Goal: Task Accomplishment & Management: Manage account settings

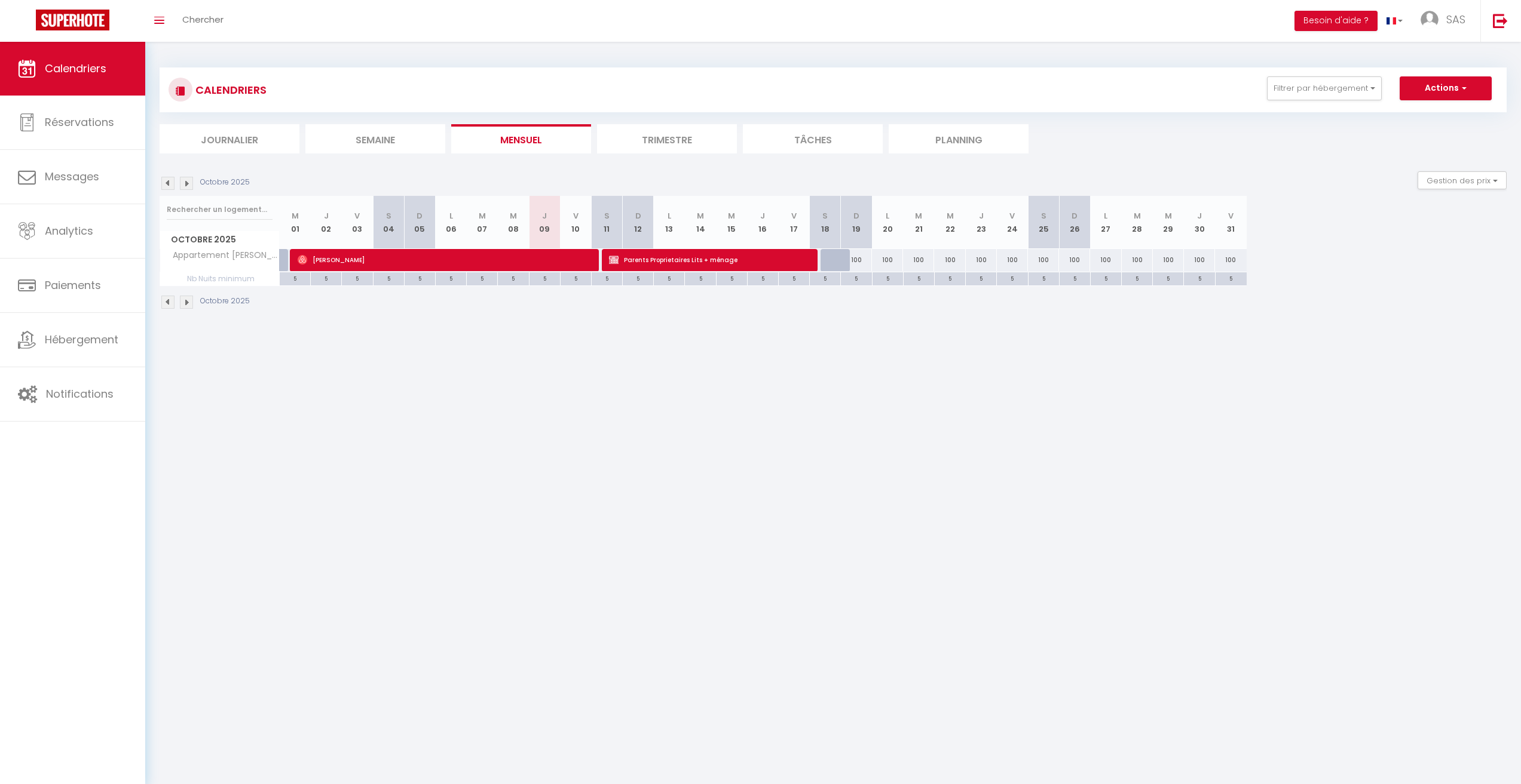
click at [187, 186] on img at bounding box center [186, 183] width 13 height 13
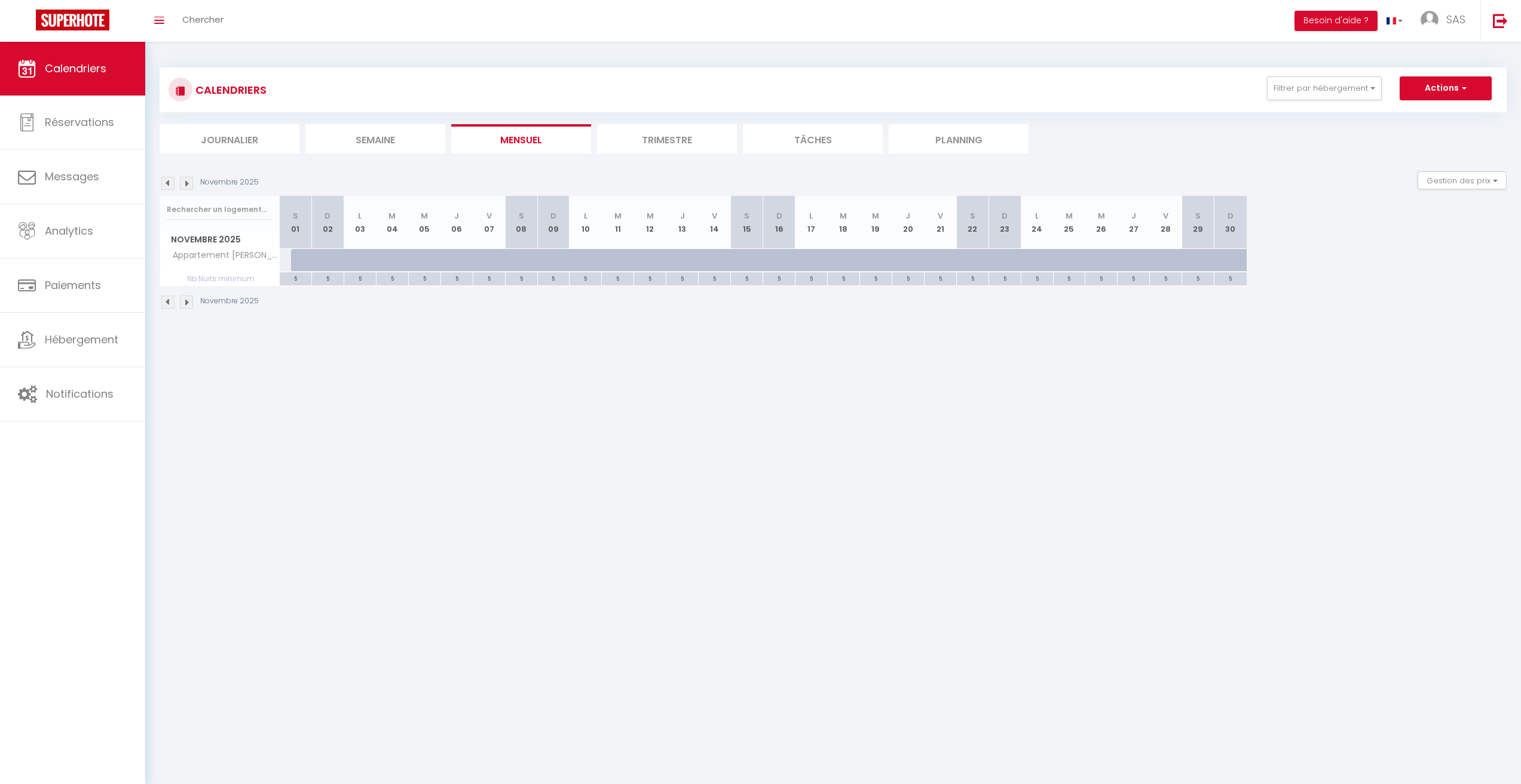
click at [188, 186] on img at bounding box center [186, 183] width 13 height 13
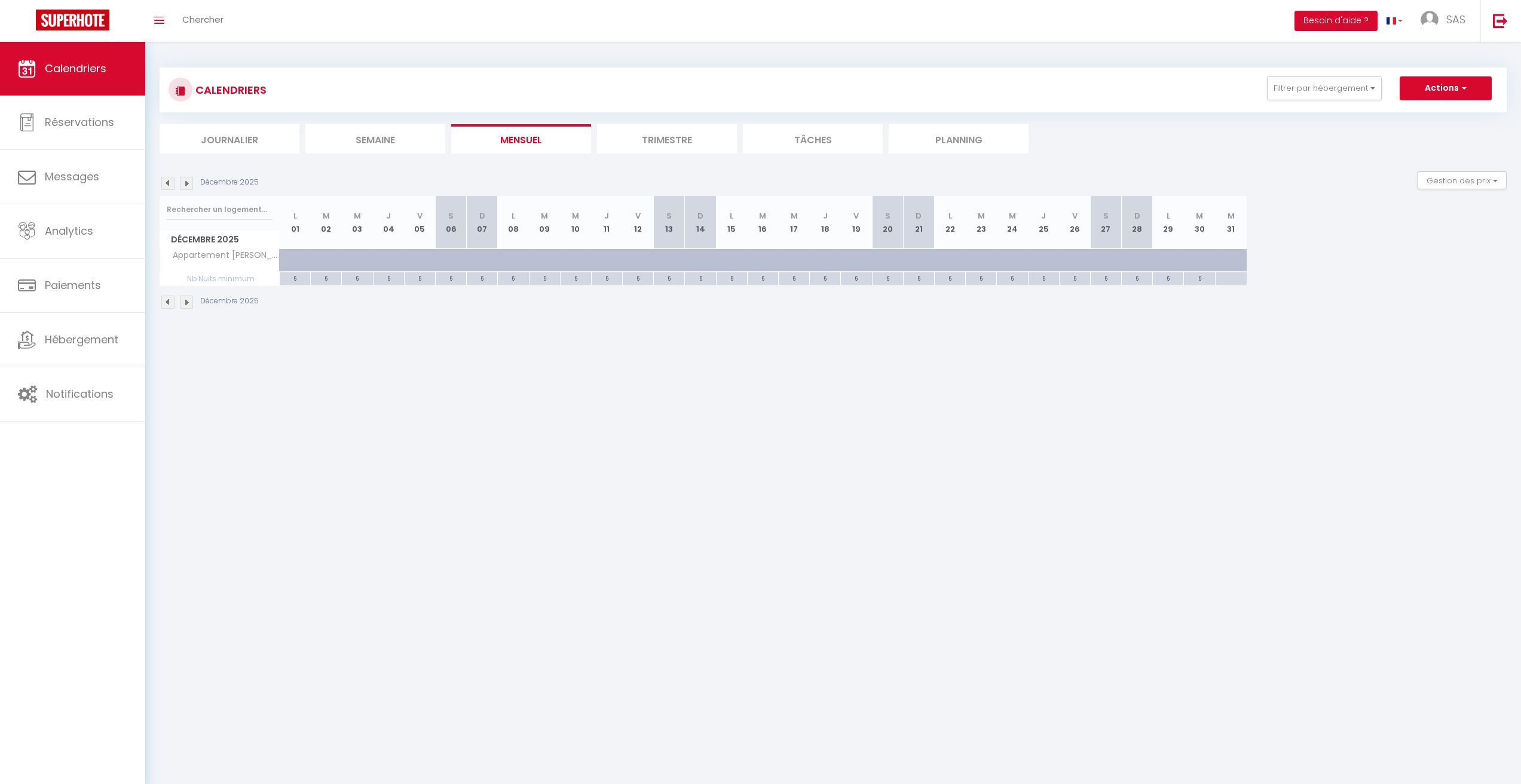
click at [188, 186] on img at bounding box center [186, 183] width 13 height 13
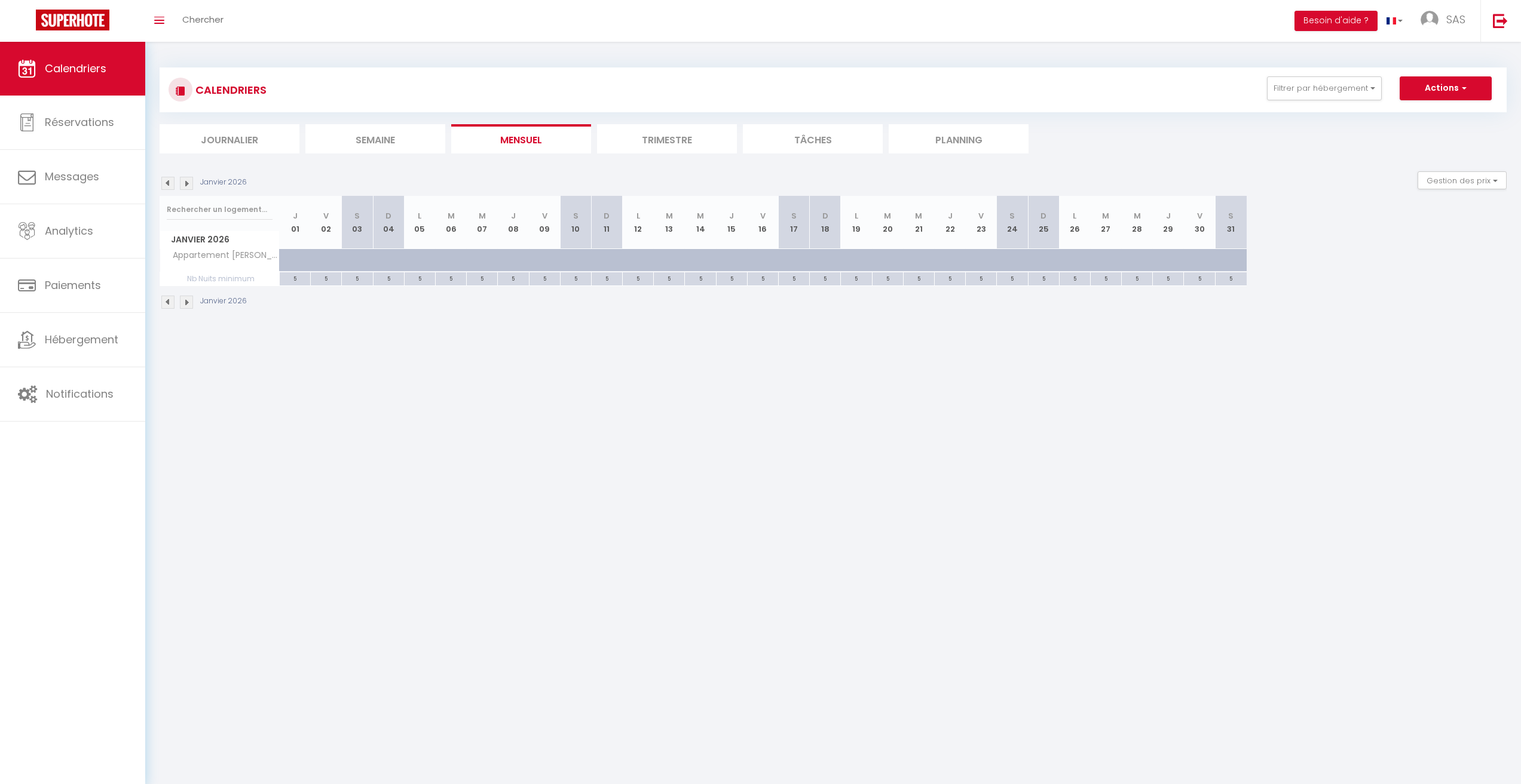
click at [188, 186] on img at bounding box center [186, 183] width 13 height 13
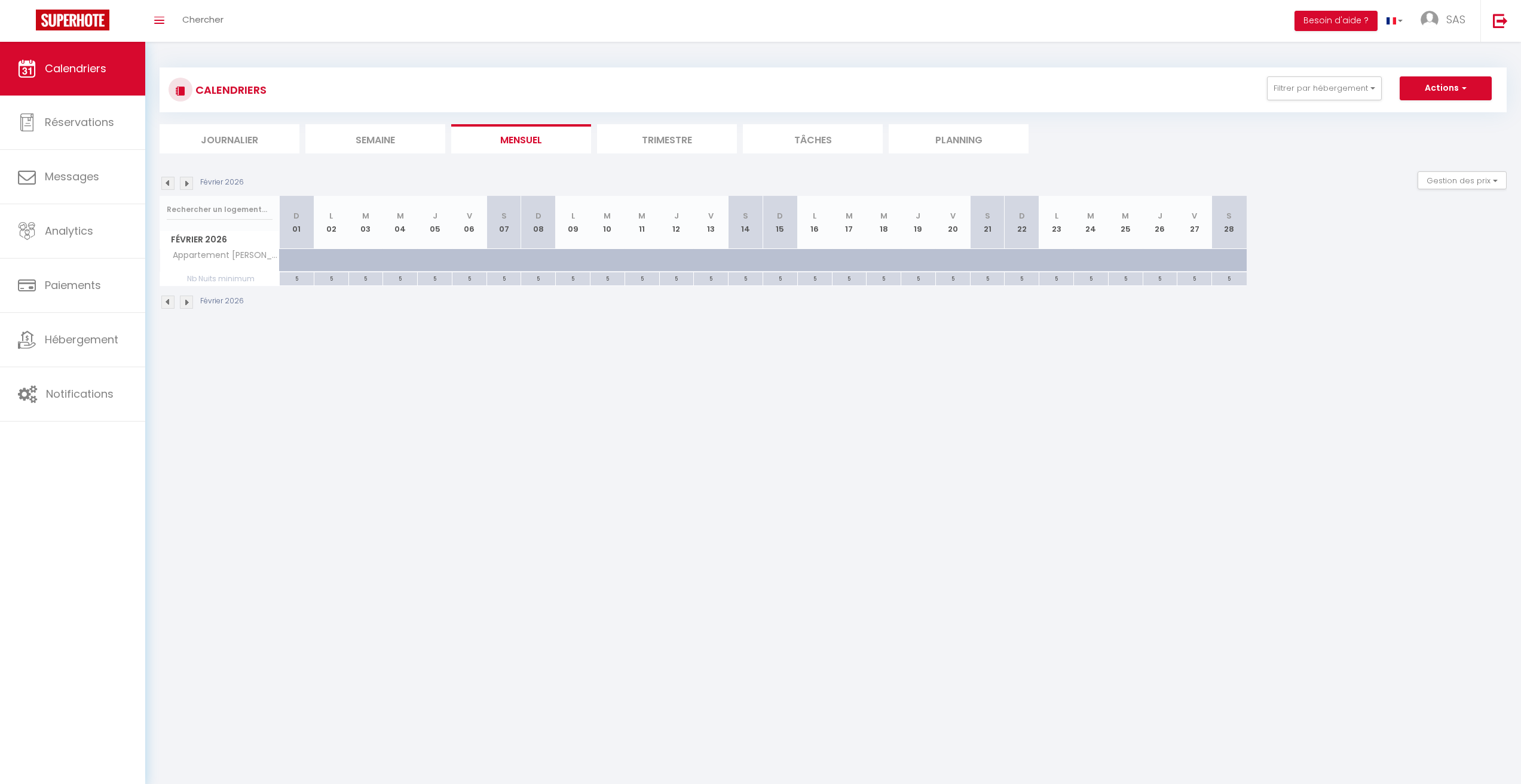
click at [188, 186] on img at bounding box center [186, 183] width 13 height 13
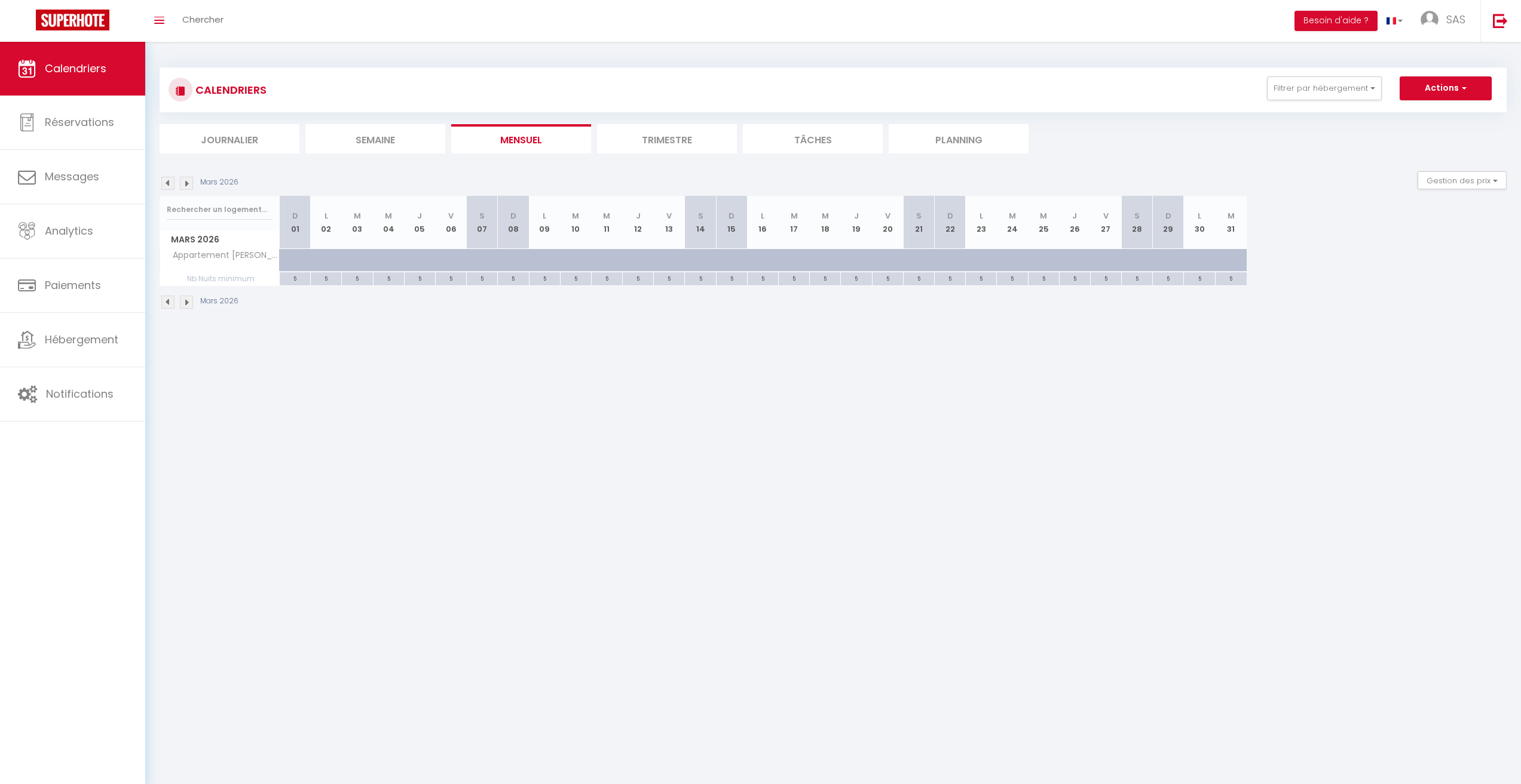
click at [188, 186] on img at bounding box center [186, 183] width 13 height 13
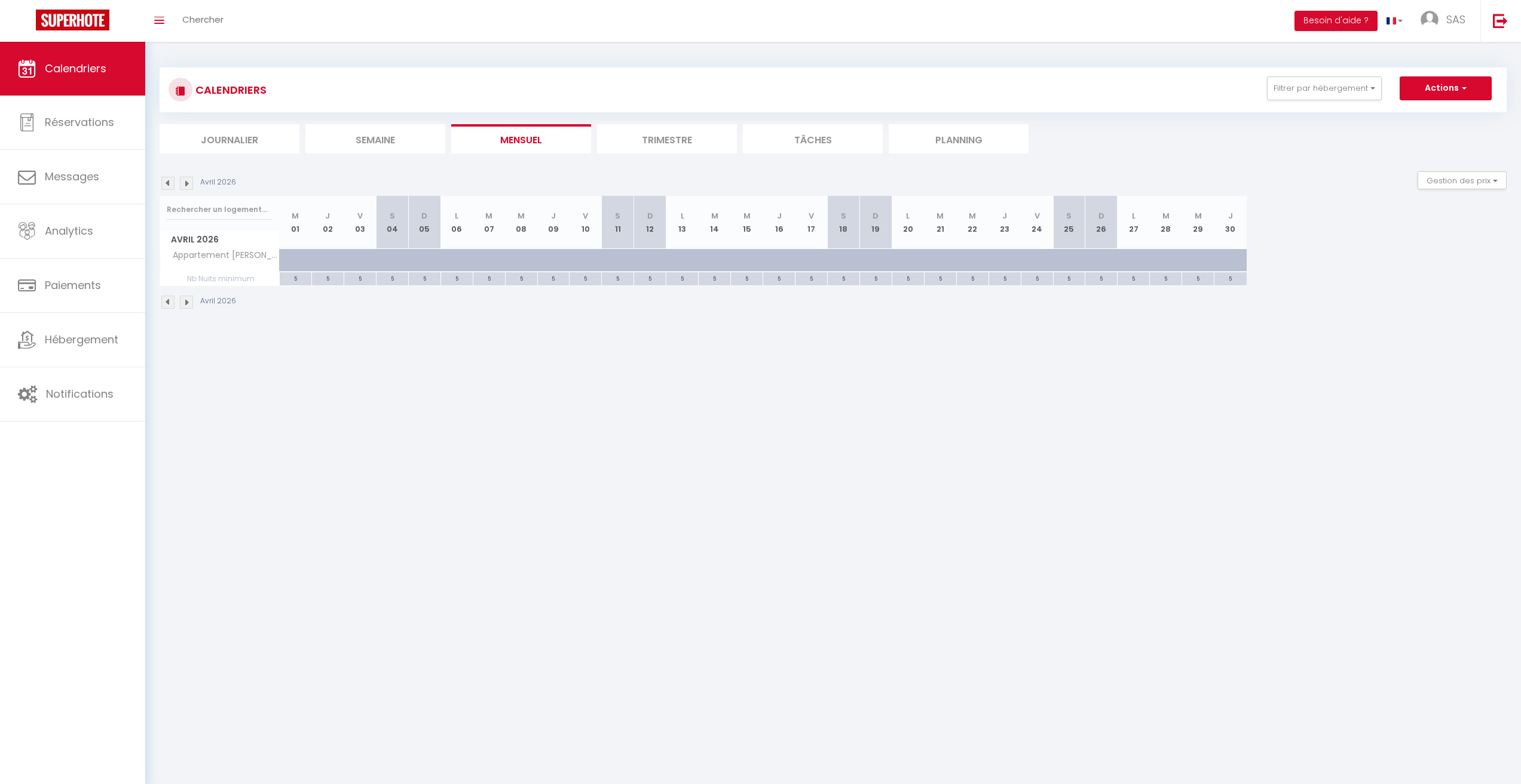
click at [188, 187] on img at bounding box center [186, 183] width 13 height 13
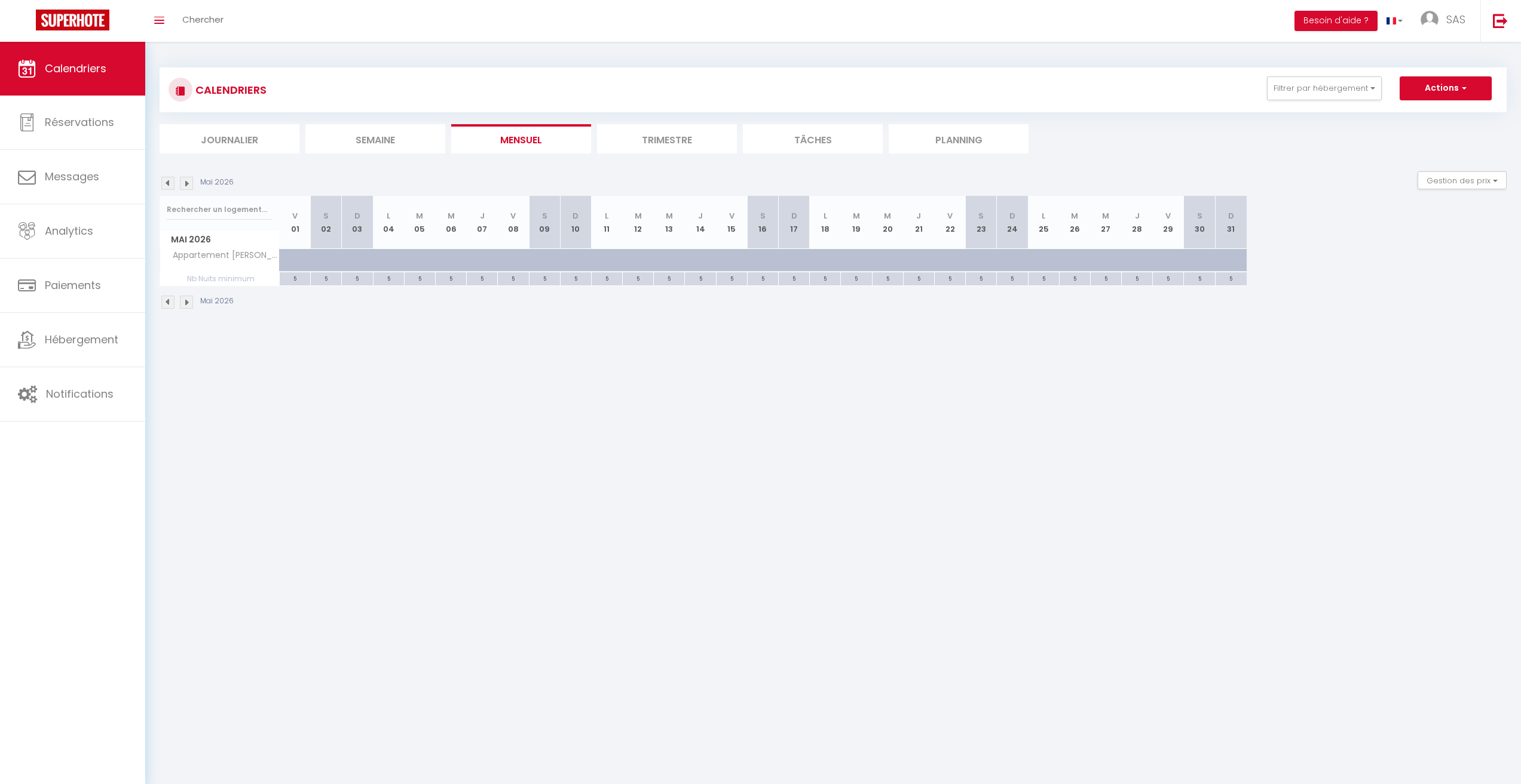
click at [188, 187] on img at bounding box center [186, 183] width 13 height 13
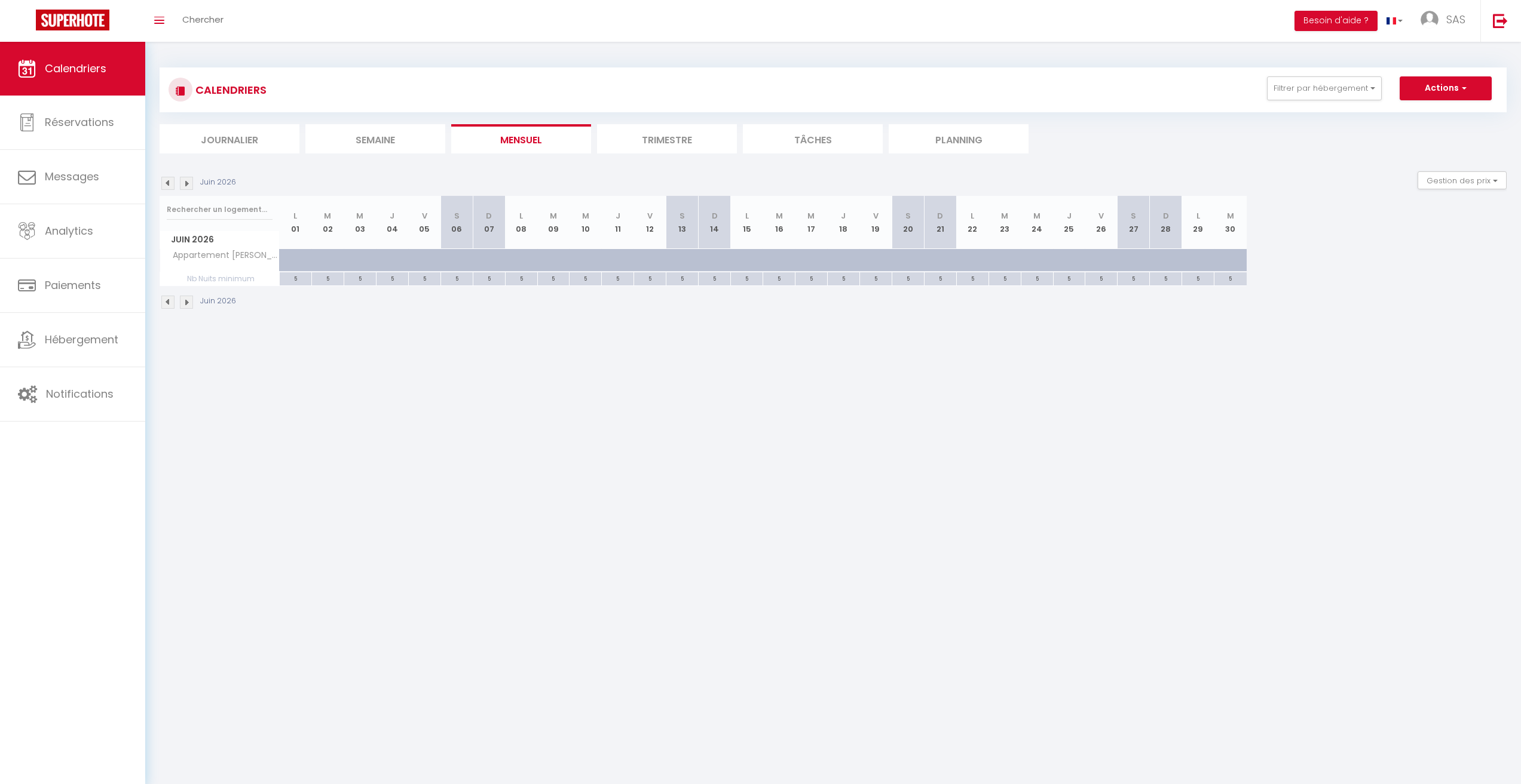
click at [188, 187] on img at bounding box center [186, 183] width 13 height 13
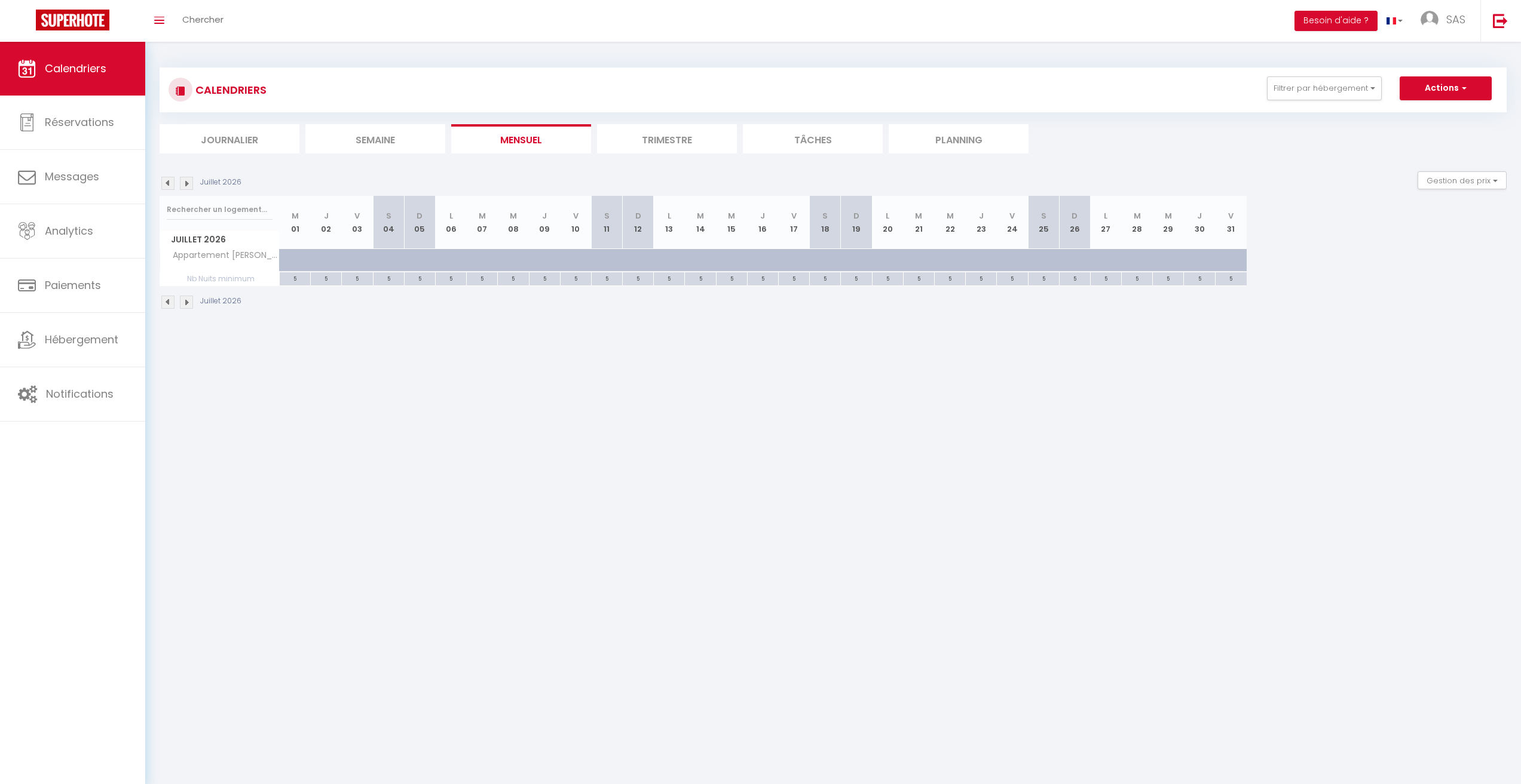
click at [173, 180] on img at bounding box center [168, 183] width 13 height 13
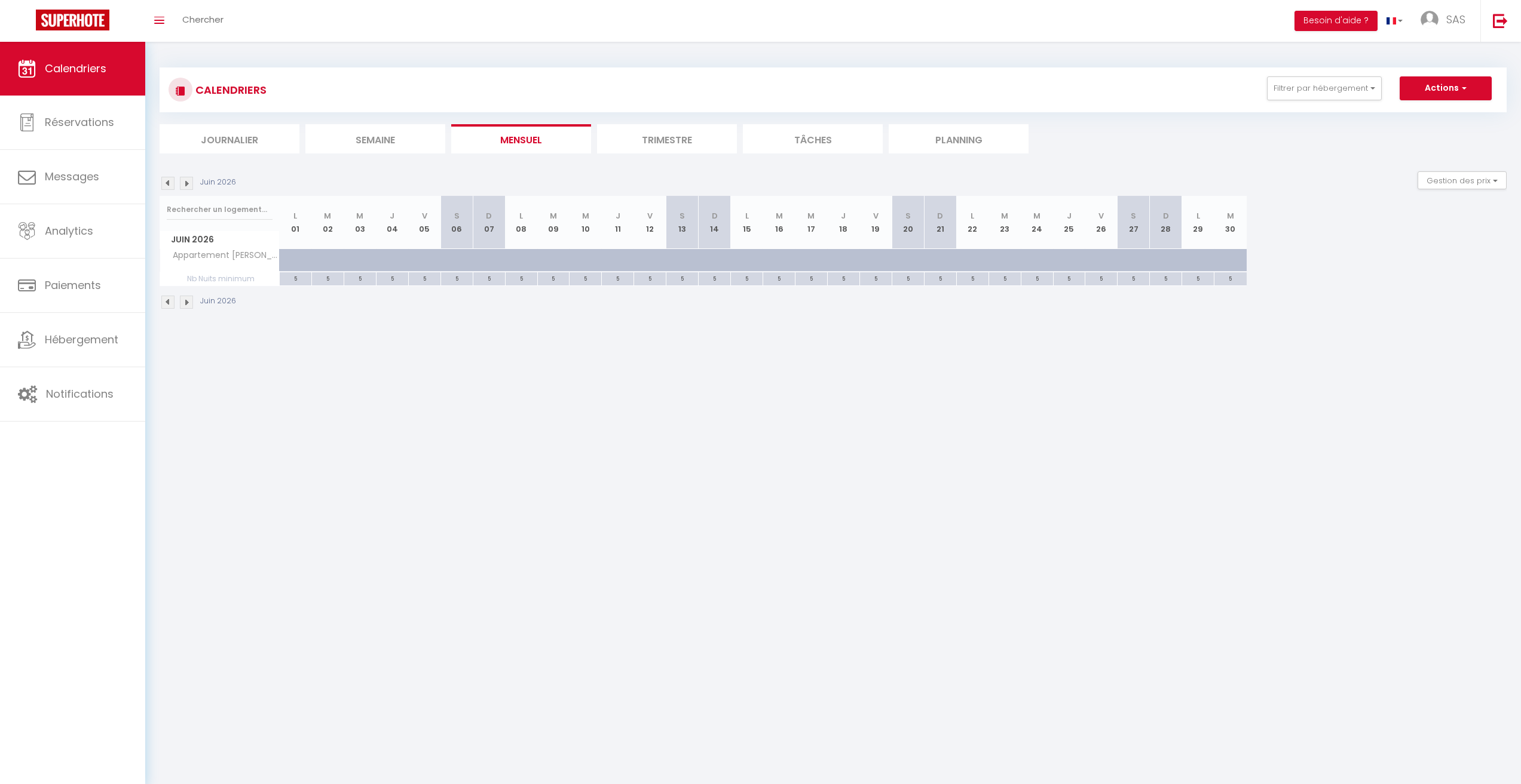
click at [190, 190] on div "[DATE] Gestion des prix Nb Nuits minimum Règles Disponibilité" at bounding box center [833, 183] width 1347 height 24
click at [187, 188] on img at bounding box center [186, 183] width 13 height 13
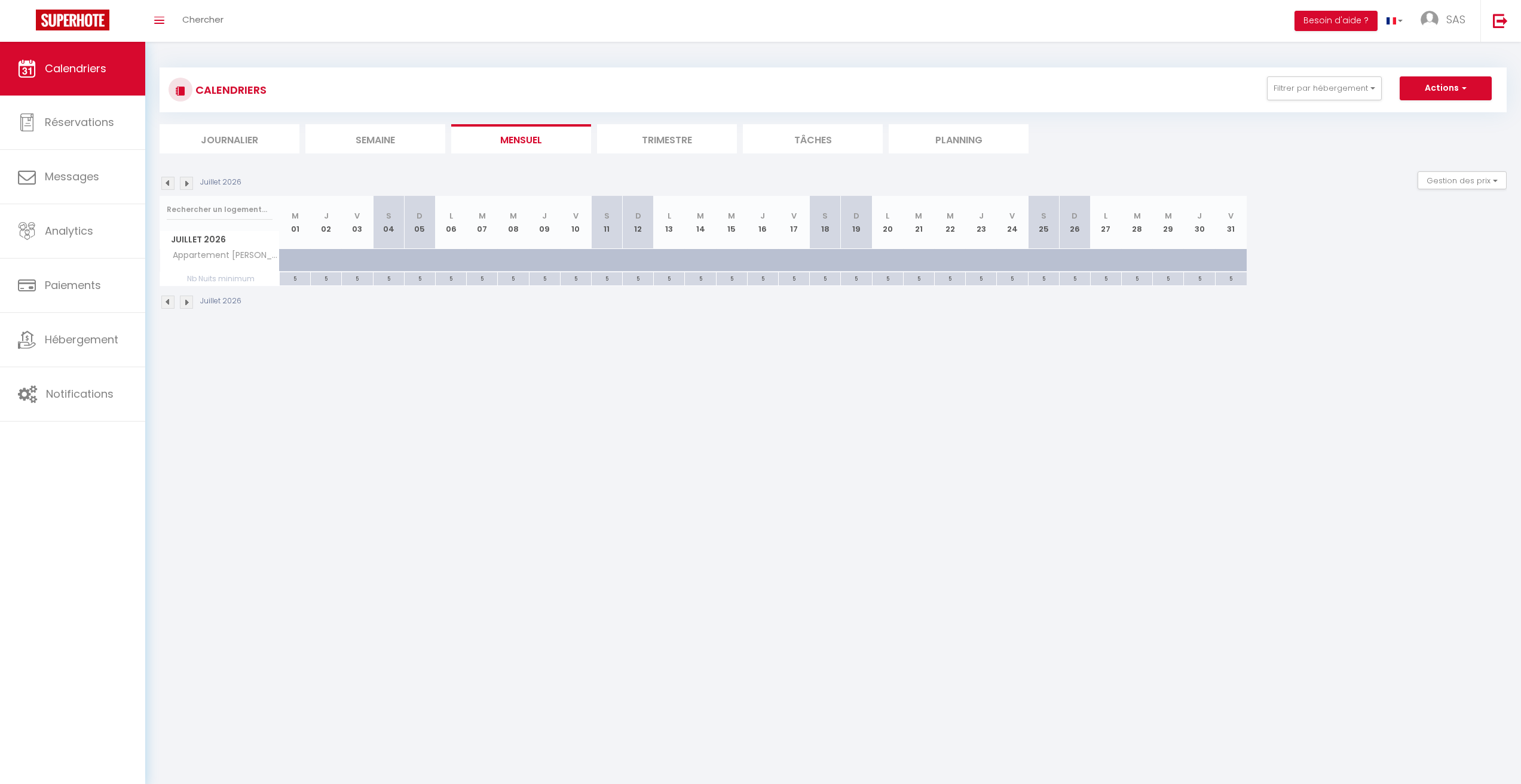
click at [166, 182] on img at bounding box center [168, 183] width 13 height 13
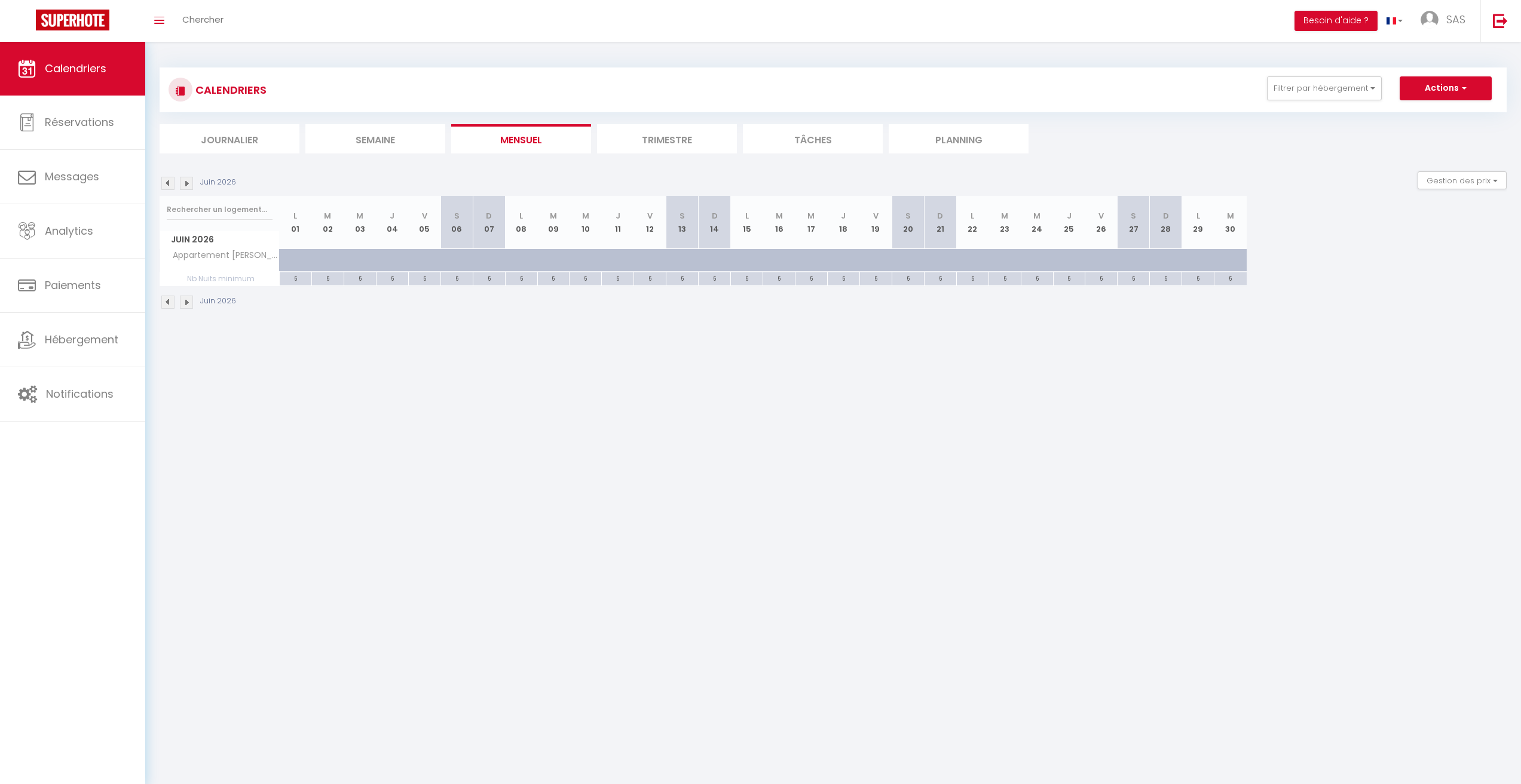
click at [1130, 257] on div at bounding box center [1145, 267] width 33 height 23
type input "200"
type input "[DATE]"
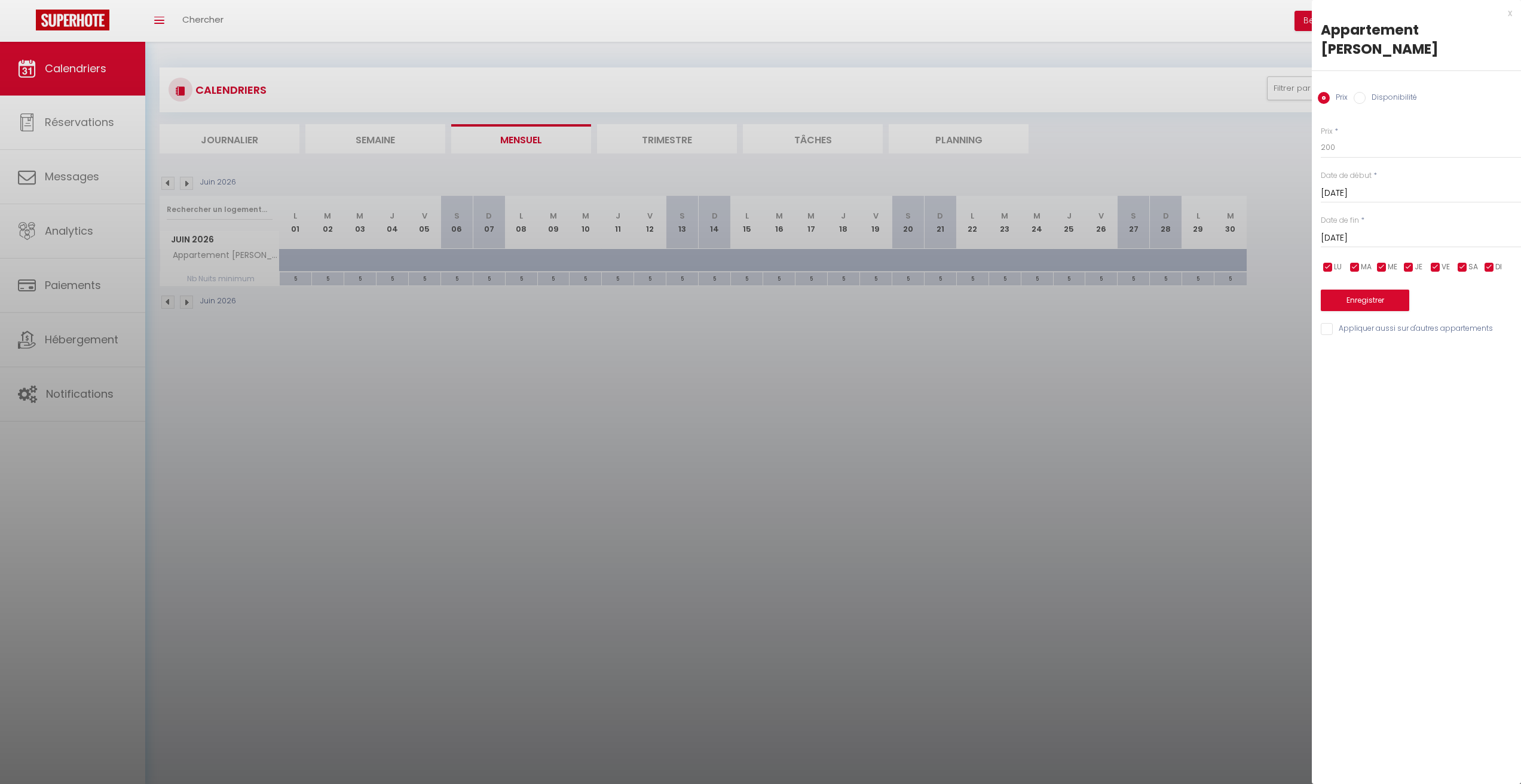
click at [1344, 231] on input "[DATE]" at bounding box center [1421, 238] width 200 height 16
drag, startPoint x: 1094, startPoint y: 359, endPoint x: 1087, endPoint y: 352, distance: 9.9
click at [1094, 359] on div at bounding box center [760, 392] width 1521 height 784
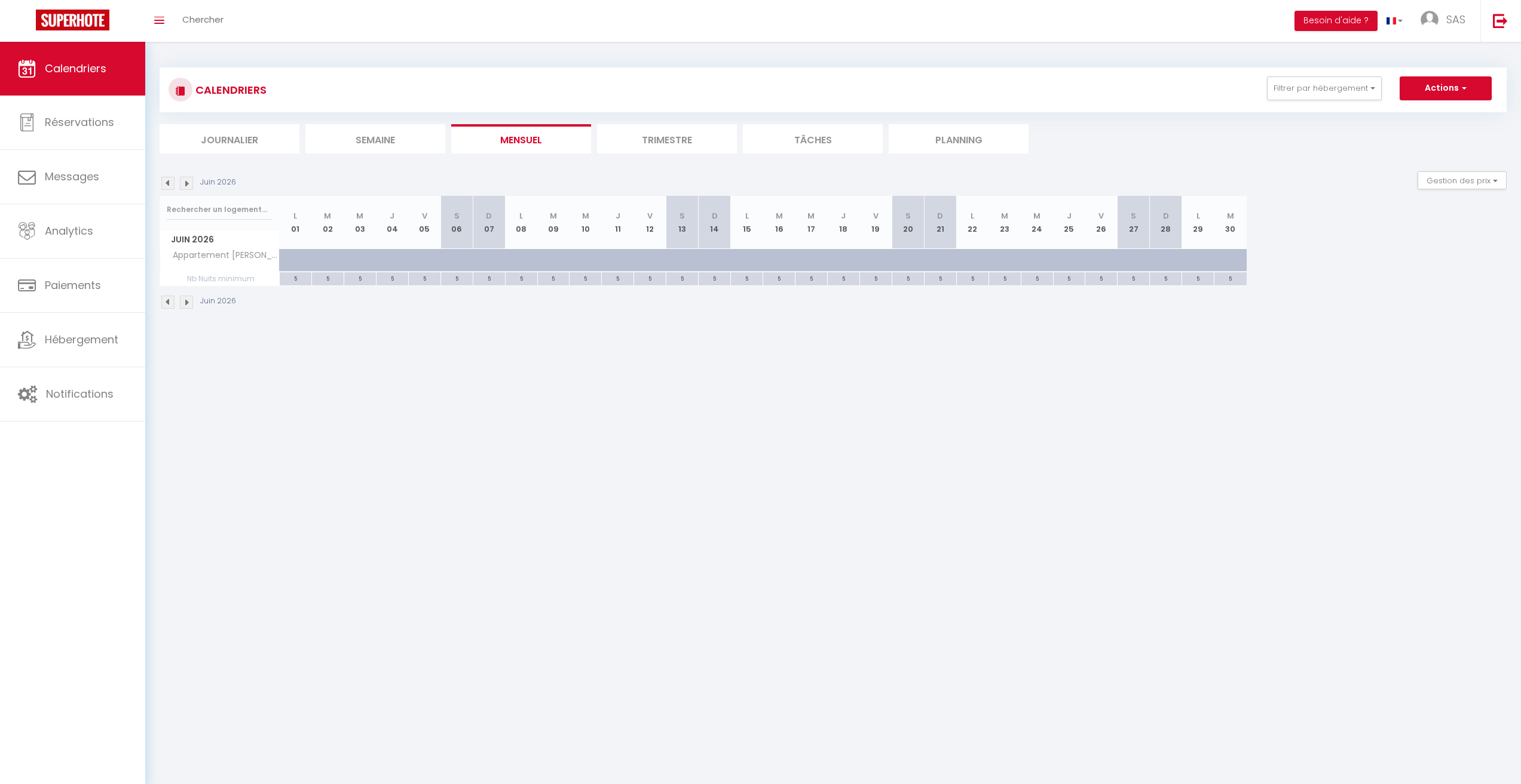
click at [166, 178] on img at bounding box center [168, 183] width 13 height 13
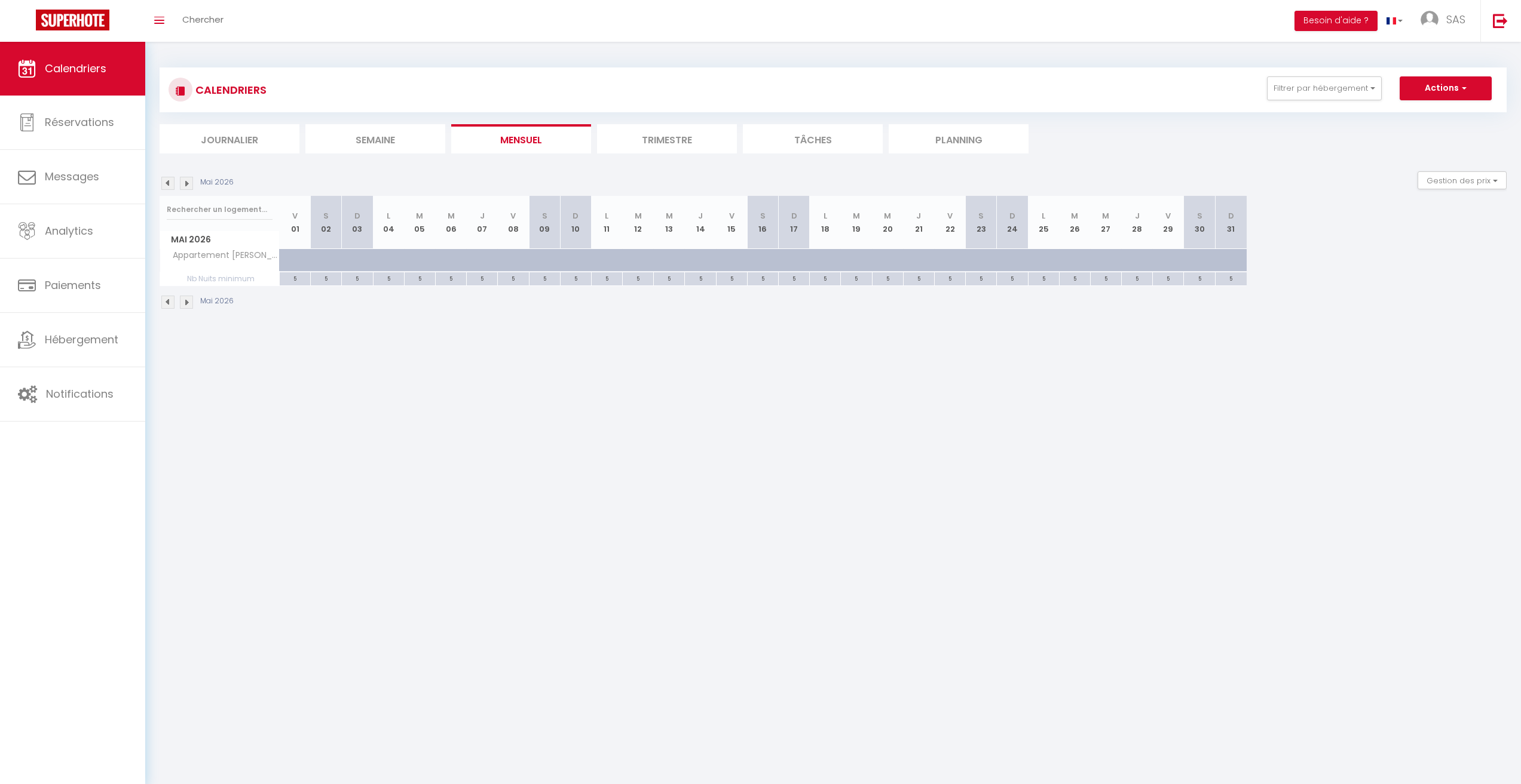
click at [166, 178] on img at bounding box center [168, 183] width 13 height 13
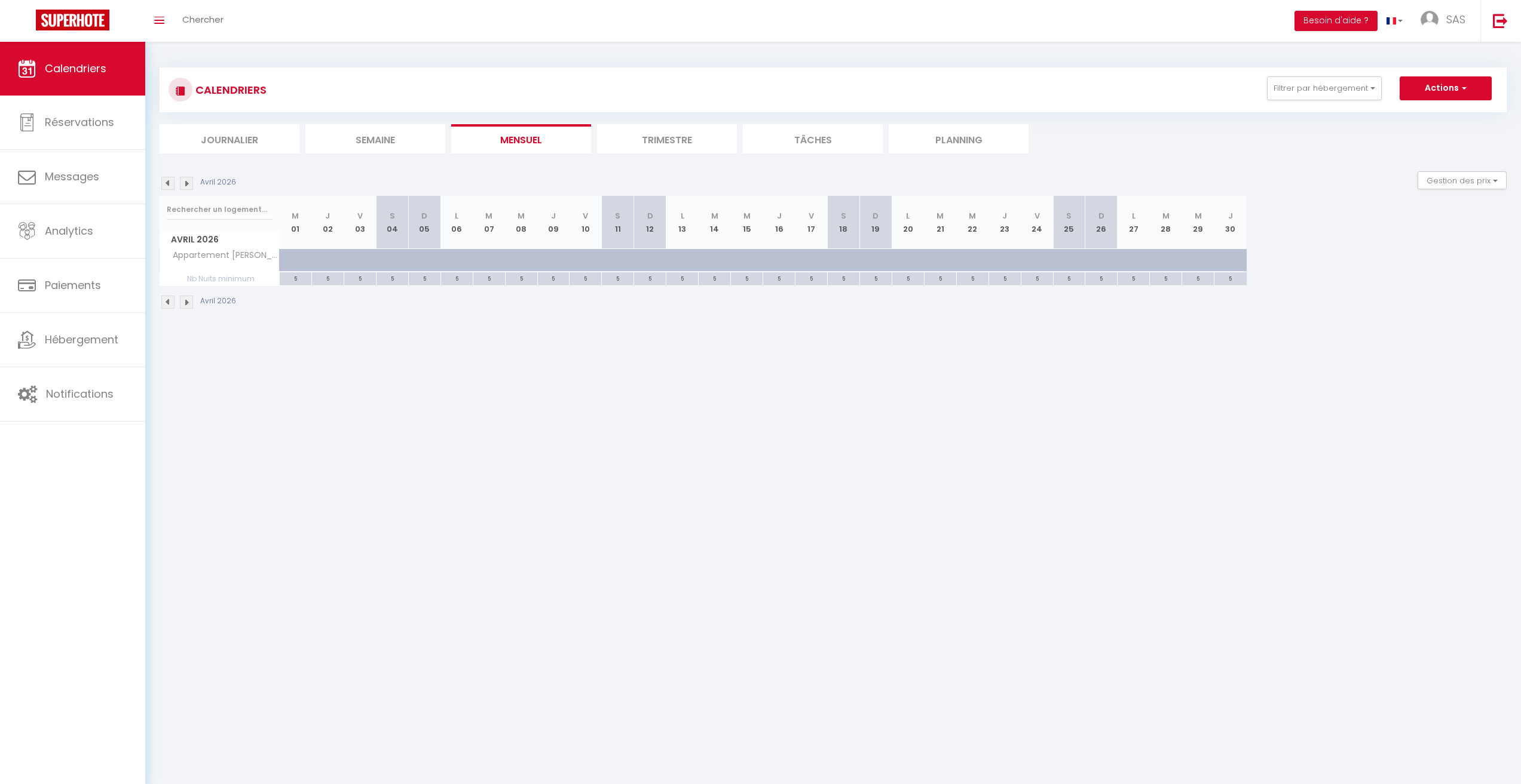
click at [172, 185] on img at bounding box center [168, 183] width 13 height 13
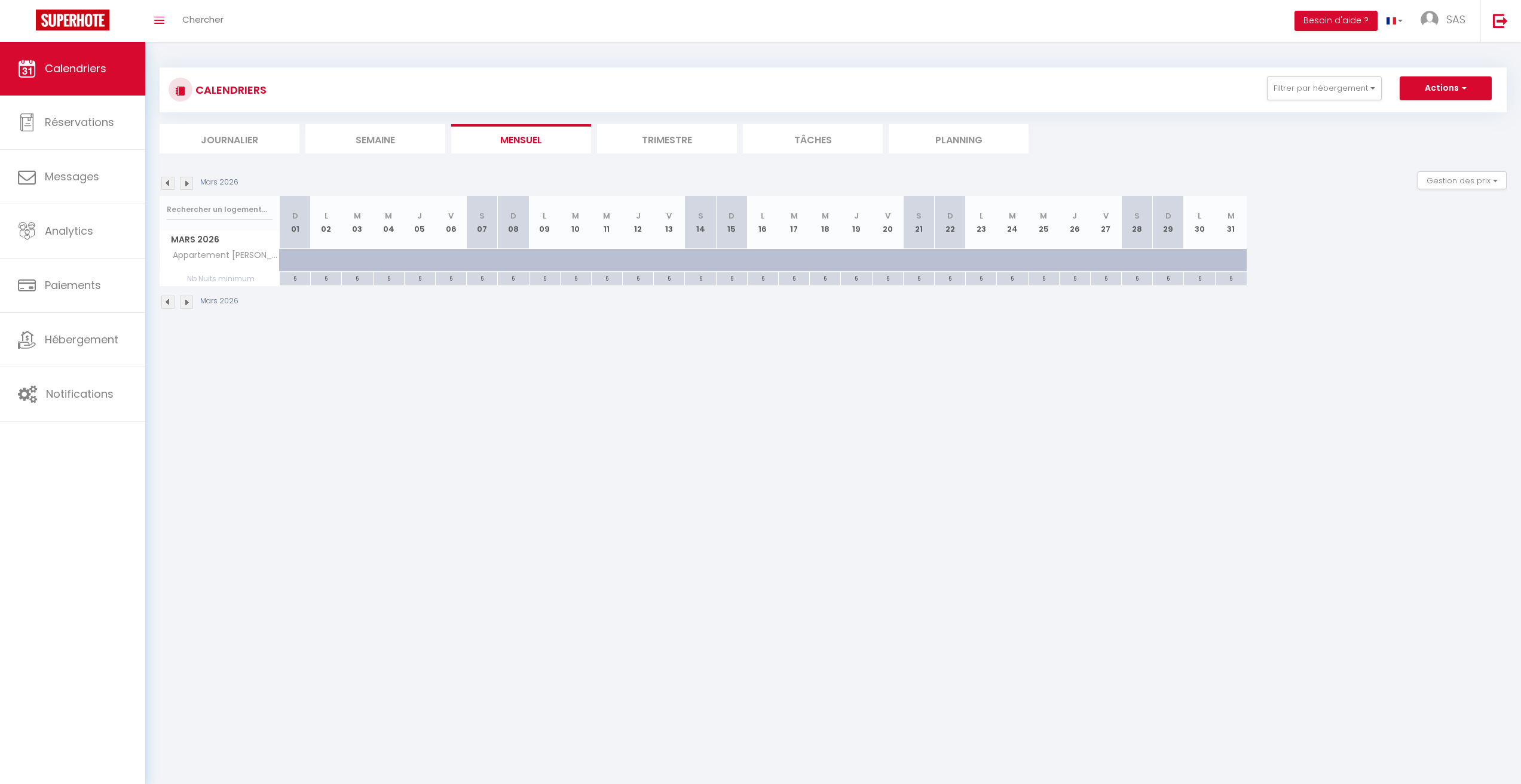
click at [186, 187] on img at bounding box center [186, 183] width 13 height 13
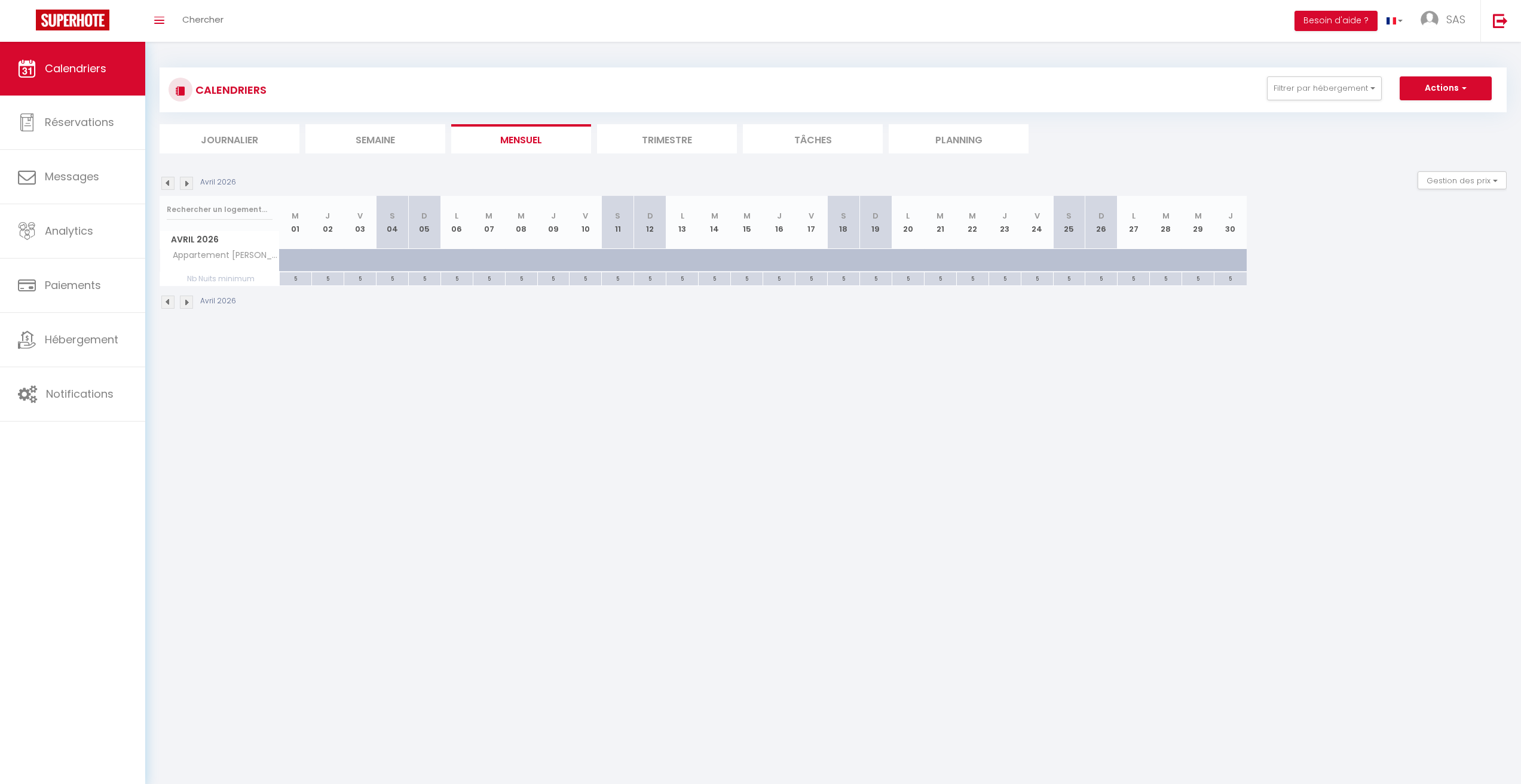
click at [292, 260] on div at bounding box center [307, 267] width 33 height 23
type input "130"
type input "Mer 01 Avril 2026"
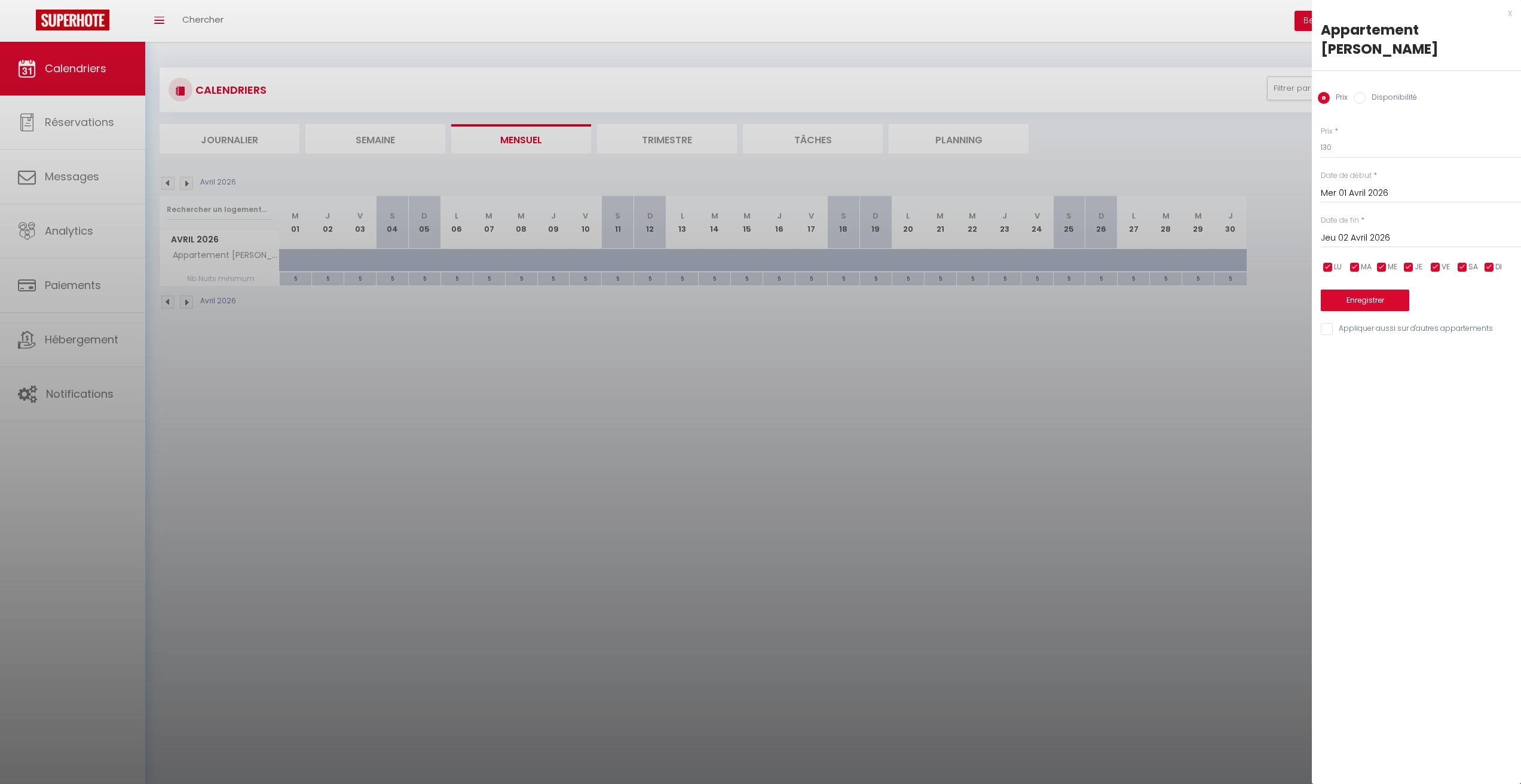
click at [1365, 227] on div "[DATE] < [DATE] > Dim Lun Mar Mer Jeu Ven Sam 1 2 3 4 5 6 7 8 9 10 11 12 13 14 …" at bounding box center [1421, 237] width 200 height 21
click at [1363, 231] on input "Jeu 02 Avril 2026" at bounding box center [1421, 238] width 200 height 16
click at [1480, 247] on span ">" at bounding box center [1486, 258] width 26 height 24
click at [1480, 247] on span ">" at bounding box center [1486, 258] width 26 height 24
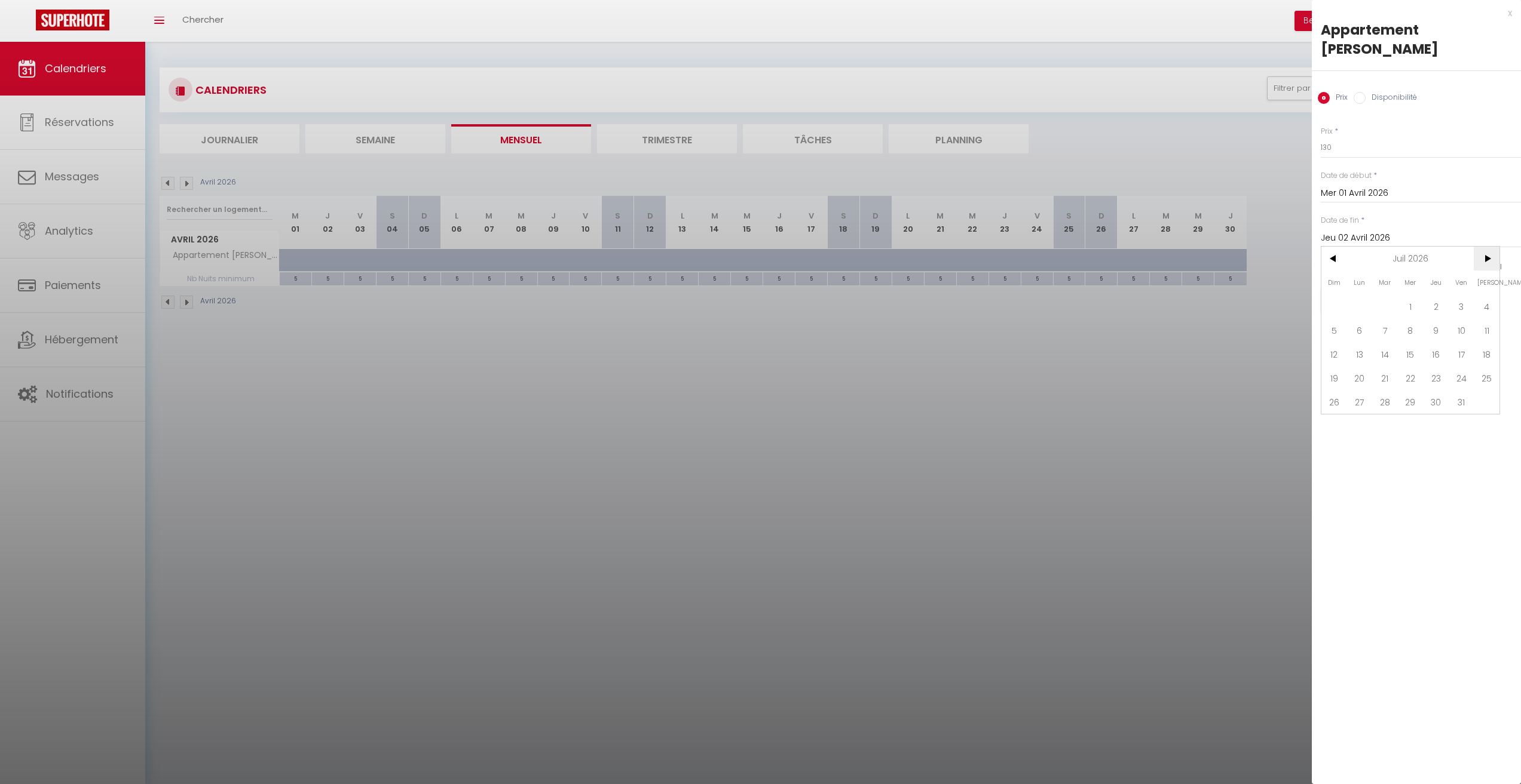
click at [1480, 247] on span ">" at bounding box center [1486, 258] width 26 height 24
click at [1485, 390] on span "31" at bounding box center [1486, 402] width 26 height 24
type input "[PERSON_NAME][DATE]"
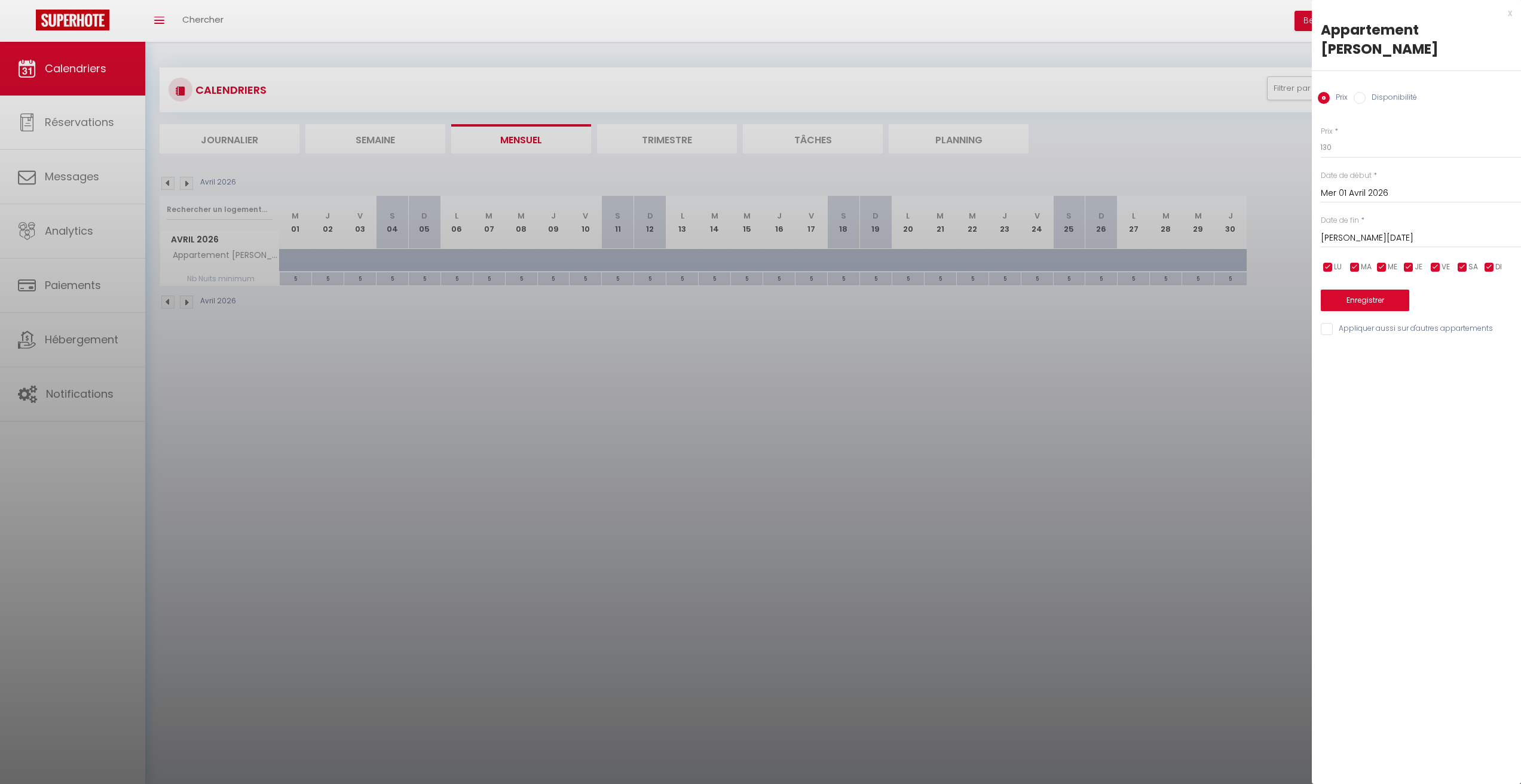
click at [1360, 92] on div "Disponibilité" at bounding box center [1385, 98] width 63 height 13
click at [1357, 92] on input "Disponibilité" at bounding box center [1359, 98] width 12 height 12
radio input "true"
radio input "false"
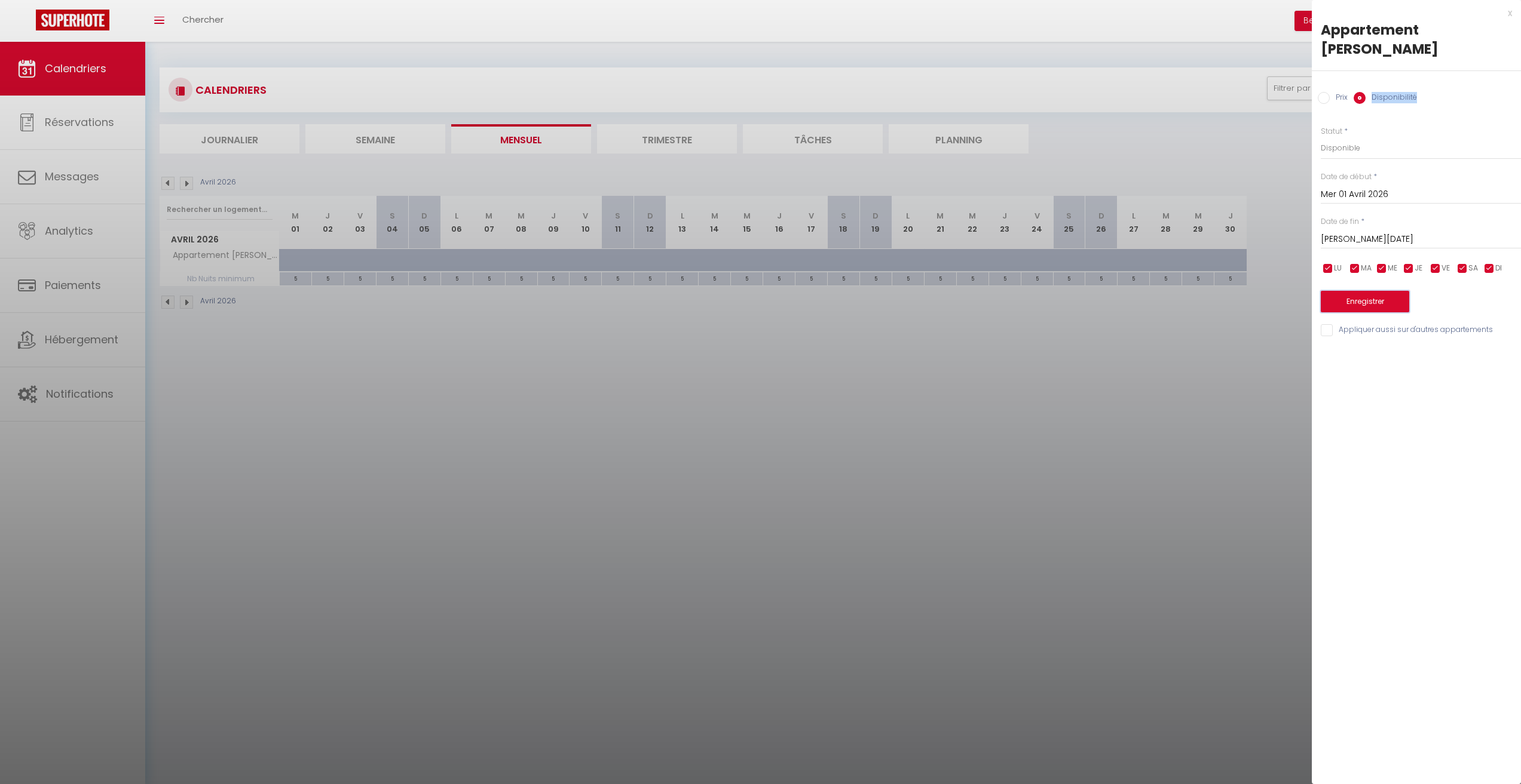
click at [1360, 291] on button "Enregistrer" at bounding box center [1365, 302] width 88 height 21
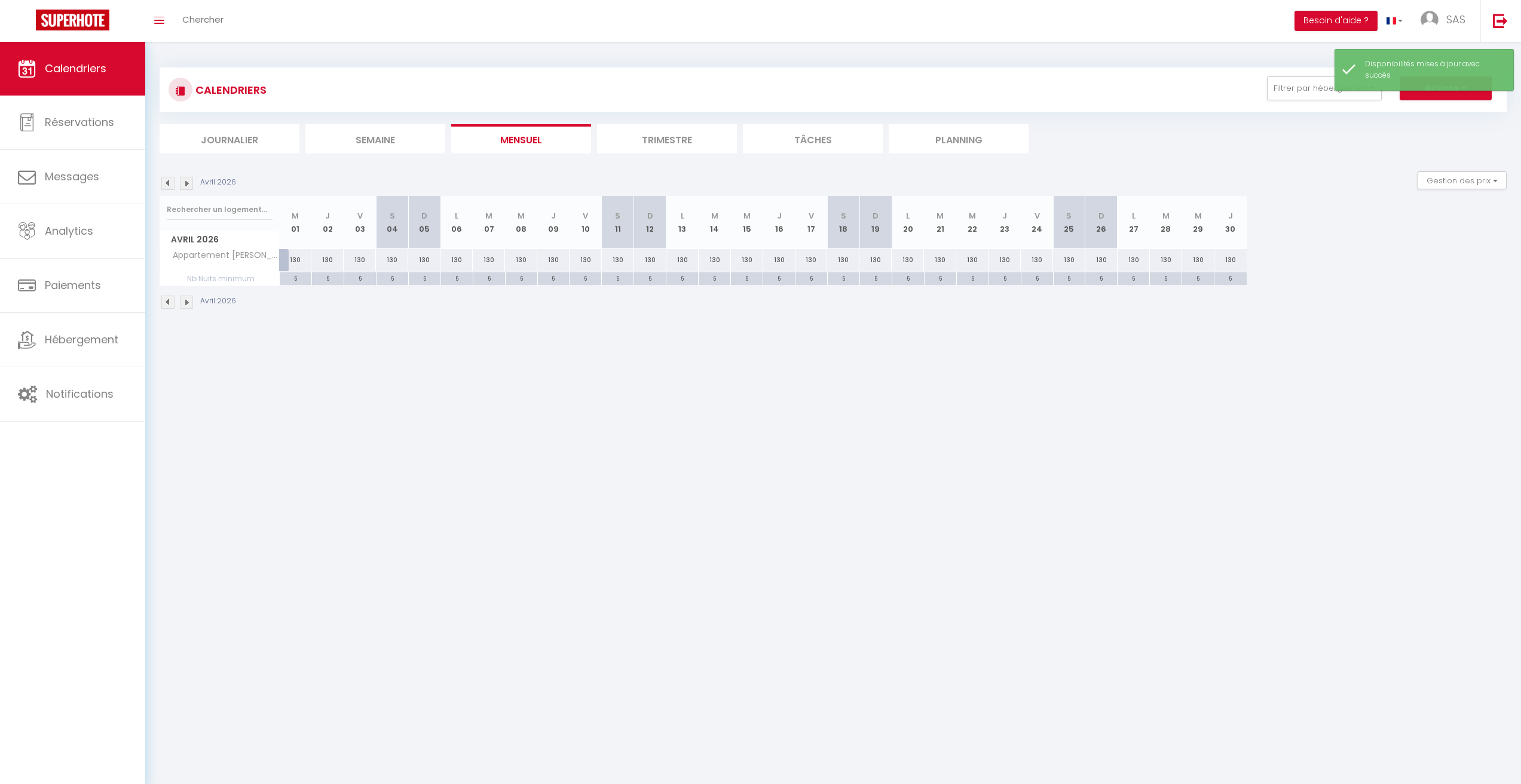
click at [188, 181] on img at bounding box center [186, 183] width 13 height 13
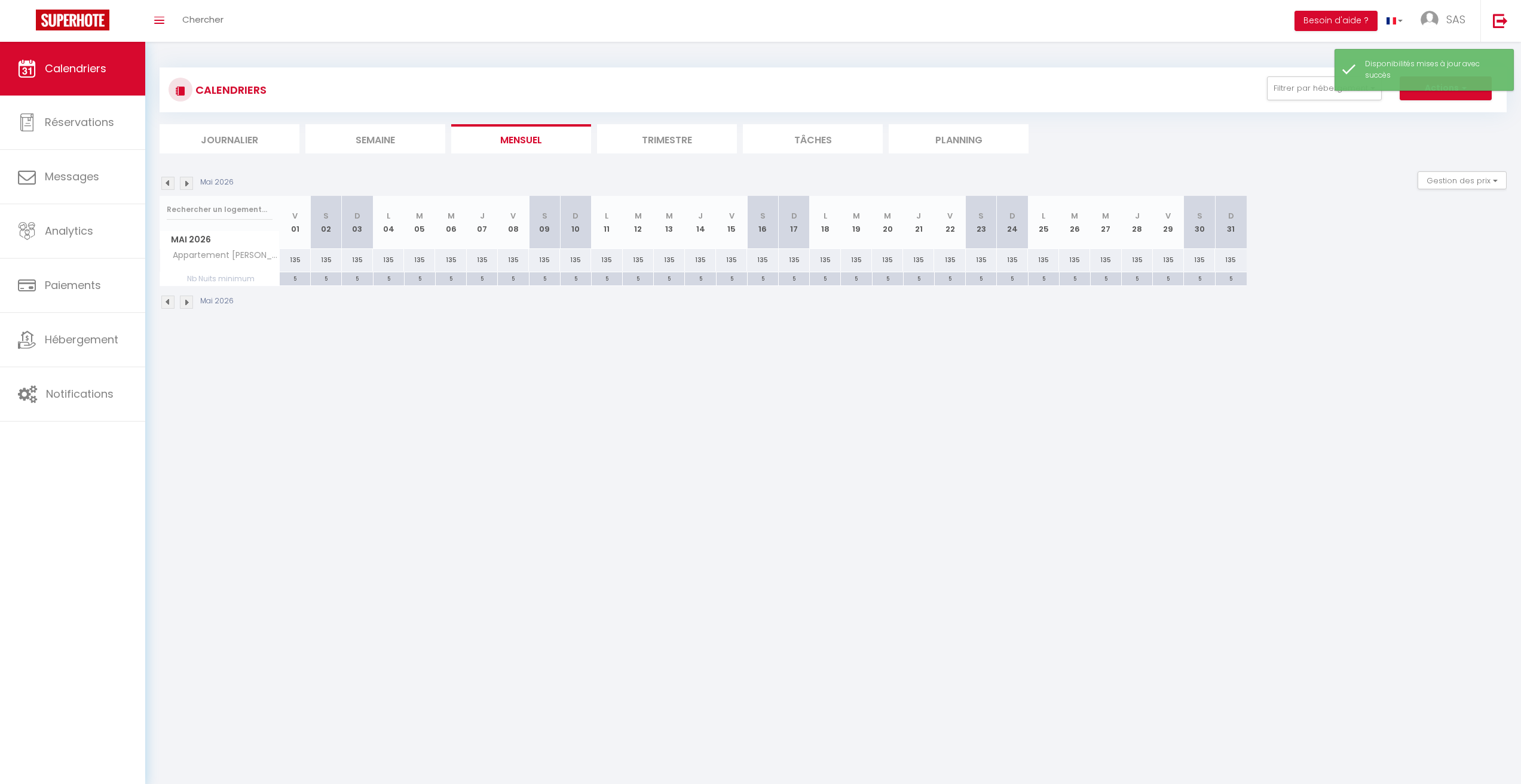
click at [188, 181] on img at bounding box center [186, 183] width 13 height 13
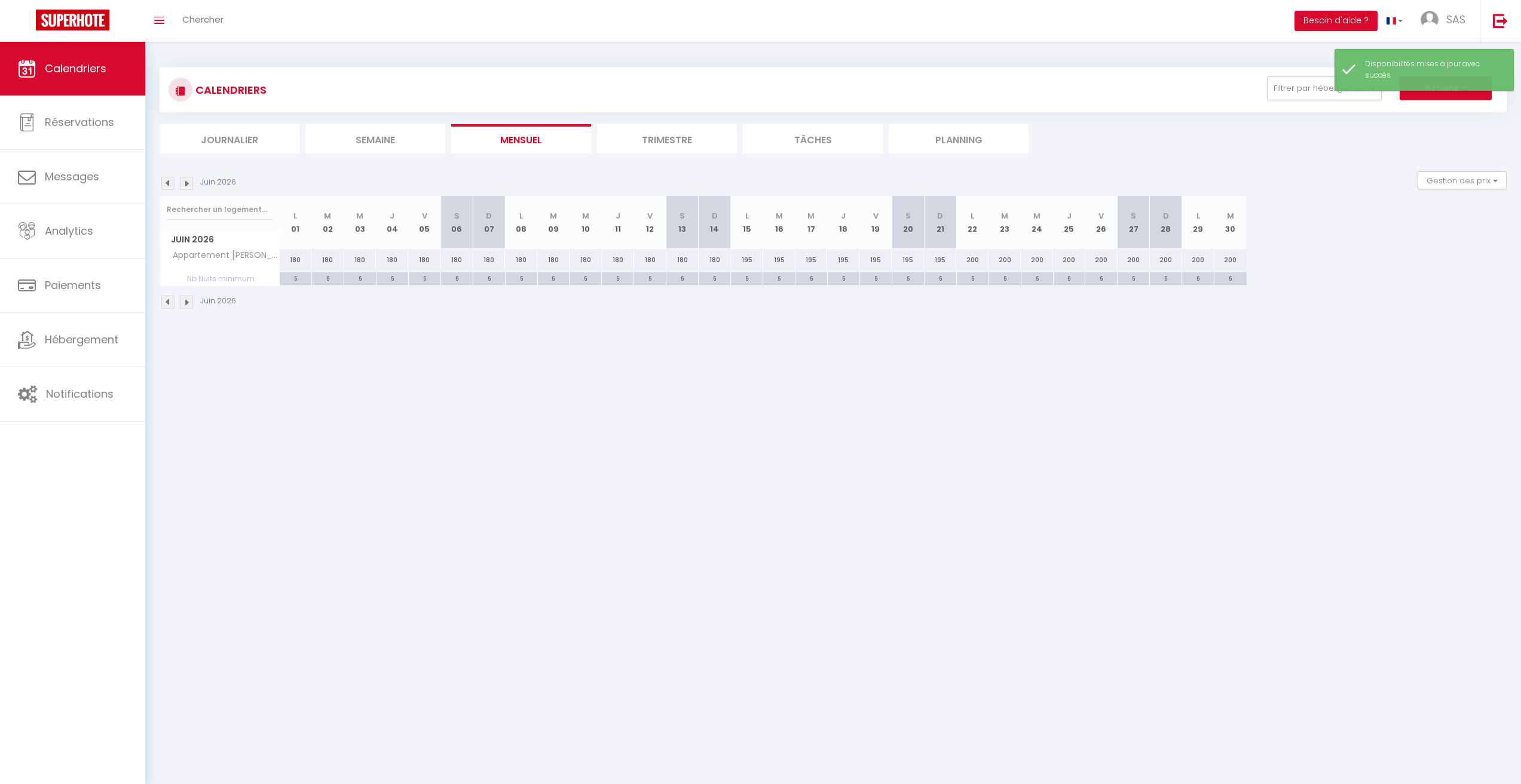
click at [188, 181] on img at bounding box center [186, 183] width 13 height 13
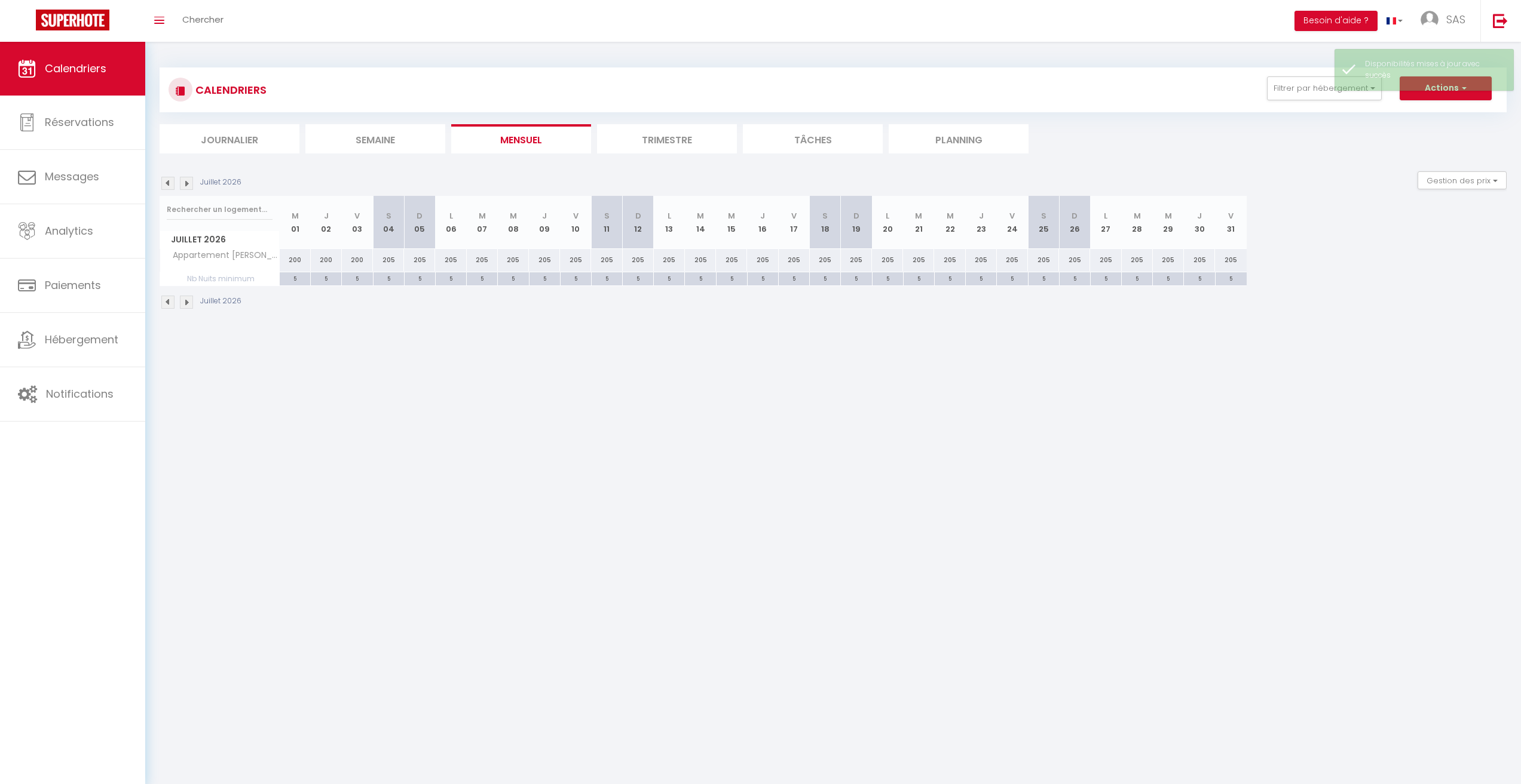
click at [165, 180] on img at bounding box center [168, 183] width 13 height 13
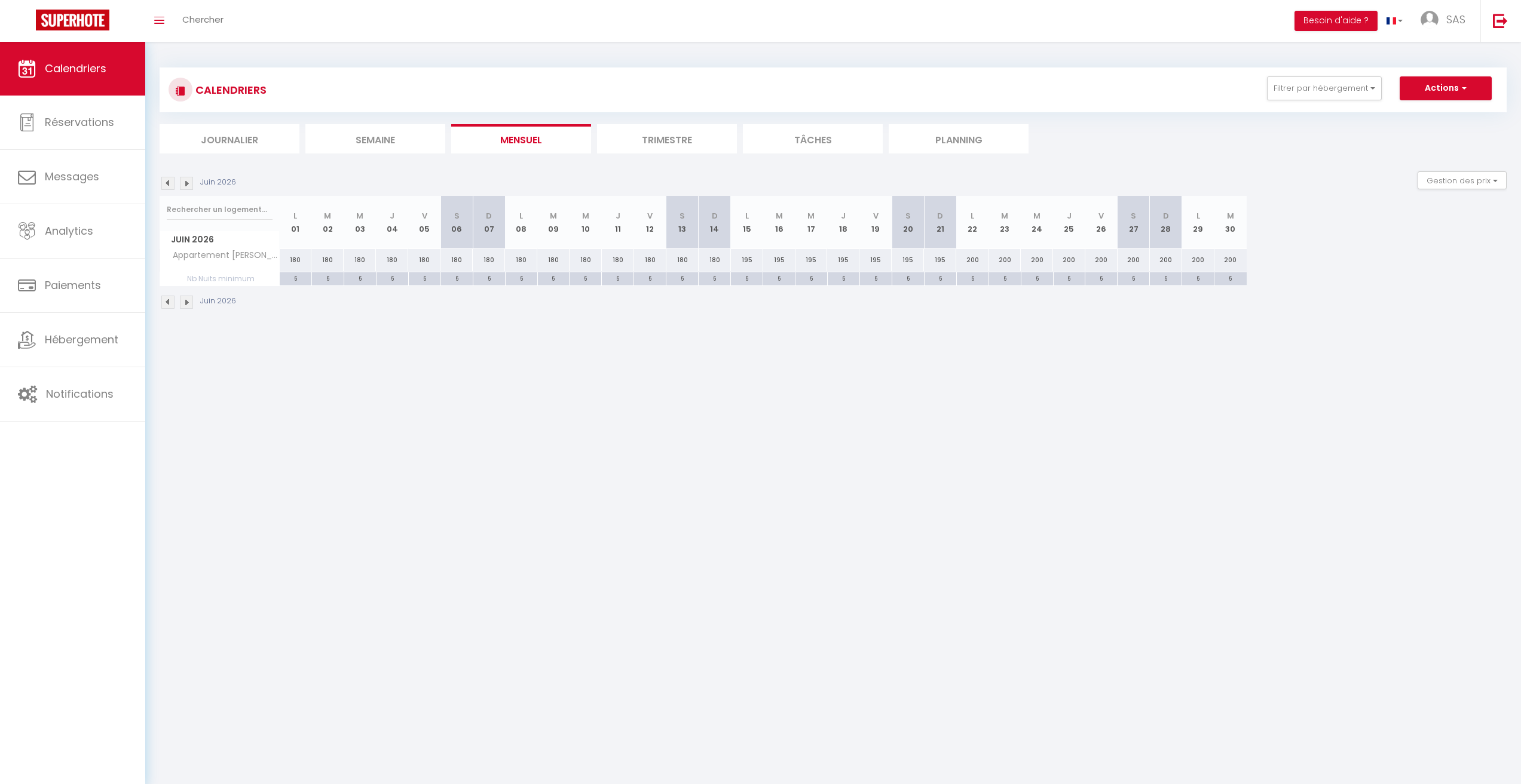
click at [1134, 261] on div "200" at bounding box center [1134, 260] width 33 height 22
select select "1"
type input "[DATE]"
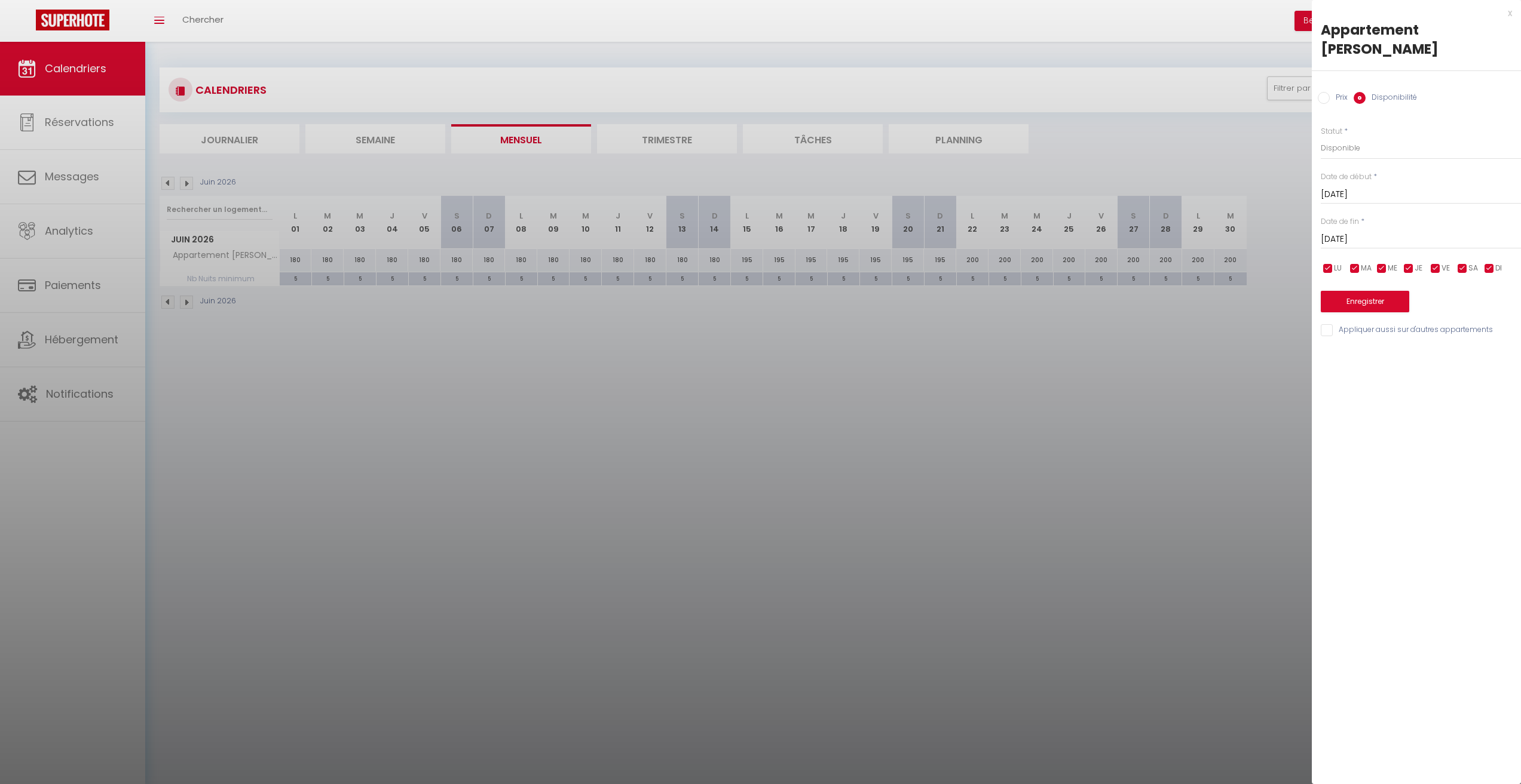
click at [1349, 232] on input "[DATE]" at bounding box center [1421, 239] width 200 height 16
click at [1493, 248] on span ">" at bounding box center [1486, 260] width 26 height 24
click at [1492, 297] on span "4" at bounding box center [1486, 308] width 26 height 24
type input "[DATE]"
click at [1350, 137] on select "Disponible Indisponible" at bounding box center [1421, 148] width 200 height 23
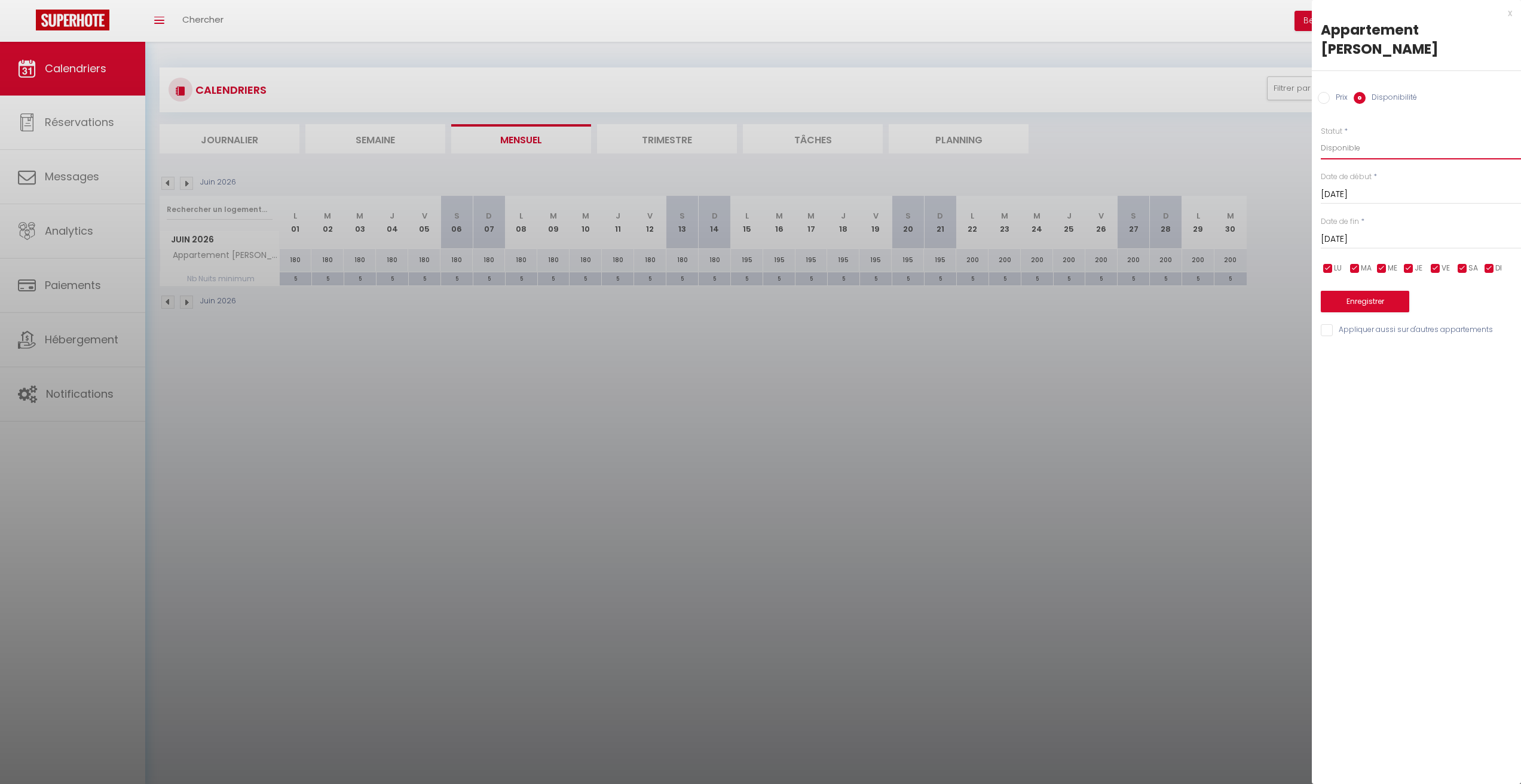
select select "0"
click at [1321, 137] on select "Disponible Indisponible" at bounding box center [1421, 148] width 200 height 23
click at [1371, 291] on button "Enregistrer" at bounding box center [1365, 302] width 88 height 21
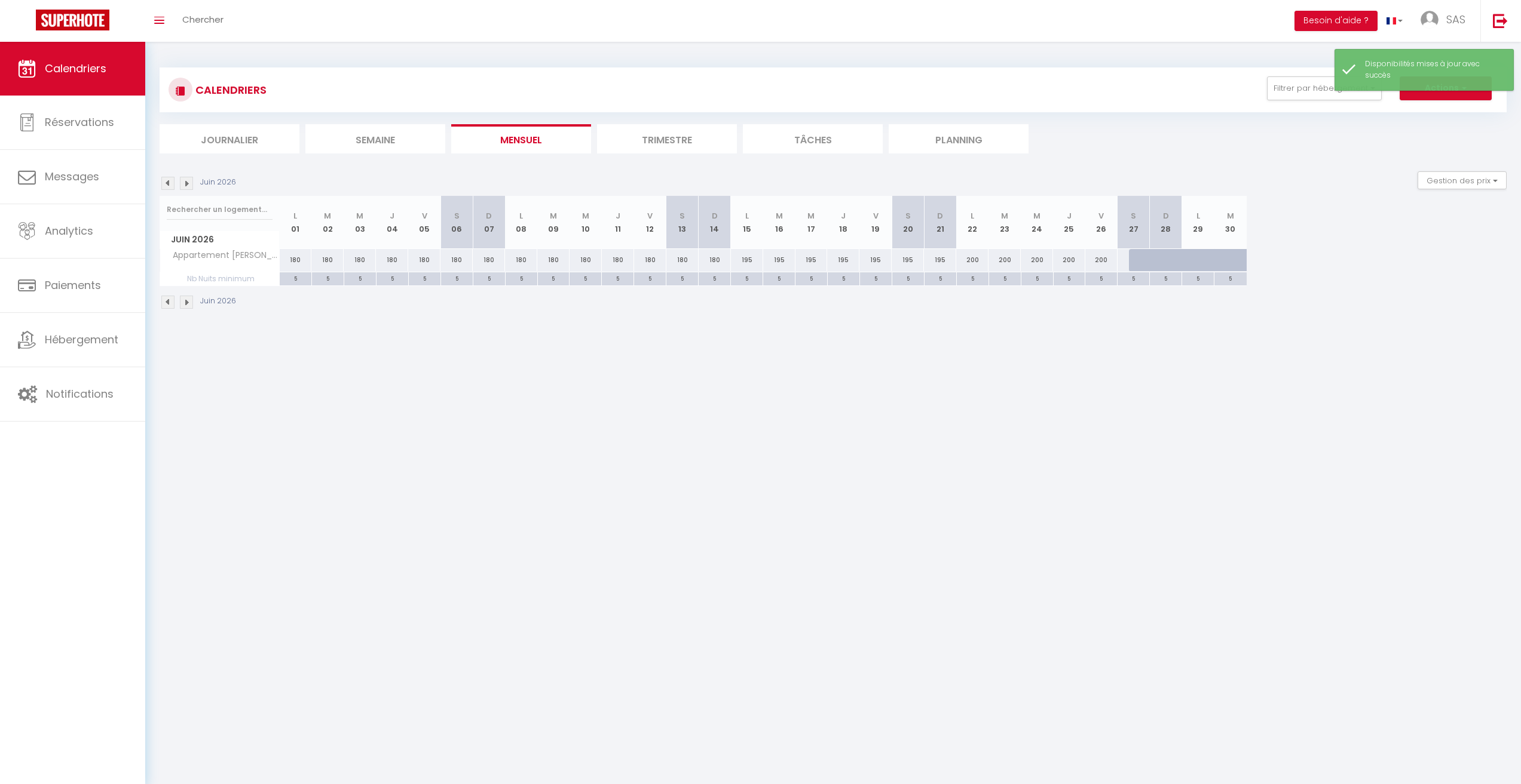
click at [183, 180] on img at bounding box center [186, 183] width 13 height 13
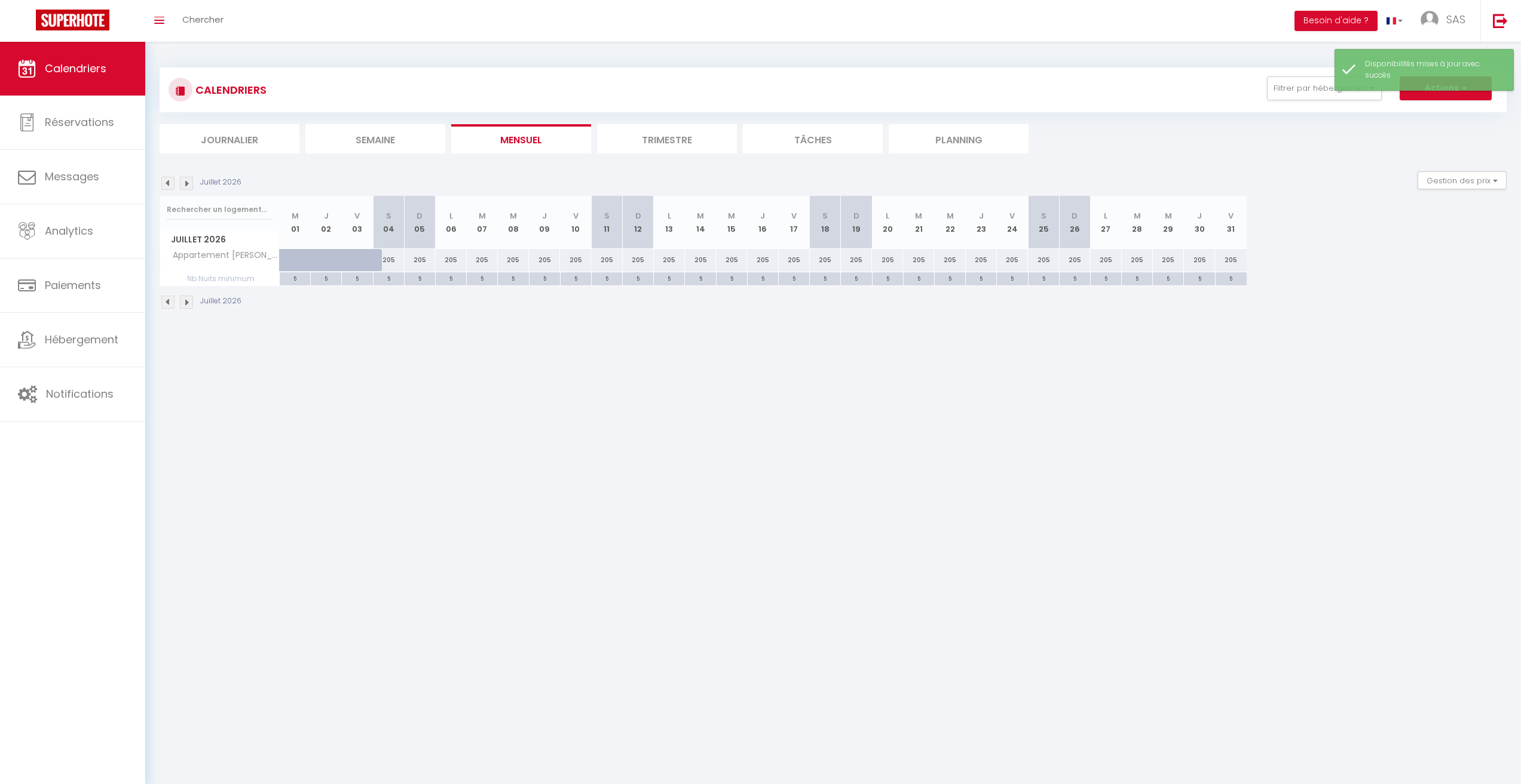
click at [163, 186] on img at bounding box center [168, 183] width 13 height 13
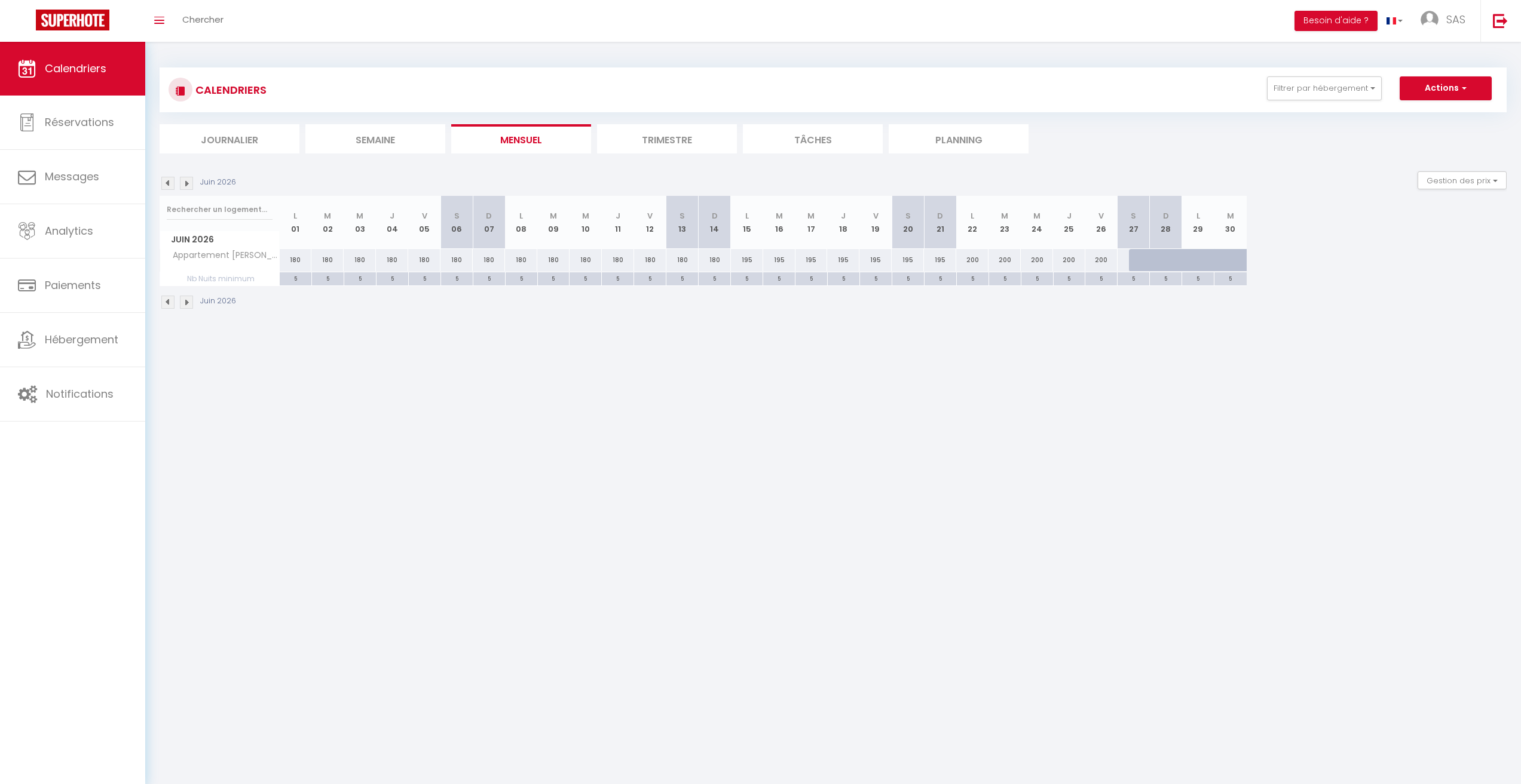
click at [165, 184] on img at bounding box center [168, 183] width 13 height 13
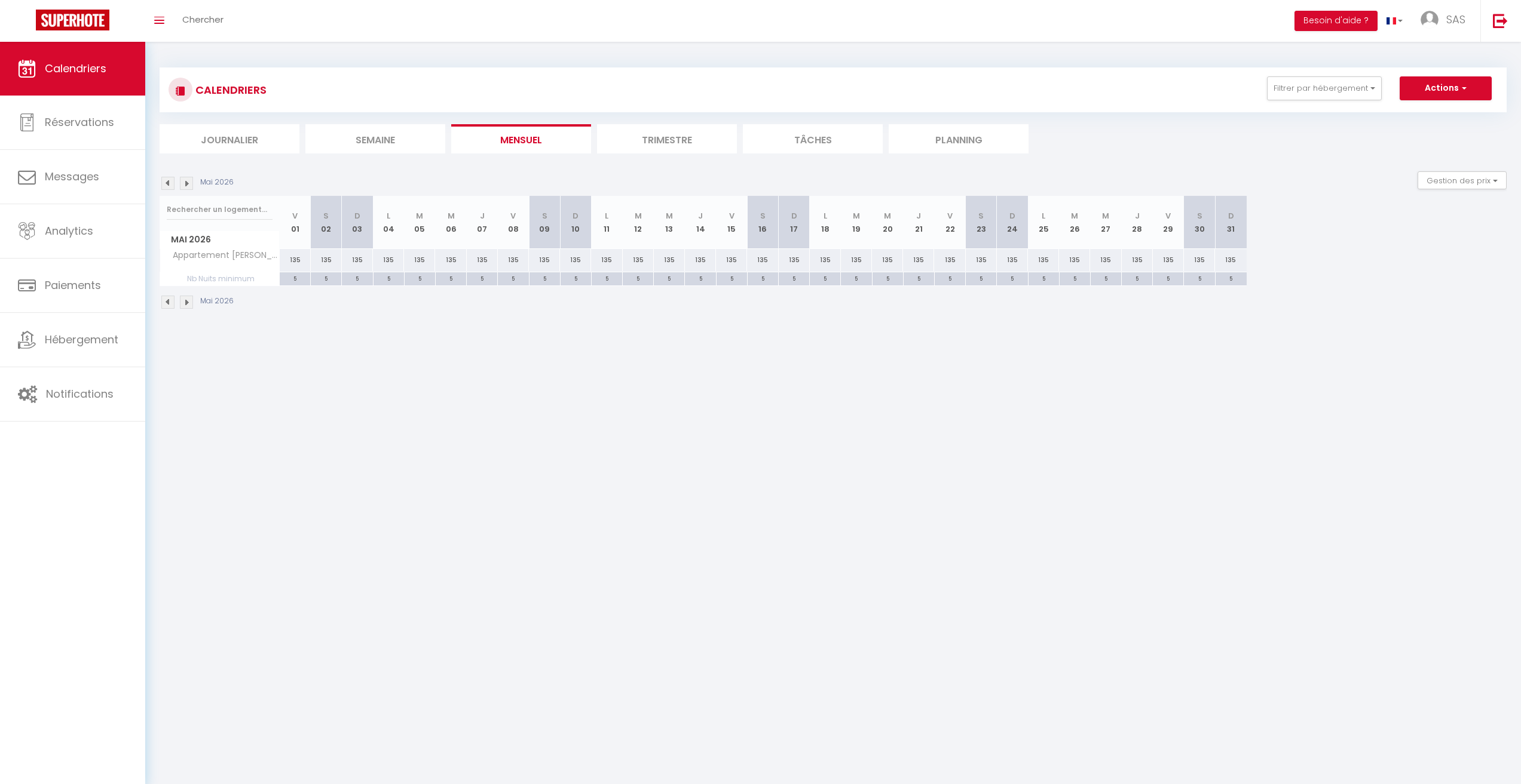
click at [185, 180] on img at bounding box center [186, 183] width 13 height 13
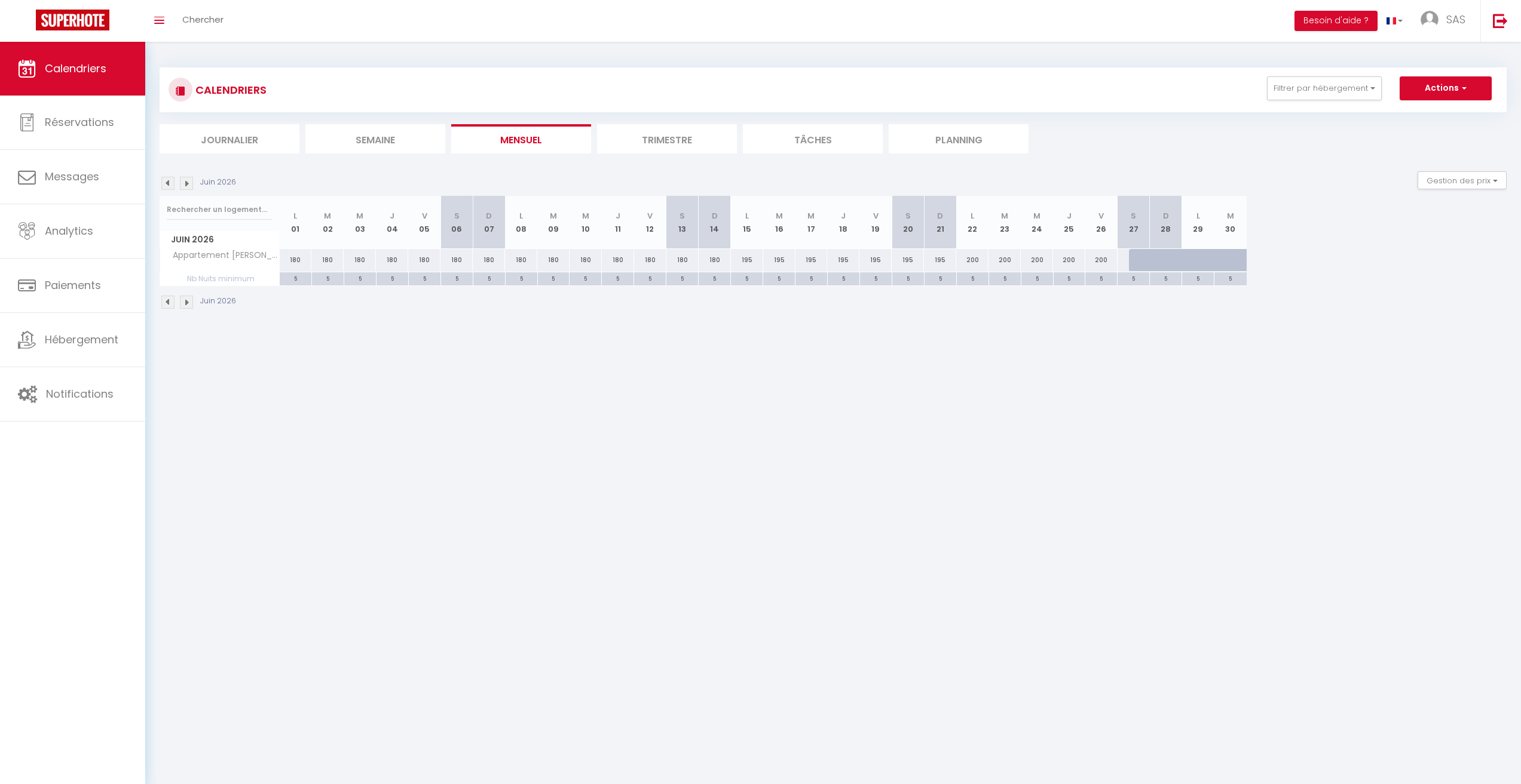
click at [185, 180] on img at bounding box center [186, 183] width 13 height 13
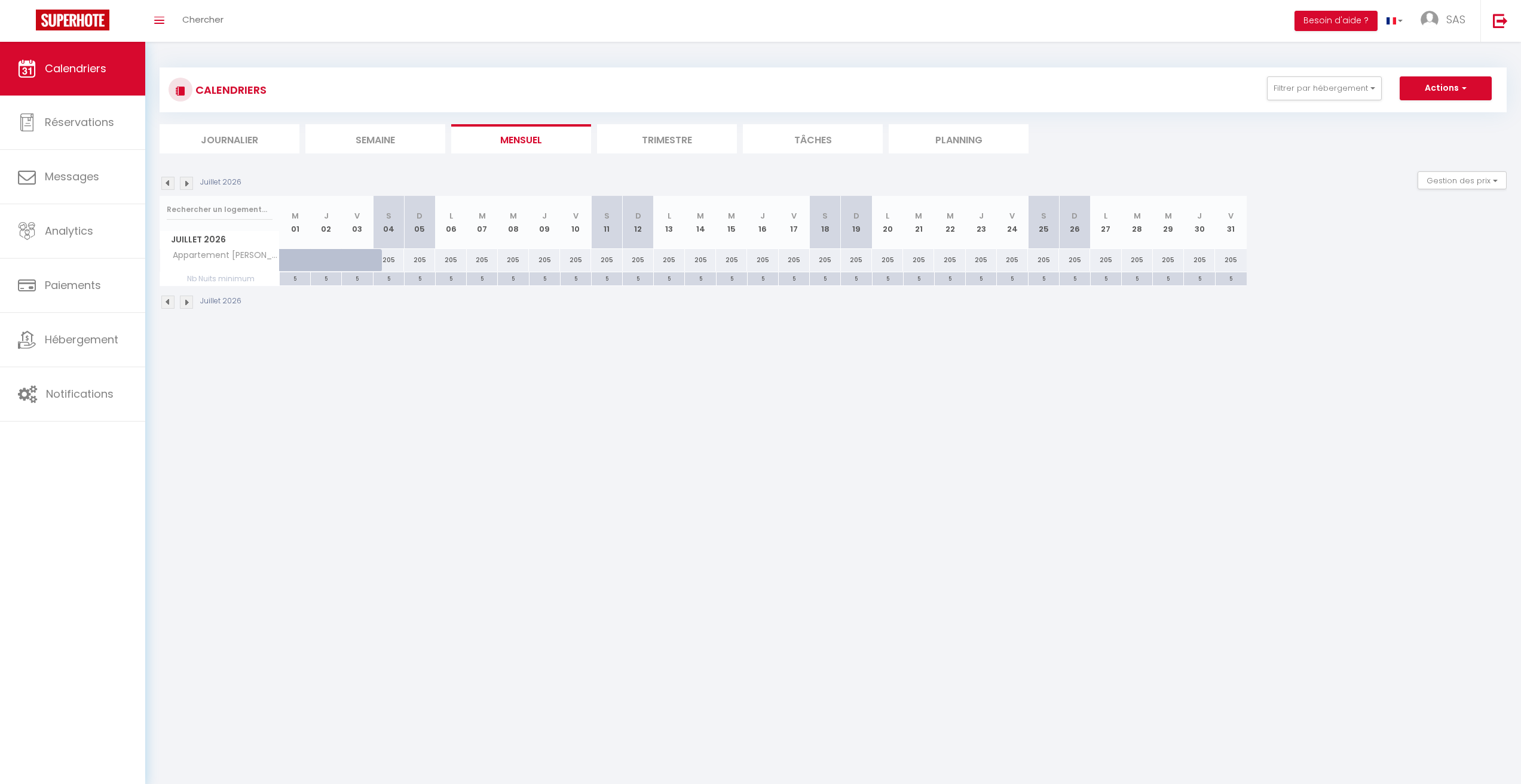
click at [167, 185] on img at bounding box center [168, 183] width 13 height 13
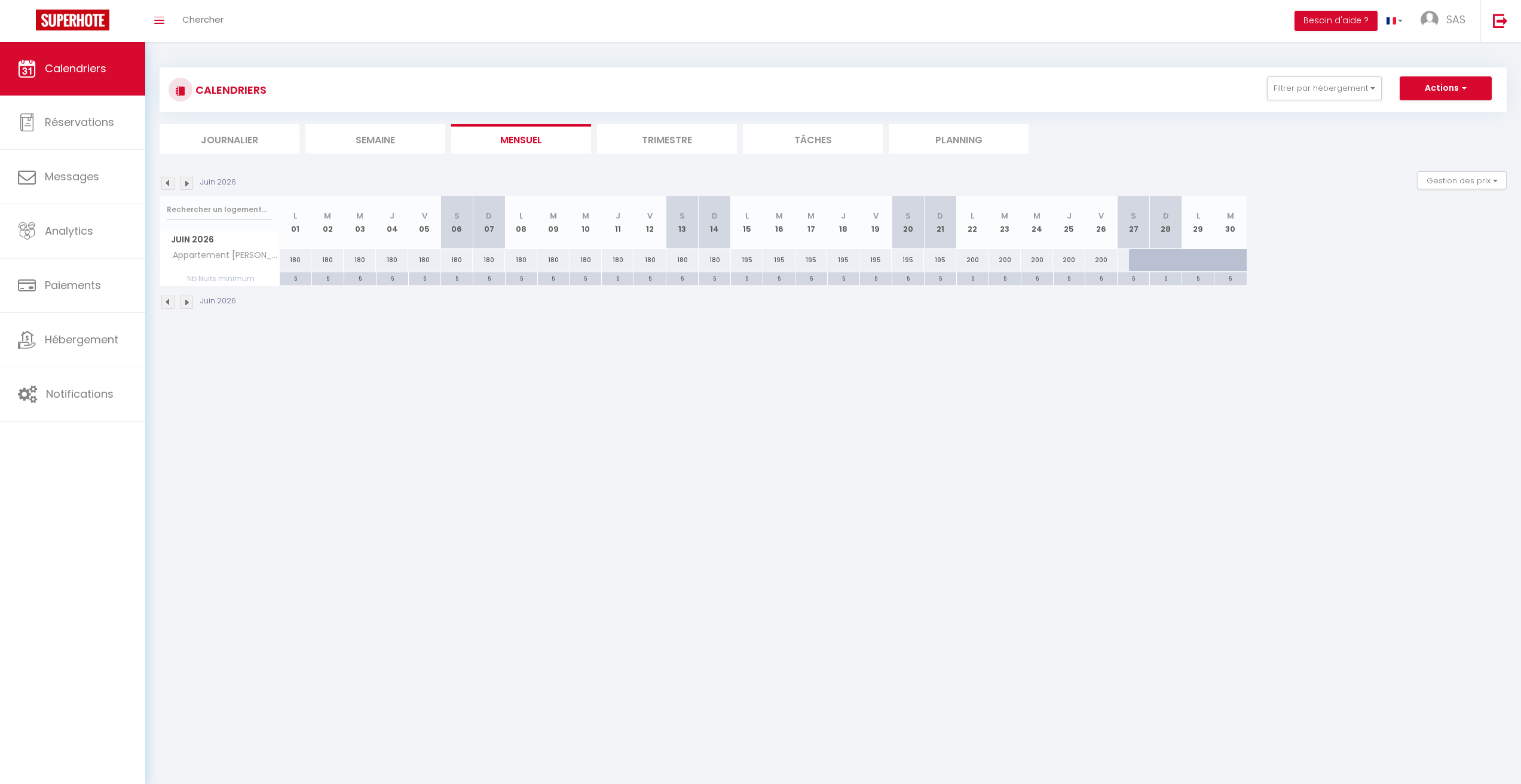
click at [188, 183] on img at bounding box center [186, 183] width 13 height 13
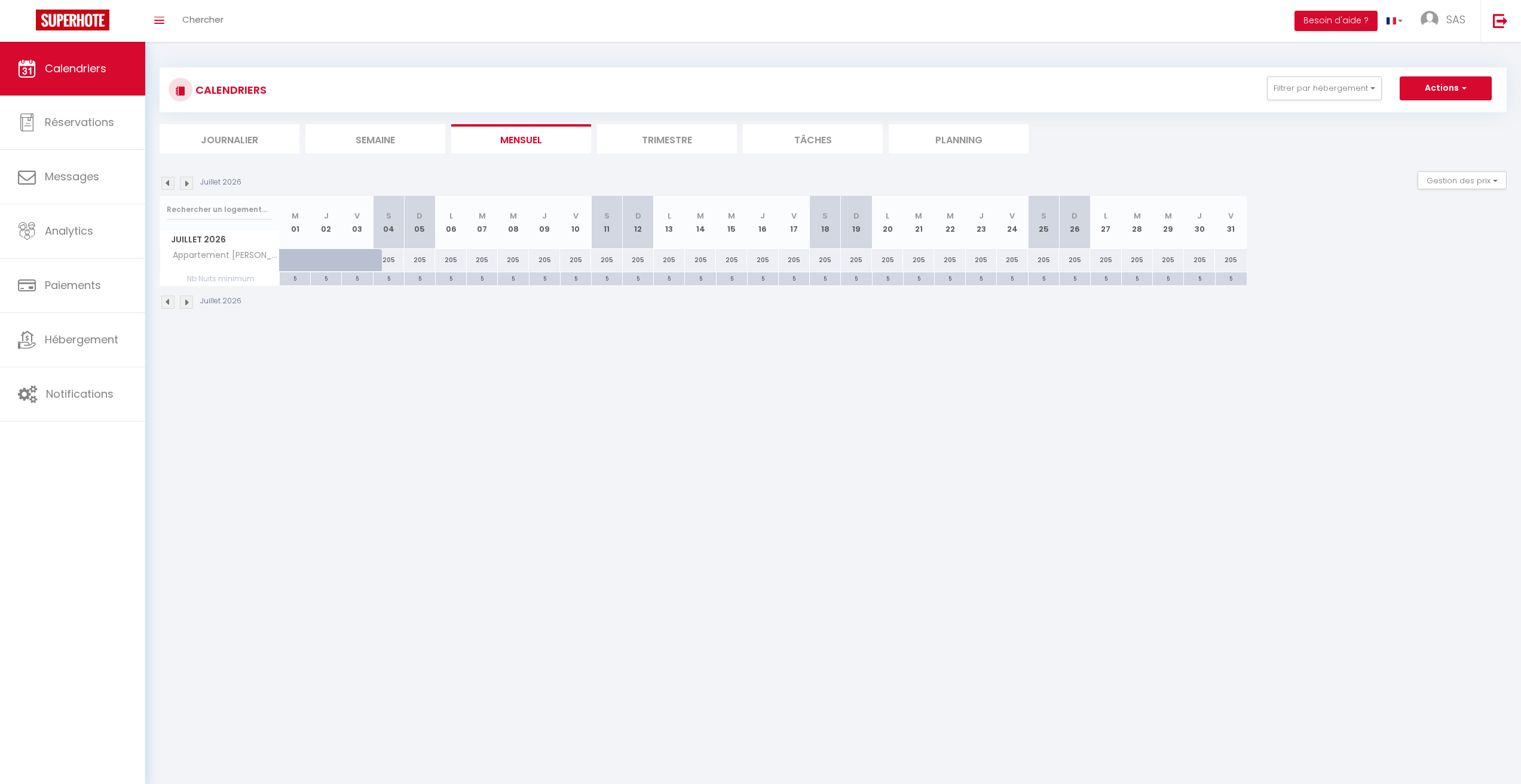
click at [188, 183] on img at bounding box center [186, 183] width 13 height 13
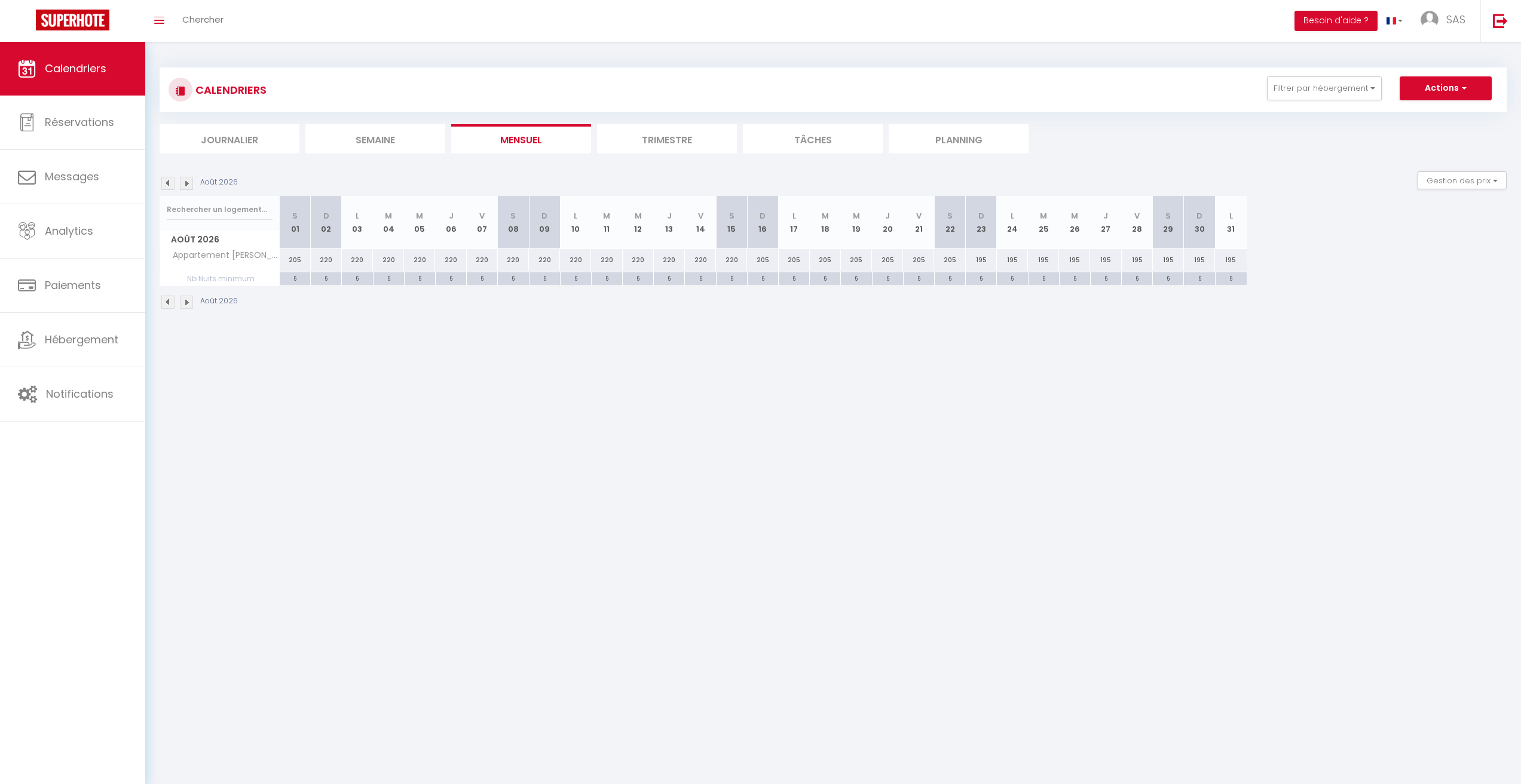
click at [167, 183] on img at bounding box center [168, 183] width 13 height 13
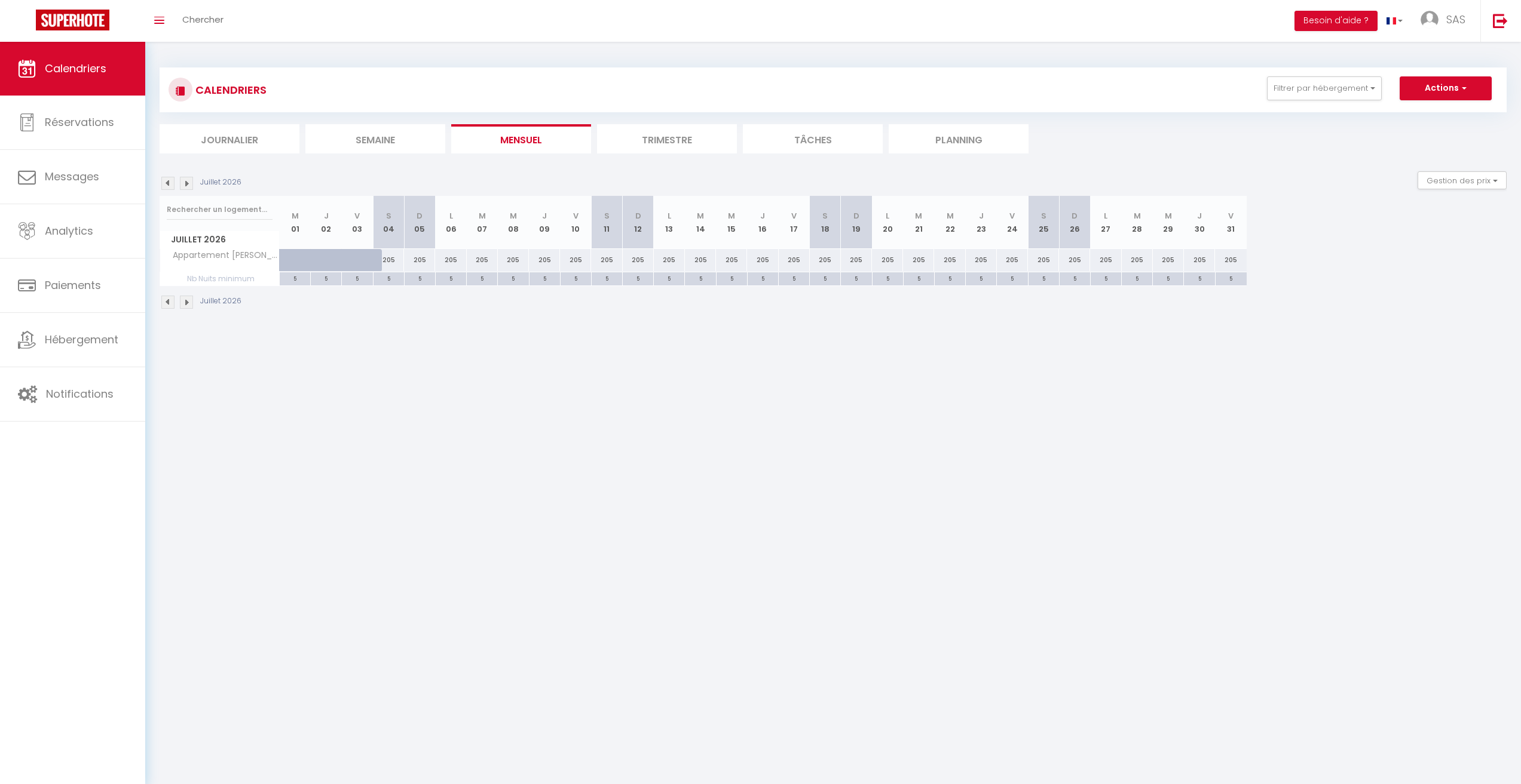
click at [167, 183] on img at bounding box center [168, 183] width 13 height 13
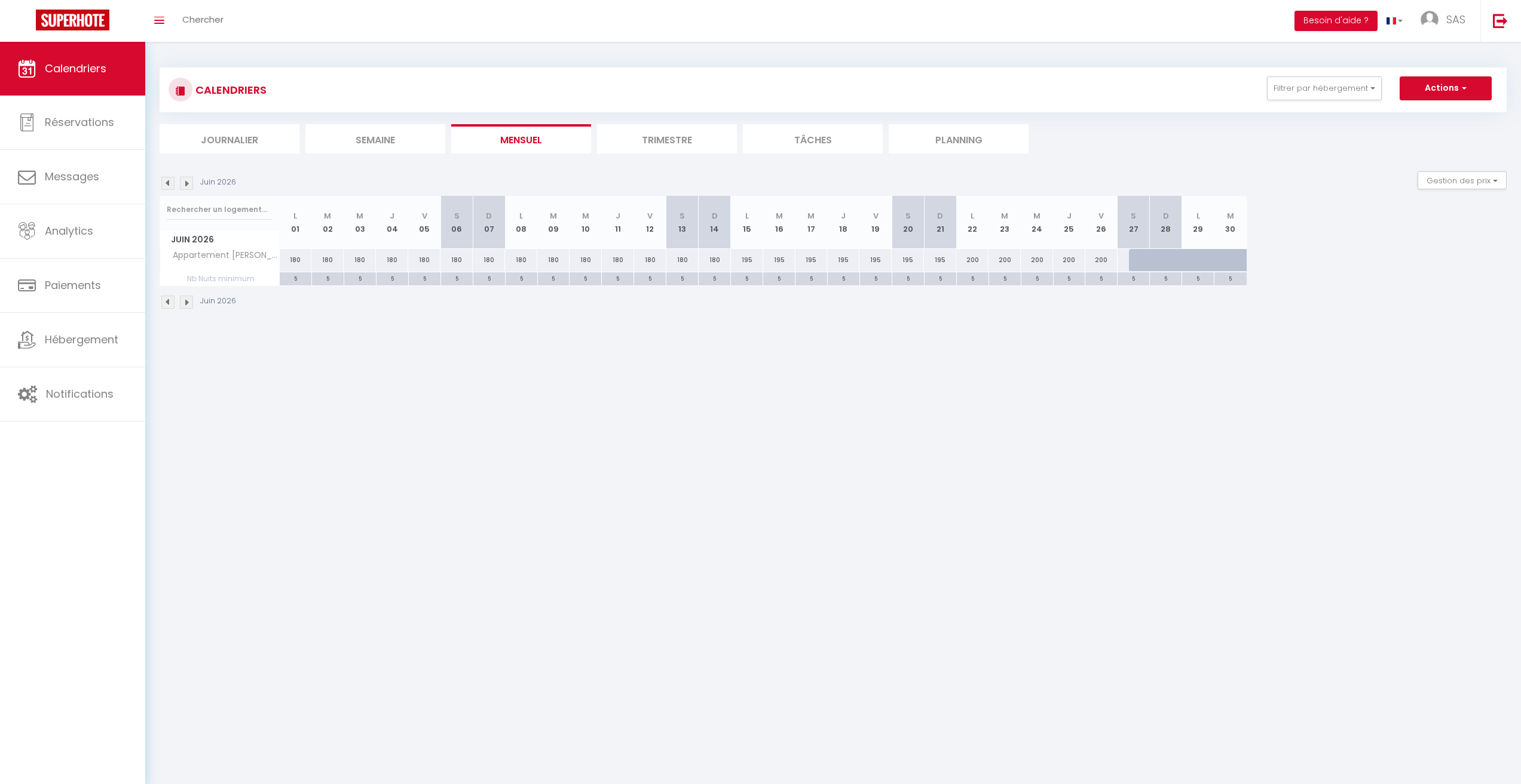
click at [193, 178] on div "Juin 2026" at bounding box center [200, 183] width 80 height 13
click at [190, 186] on img at bounding box center [186, 183] width 13 height 13
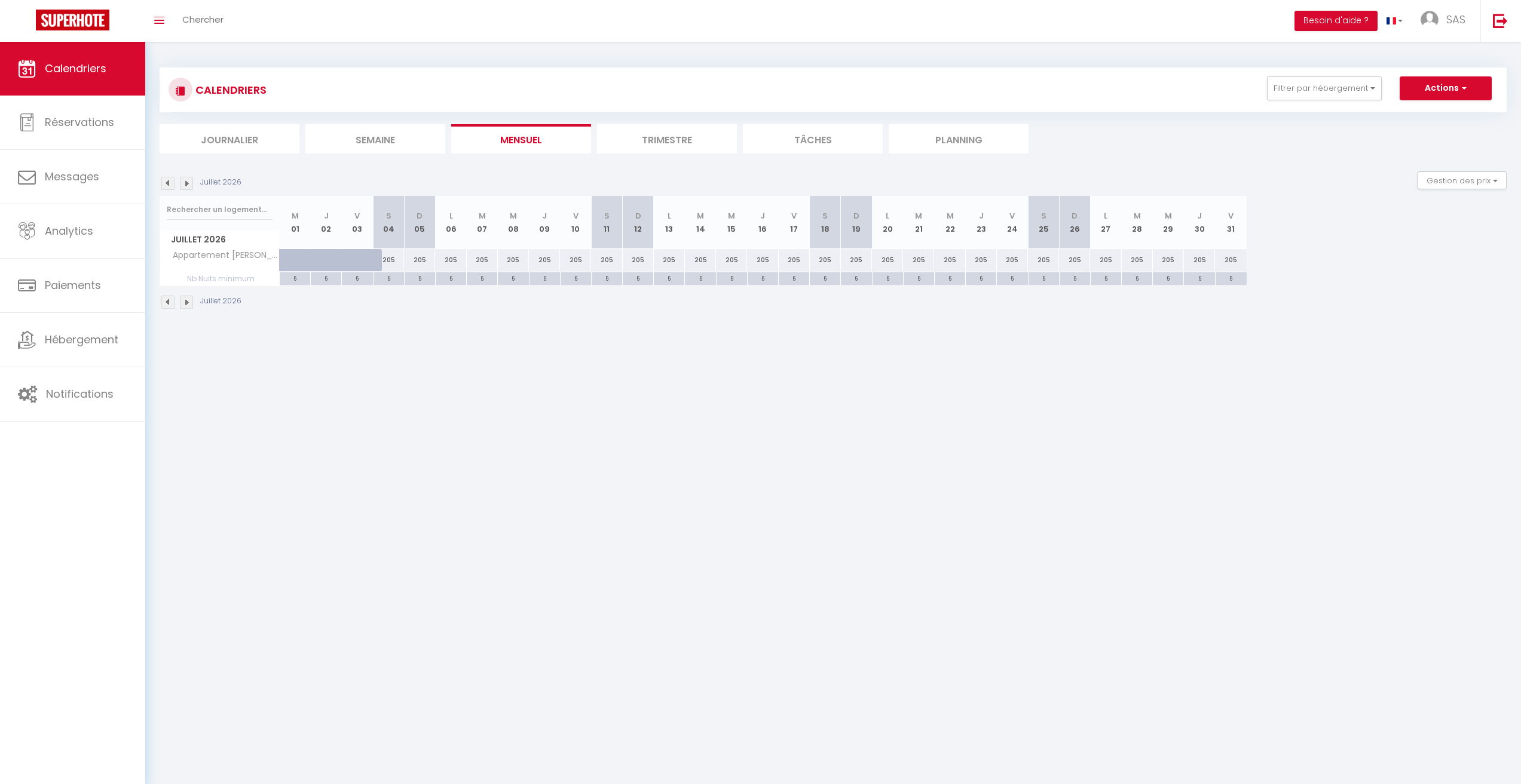
click at [171, 183] on img at bounding box center [168, 183] width 13 height 13
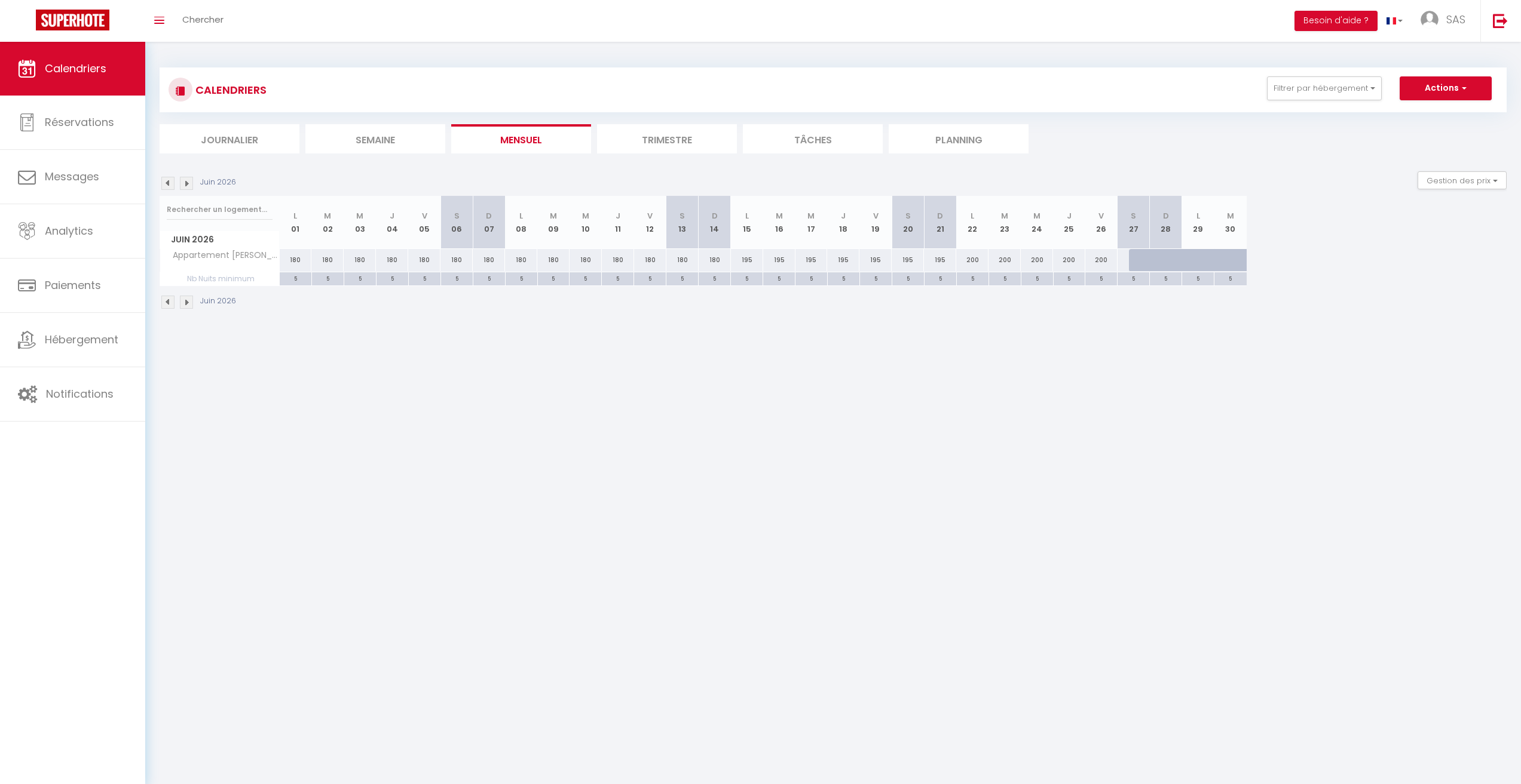
click at [171, 183] on img at bounding box center [168, 183] width 13 height 13
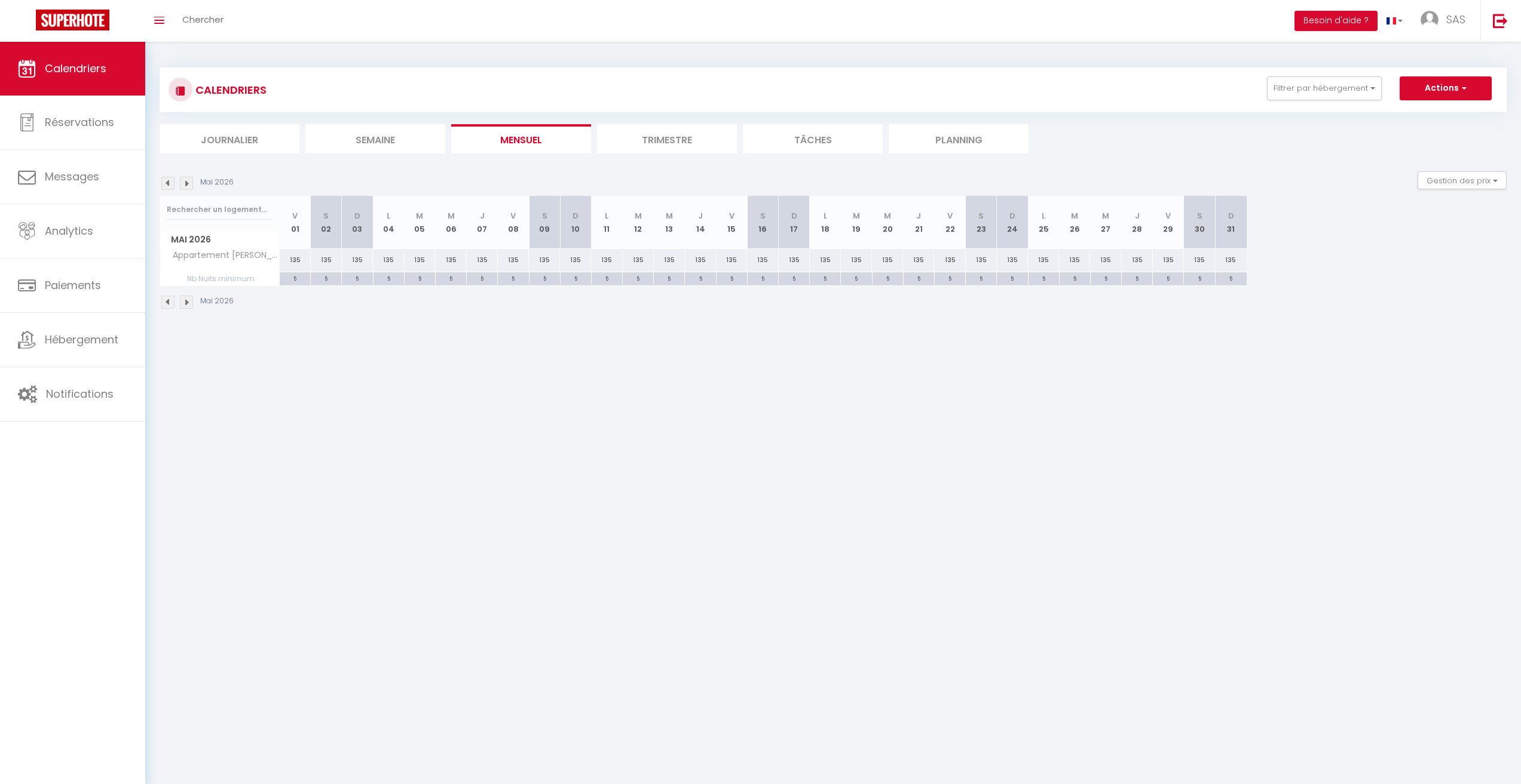
click at [923, 264] on div "135" at bounding box center [919, 260] width 31 height 22
select select "1"
type input "[DATE]"
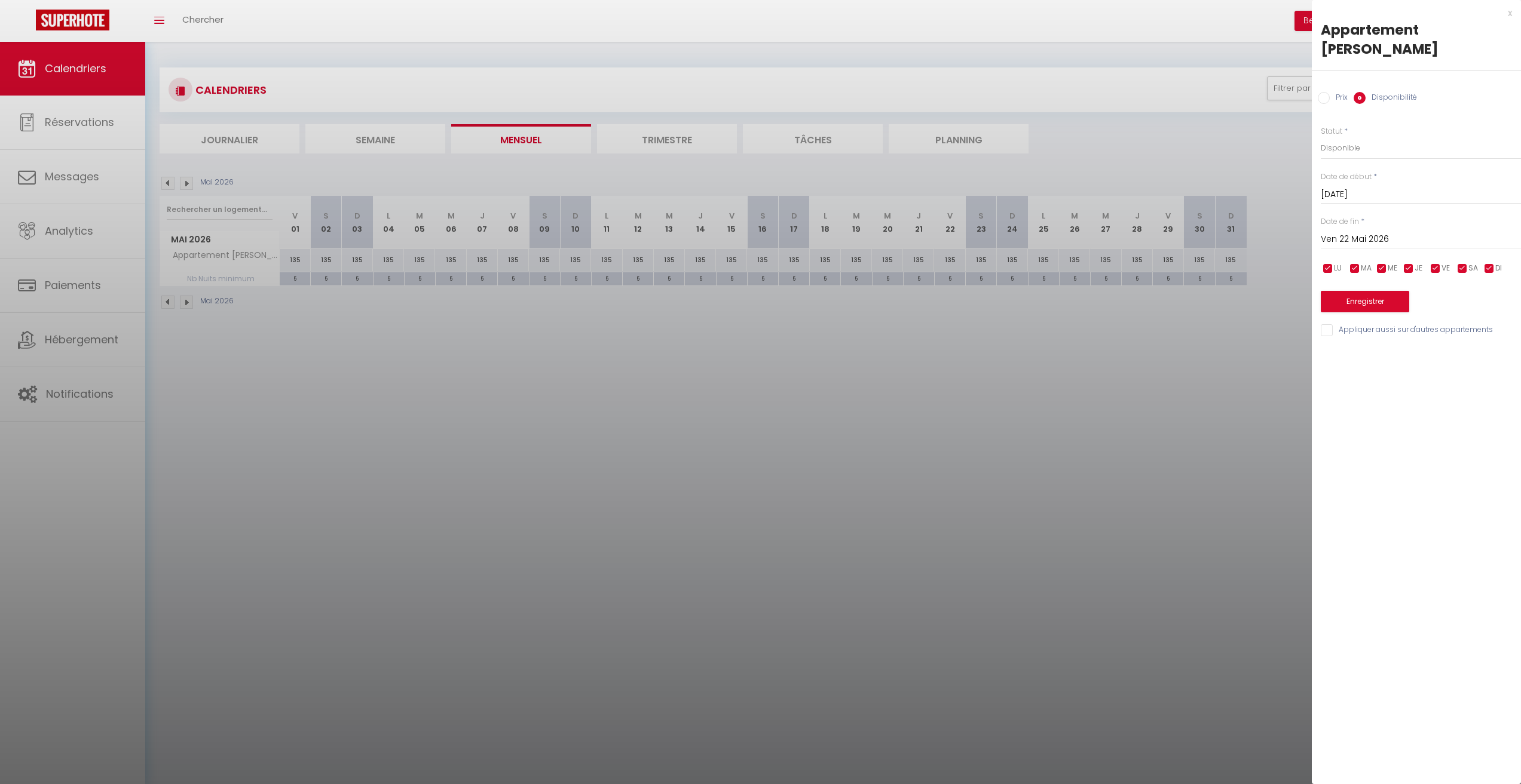
click at [1374, 232] on input "Ven 22 Mai 2026" at bounding box center [1421, 239] width 200 height 16
click at [1356, 391] on span "25" at bounding box center [1360, 403] width 26 height 24
type input "Lun 25 Mai 2026"
click at [1352, 137] on select "Disponible Indisponible" at bounding box center [1421, 148] width 200 height 23
select select "0"
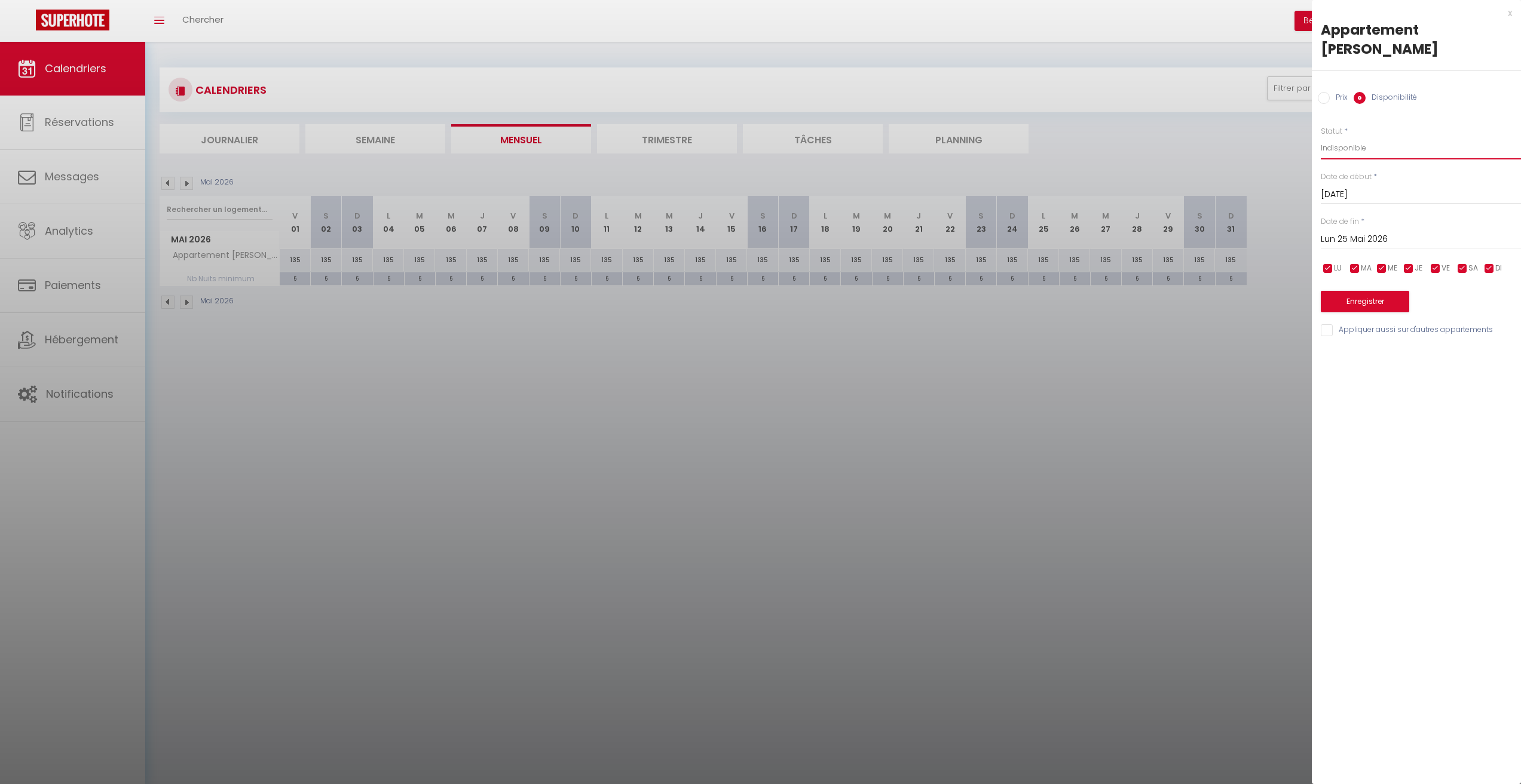
click at [1321, 137] on select "Disponible Indisponible" at bounding box center [1421, 148] width 200 height 23
click at [1366, 291] on button "Enregistrer" at bounding box center [1365, 302] width 88 height 21
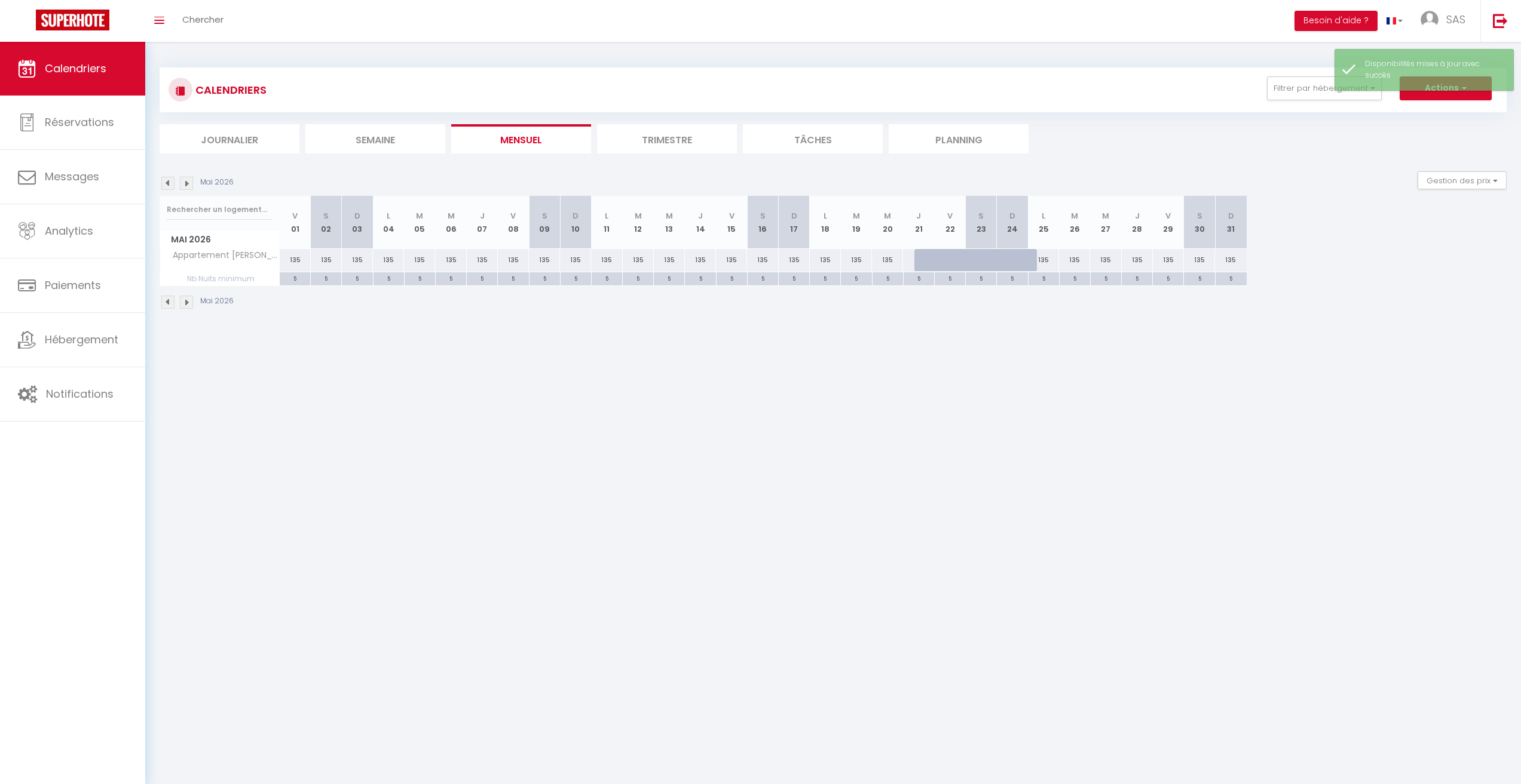
click at [192, 182] on img at bounding box center [186, 183] width 13 height 13
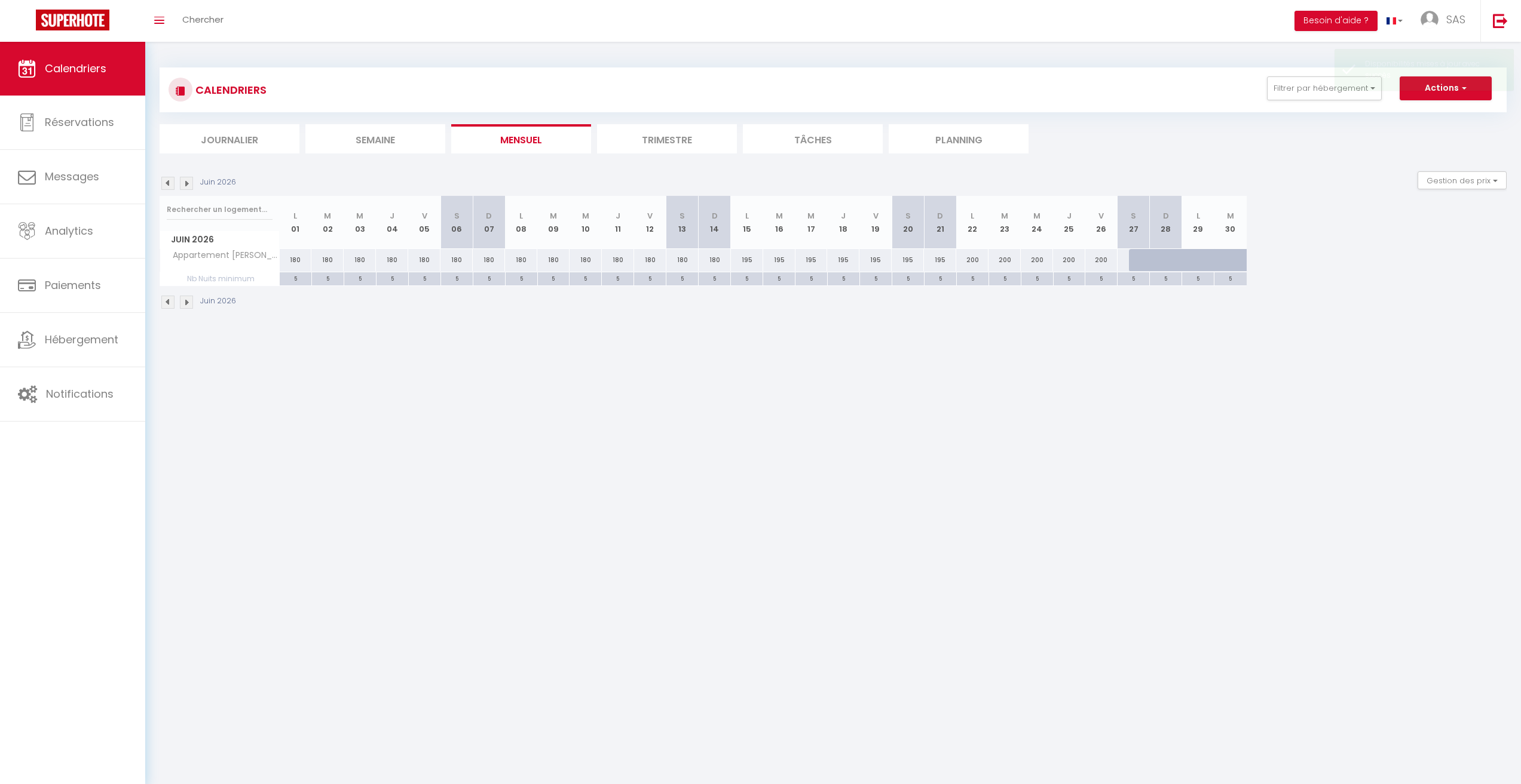
click at [192, 182] on img at bounding box center [186, 183] width 13 height 13
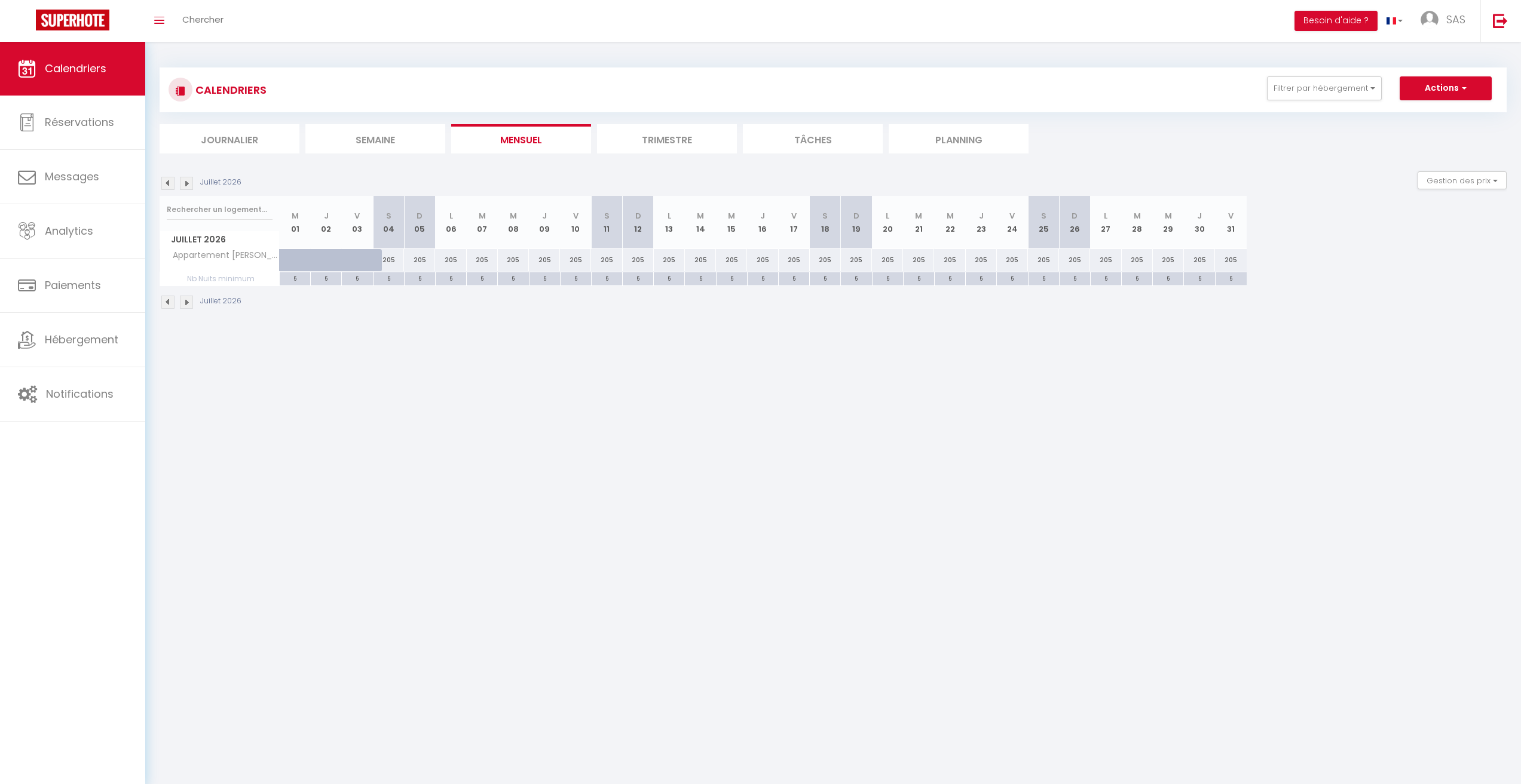
click at [190, 181] on img at bounding box center [186, 183] width 13 height 13
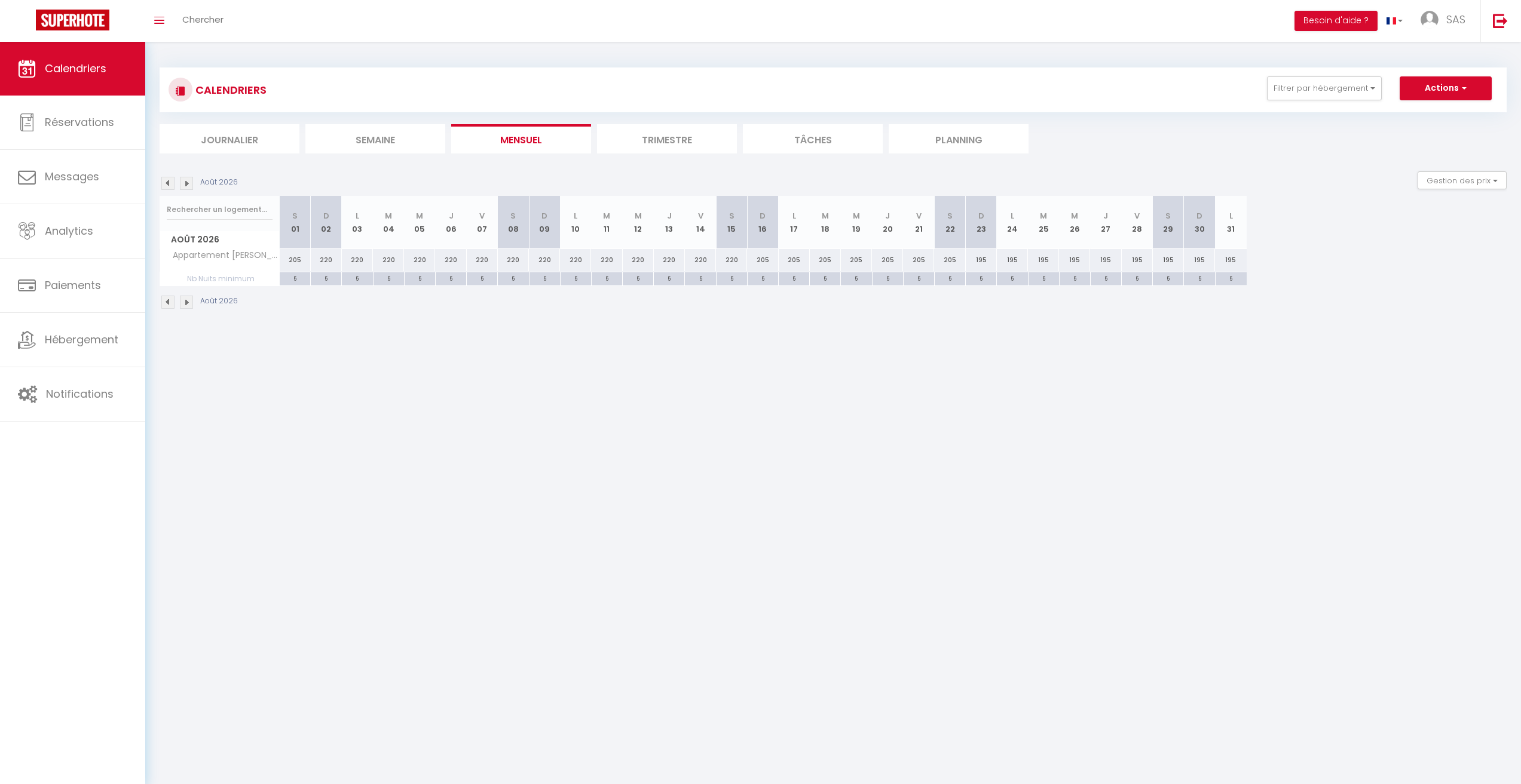
click at [189, 182] on img at bounding box center [186, 183] width 13 height 13
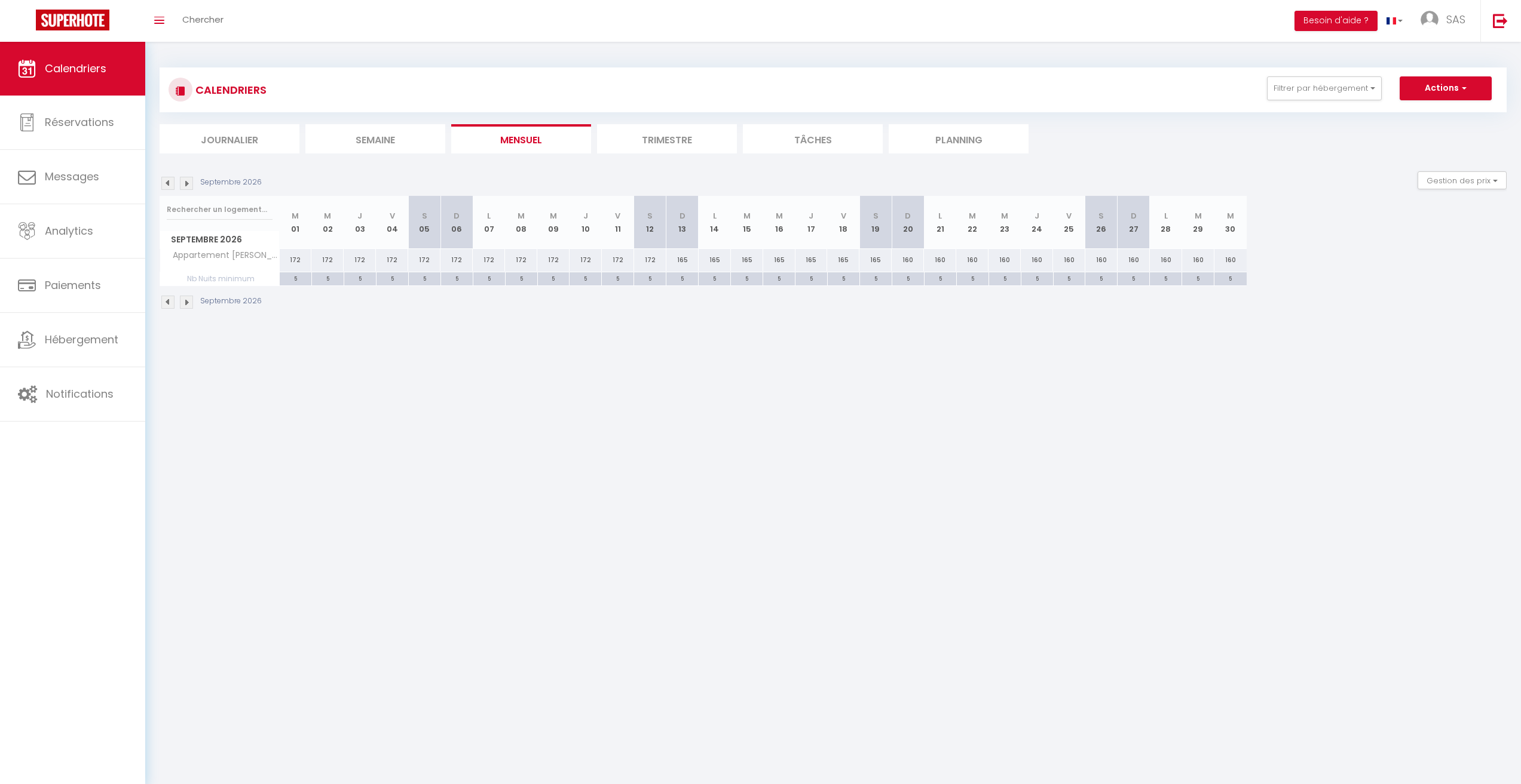
click at [188, 183] on img at bounding box center [186, 183] width 13 height 13
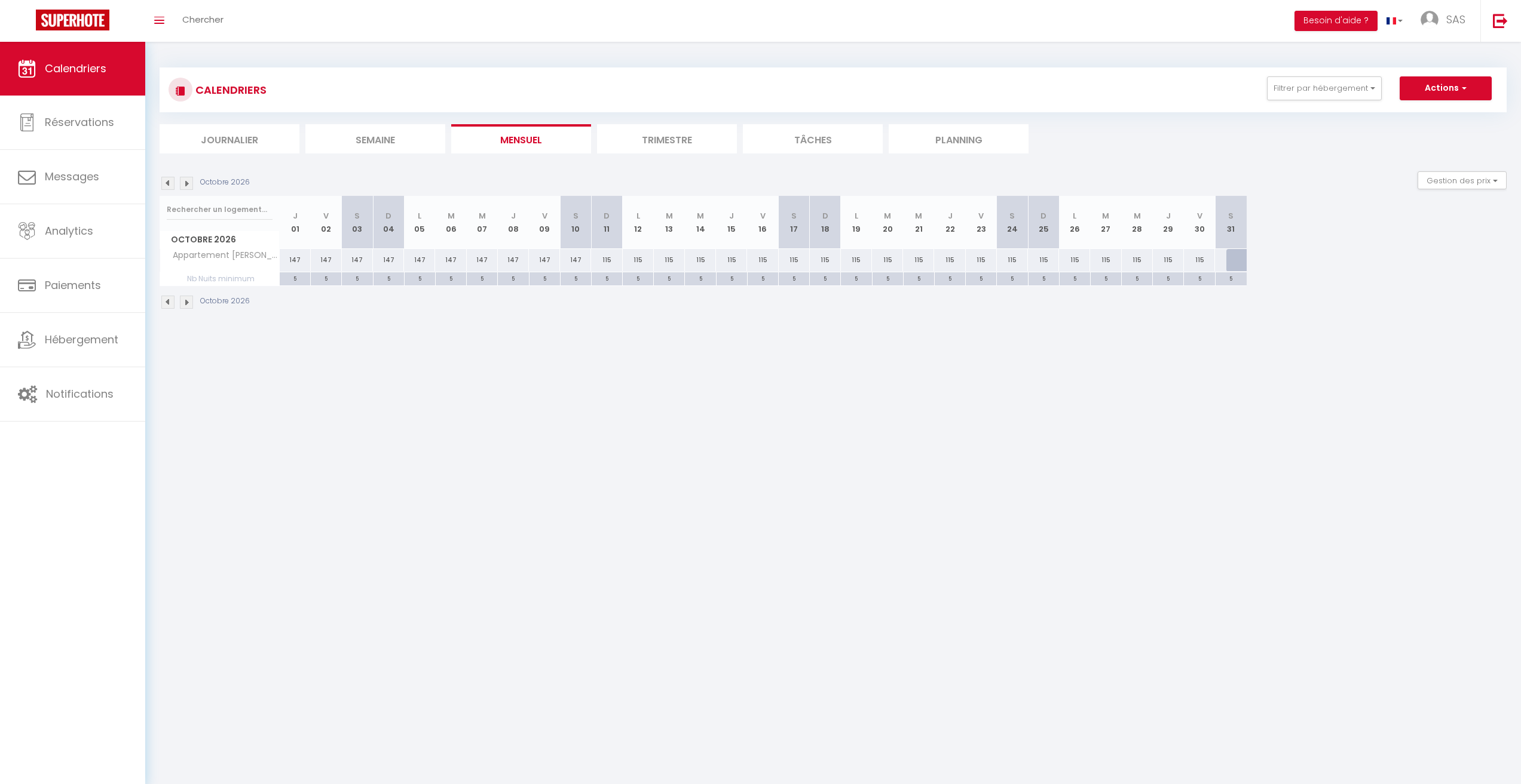
click at [170, 184] on img at bounding box center [168, 183] width 13 height 13
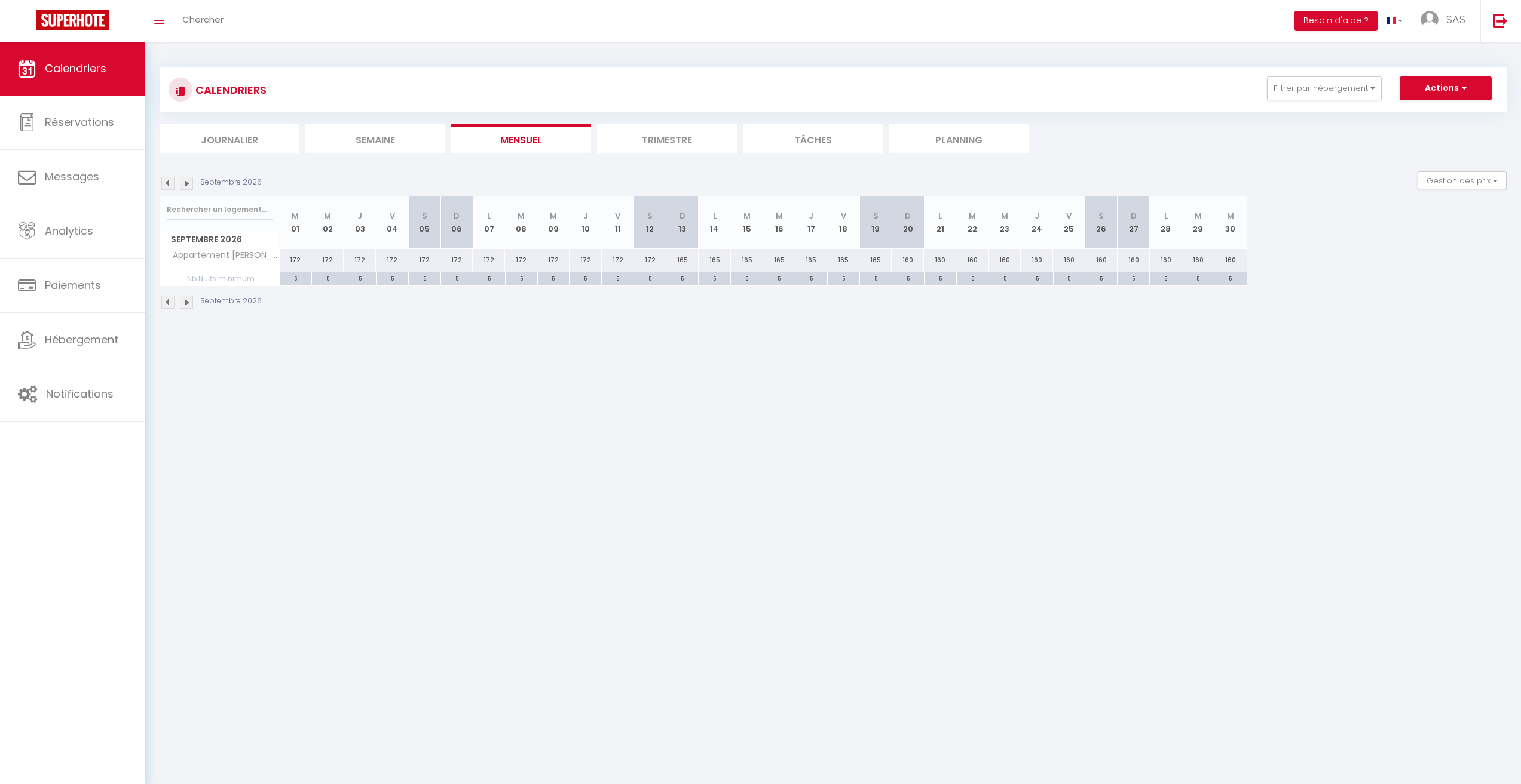
click at [170, 184] on img at bounding box center [168, 183] width 13 height 13
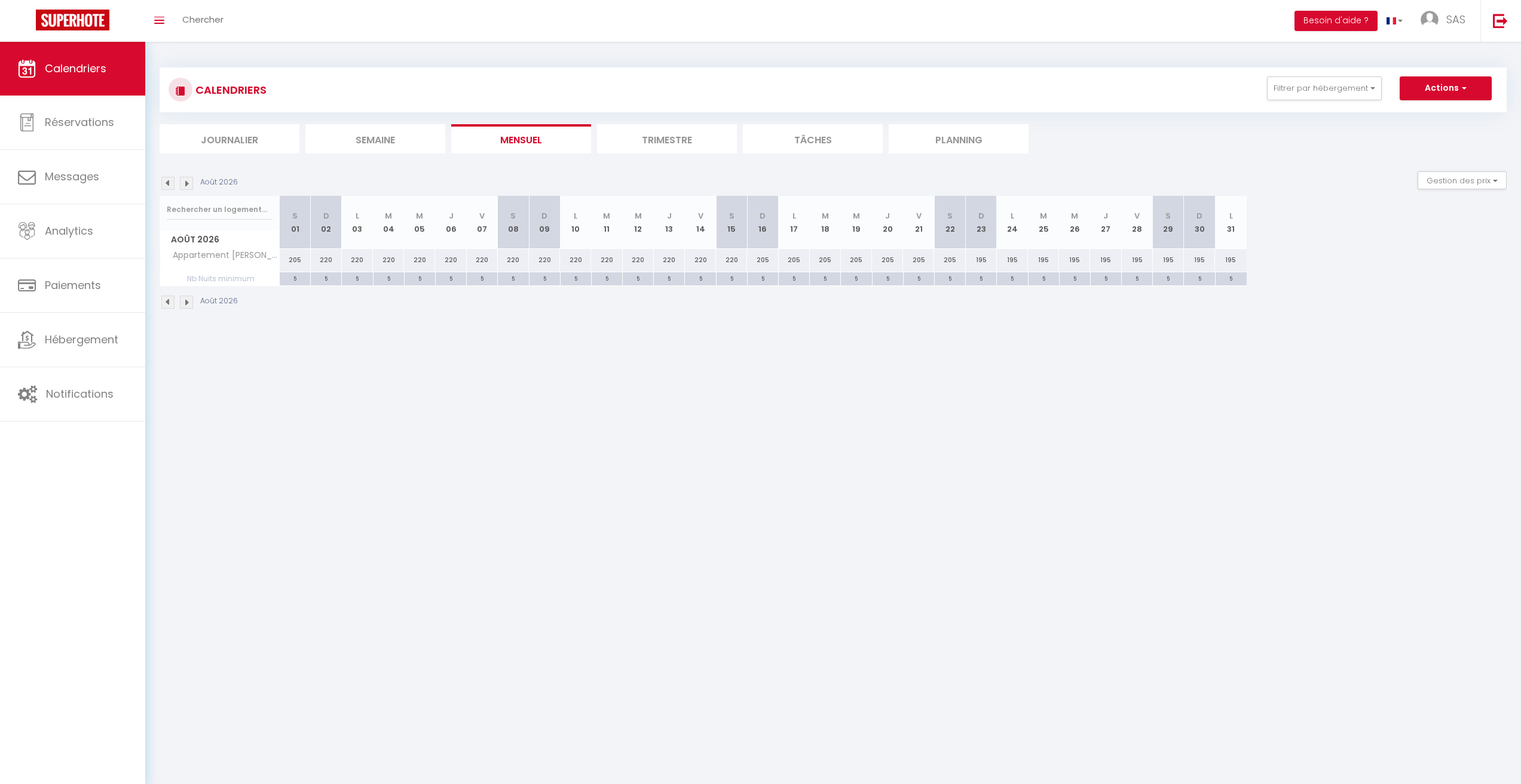
click at [170, 184] on img at bounding box center [168, 183] width 13 height 13
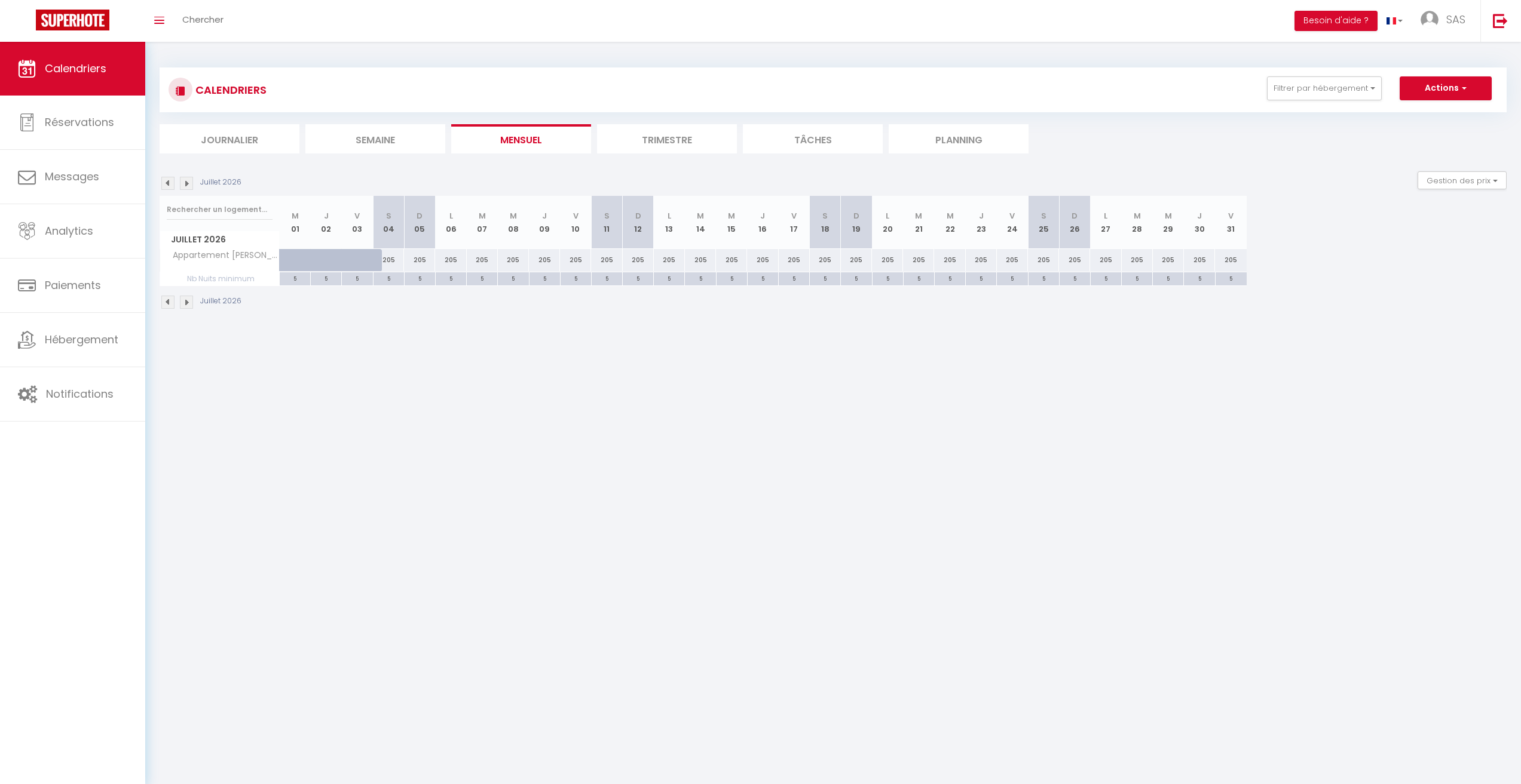
click at [170, 184] on img at bounding box center [168, 183] width 13 height 13
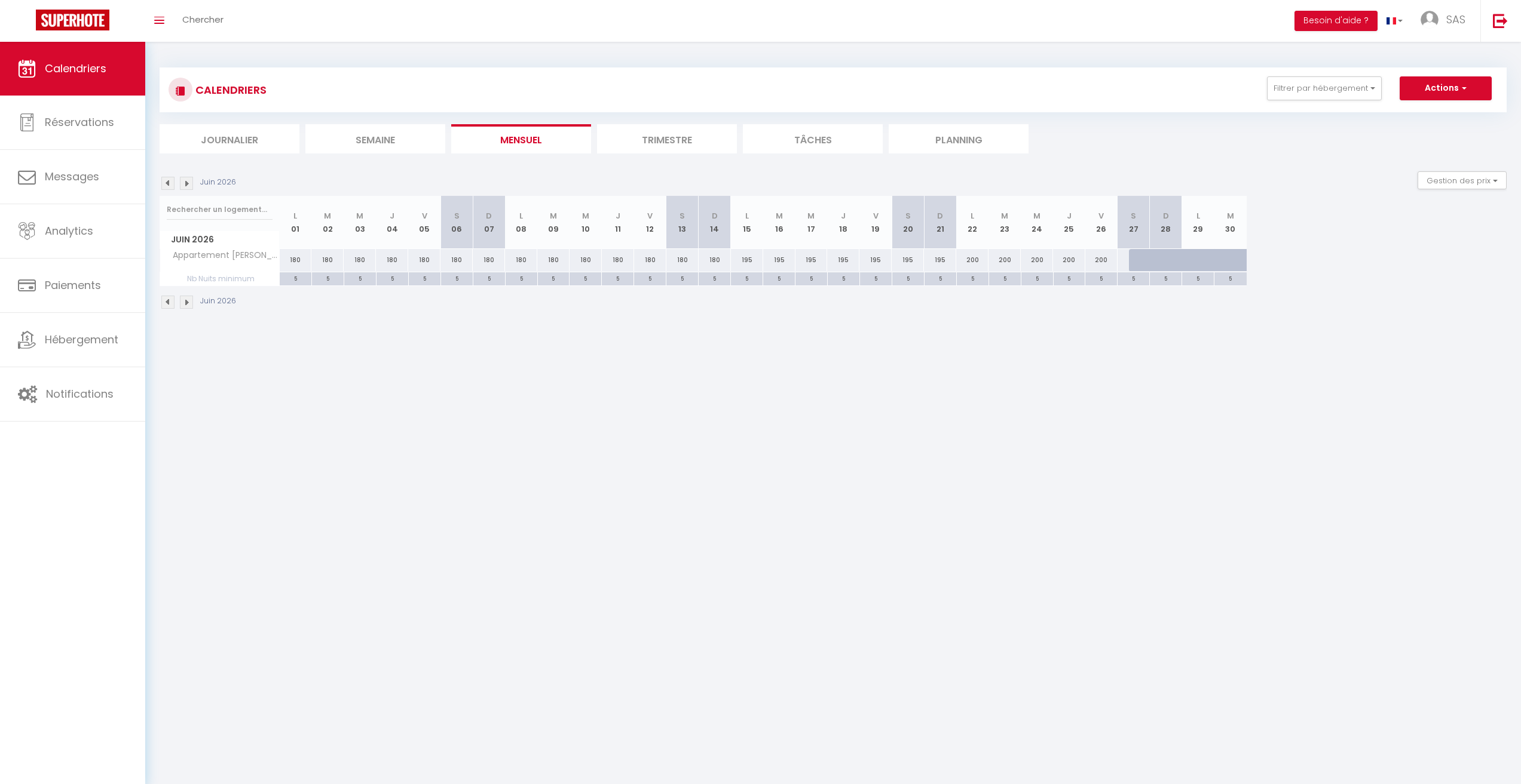
click at [170, 184] on img at bounding box center [168, 183] width 13 height 13
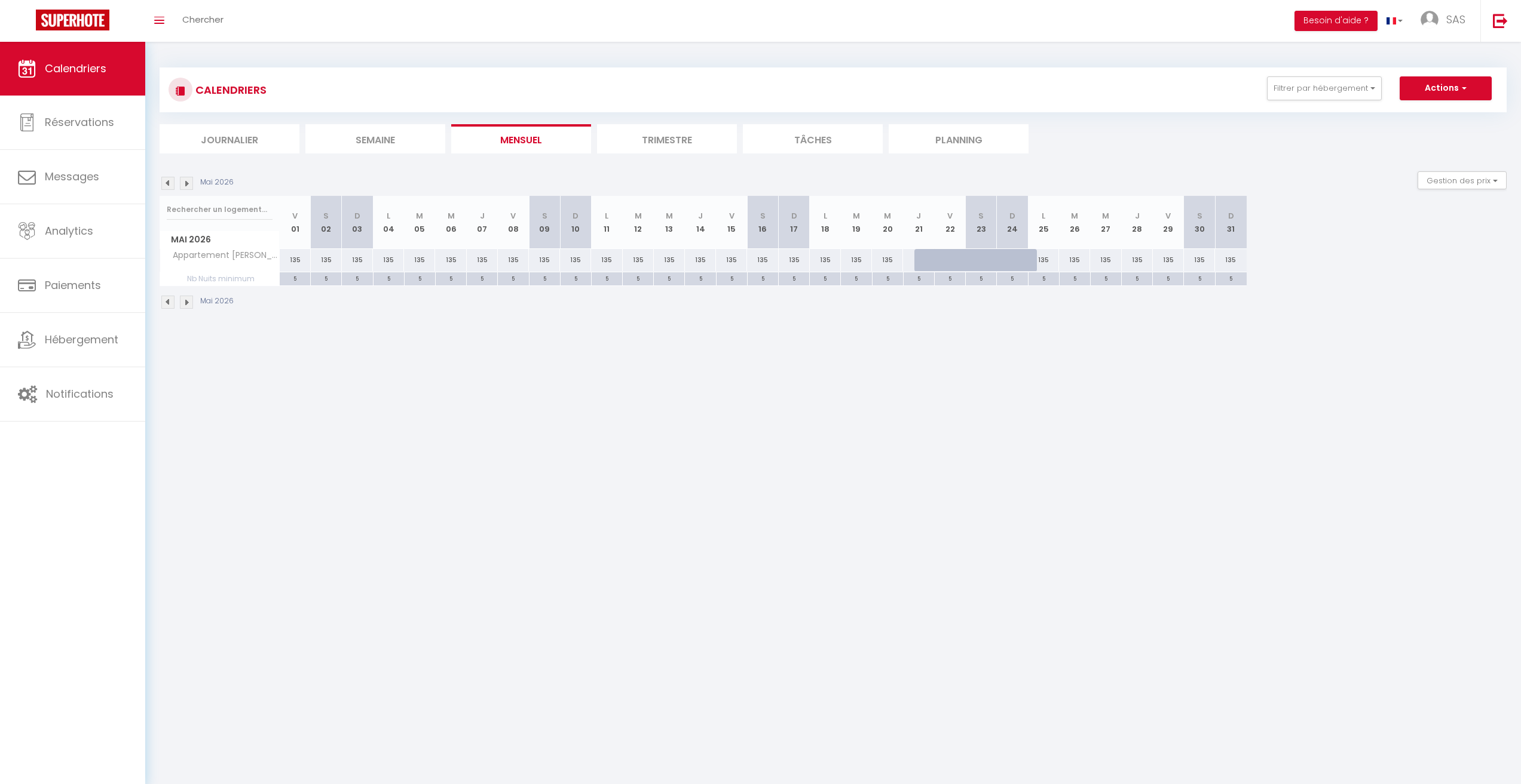
click at [170, 184] on img at bounding box center [168, 183] width 13 height 13
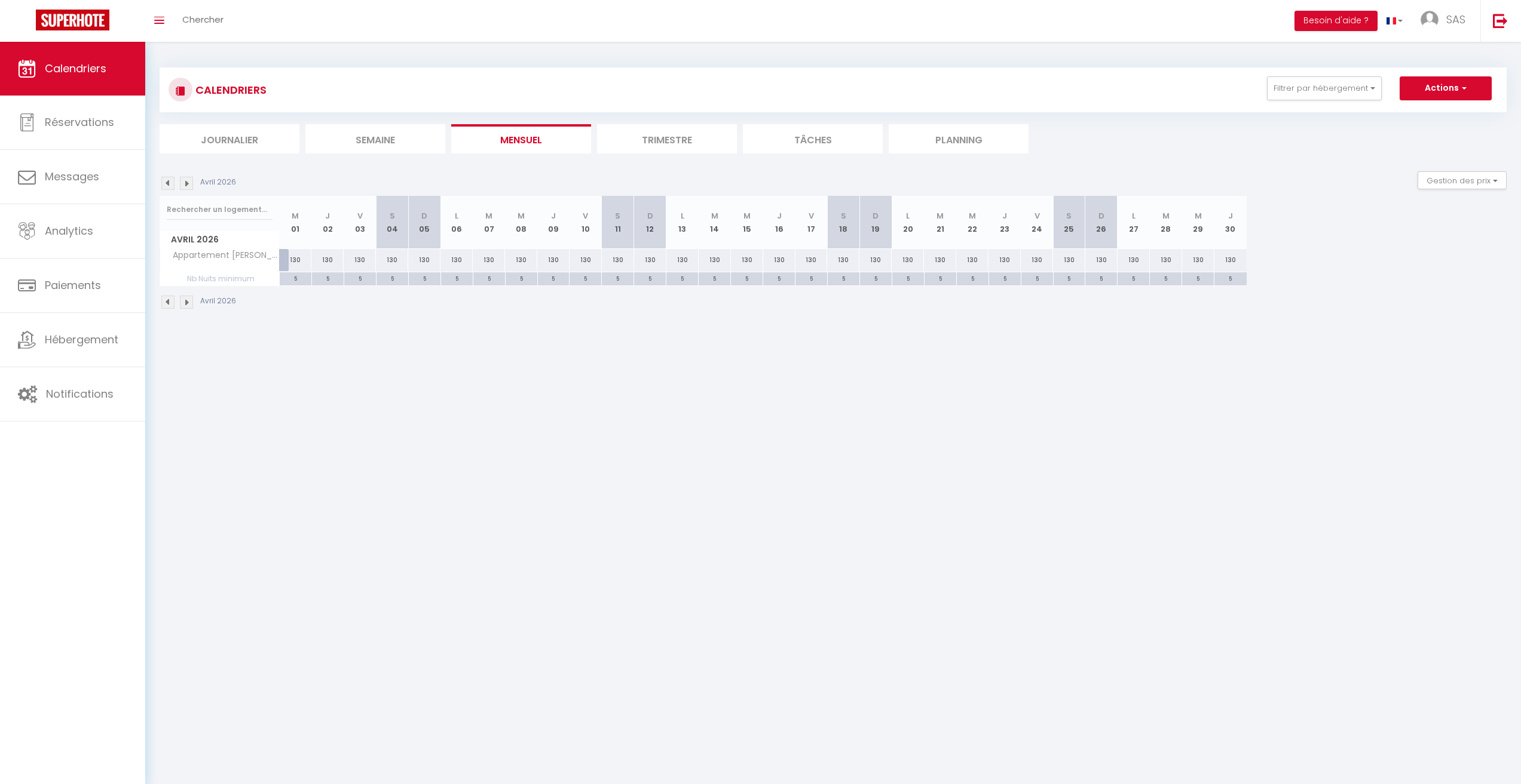
click at [170, 184] on img at bounding box center [168, 183] width 13 height 13
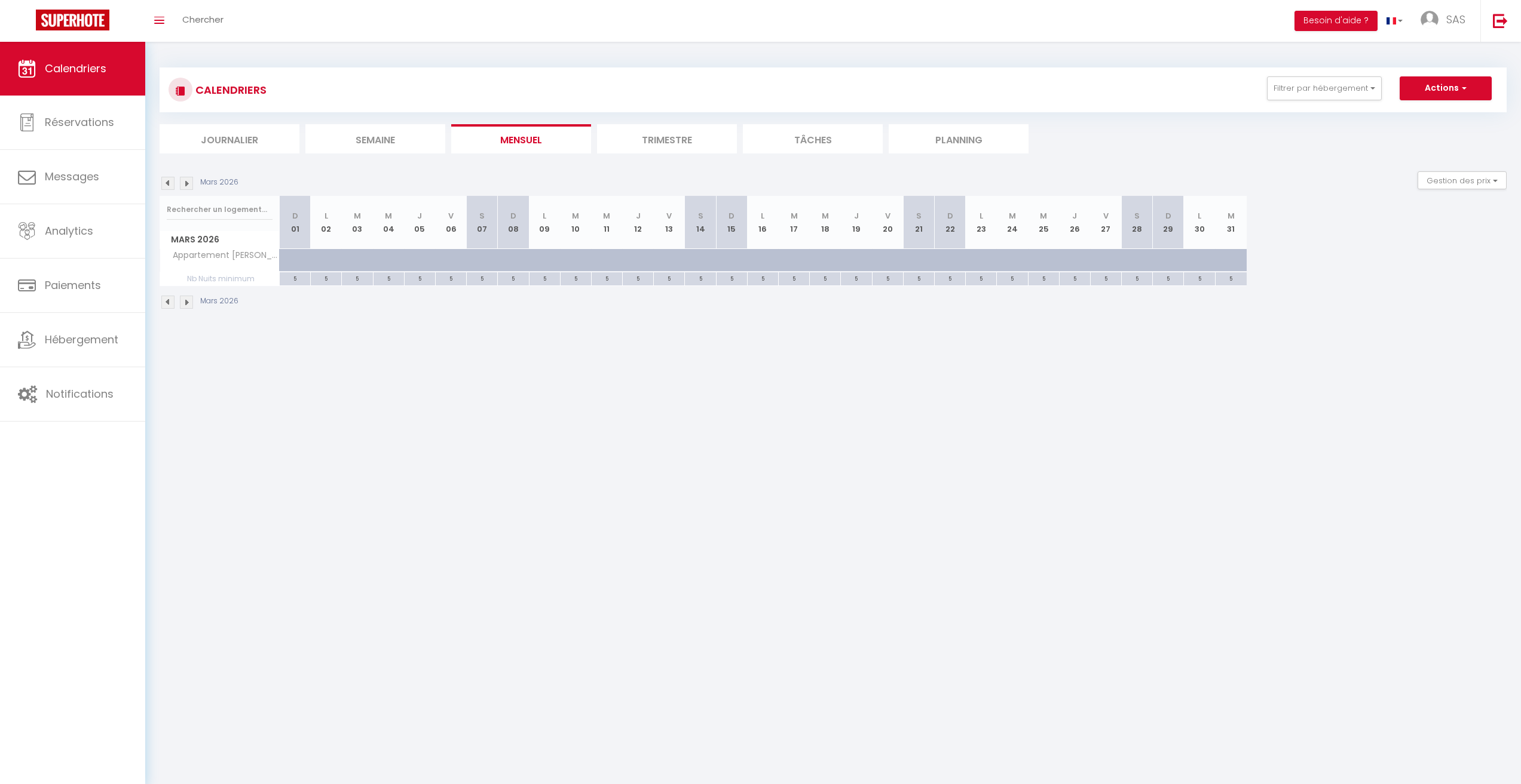
click at [187, 183] on img at bounding box center [186, 183] width 13 height 13
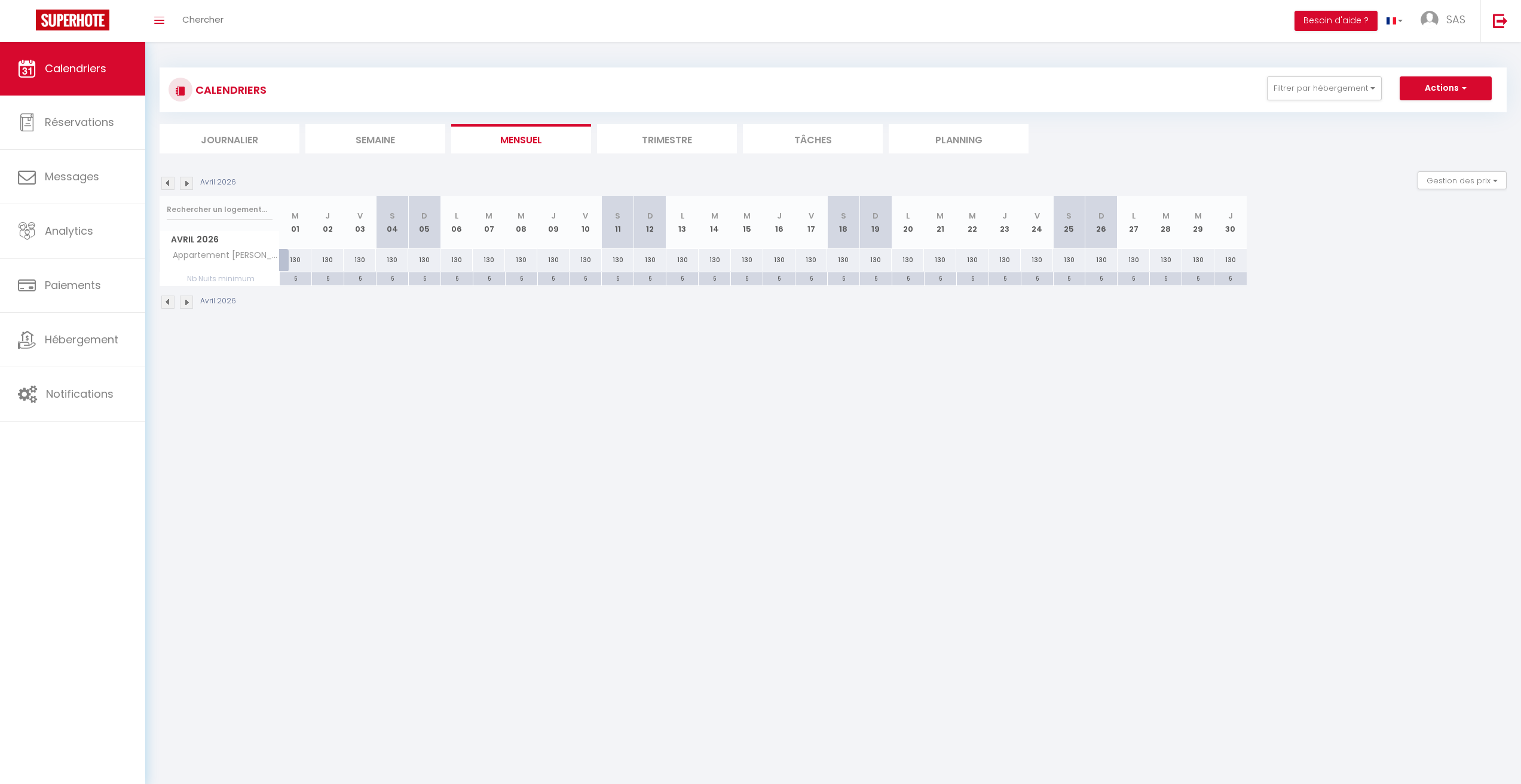
click at [187, 183] on img at bounding box center [186, 183] width 13 height 13
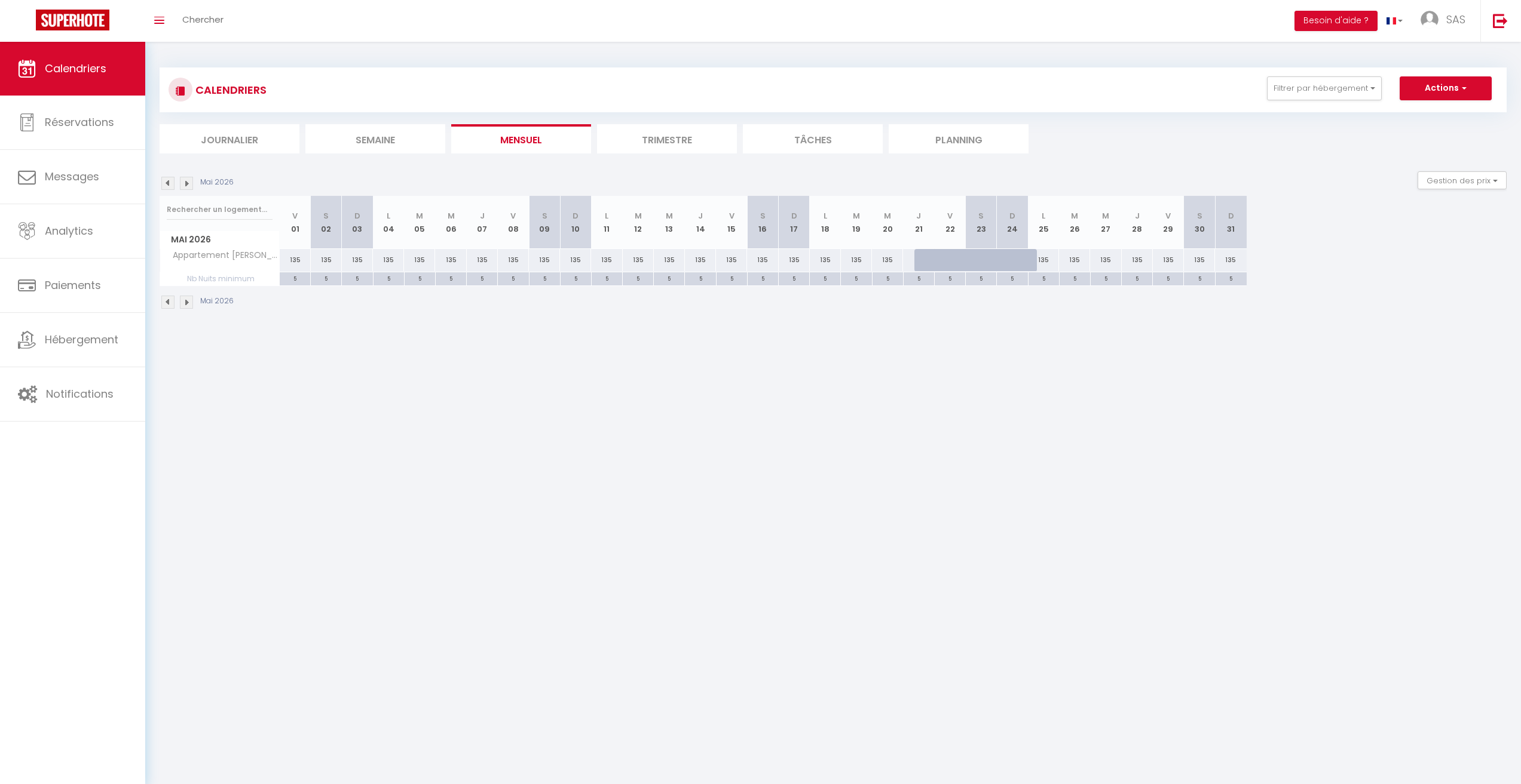
click at [187, 183] on img at bounding box center [186, 183] width 13 height 13
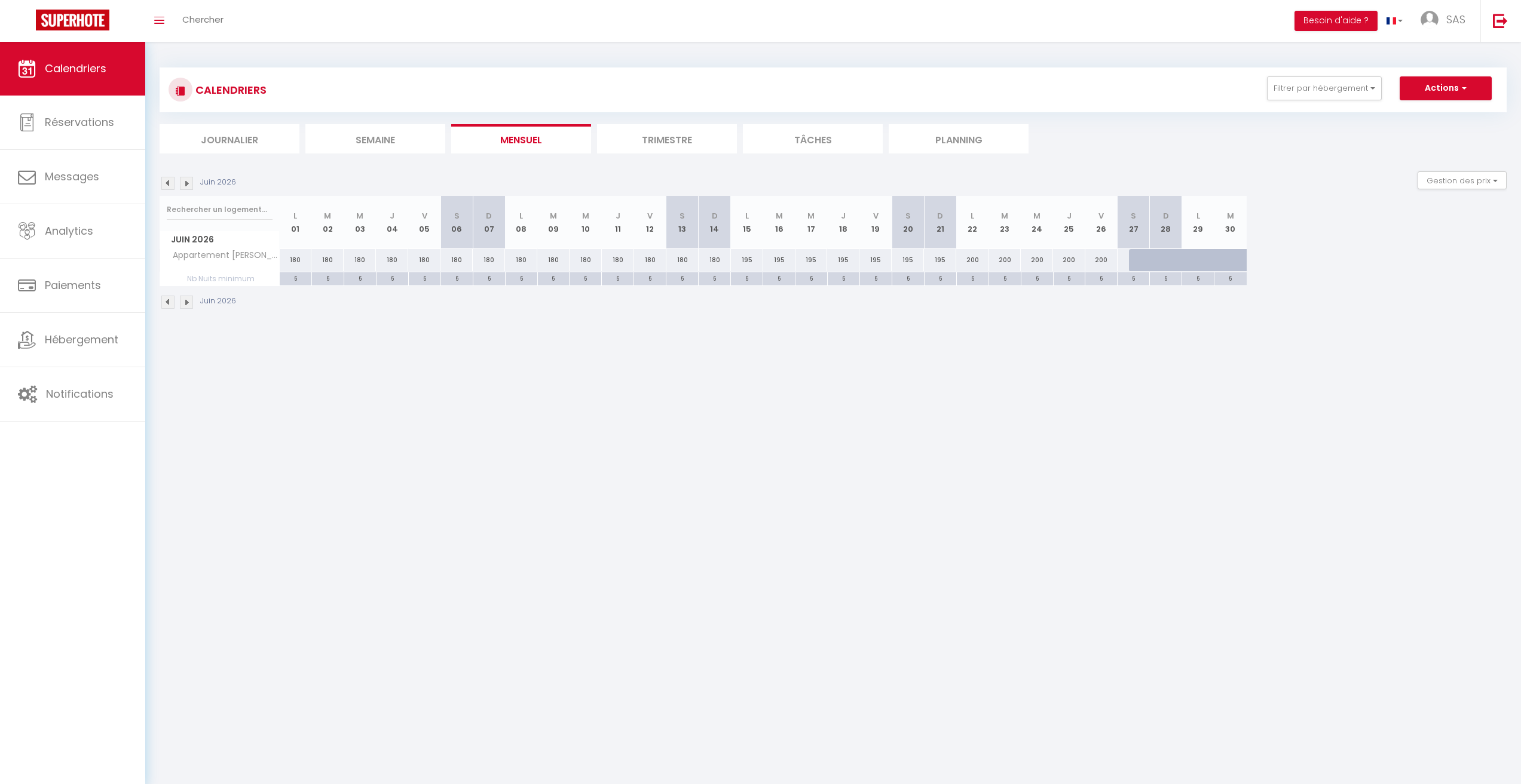
click at [187, 183] on img at bounding box center [186, 183] width 13 height 13
